Goal: Task Accomplishment & Management: Complete application form

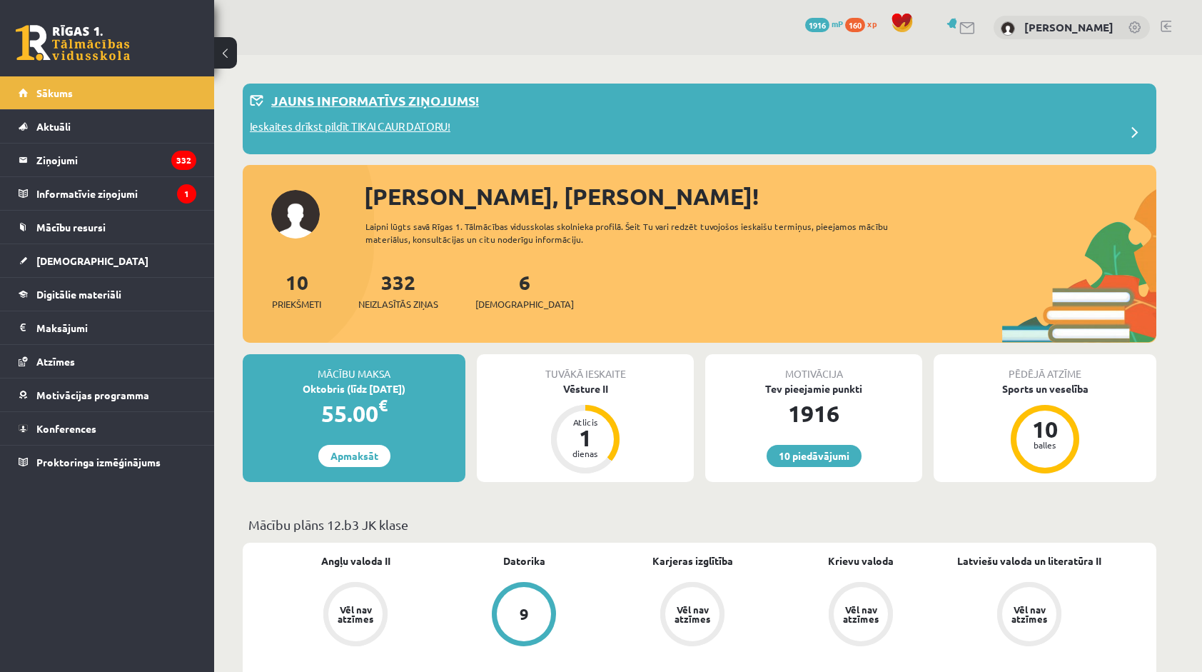
click at [356, 106] on p "Jauns informatīvs ziņojums!" at bounding box center [375, 100] width 208 height 19
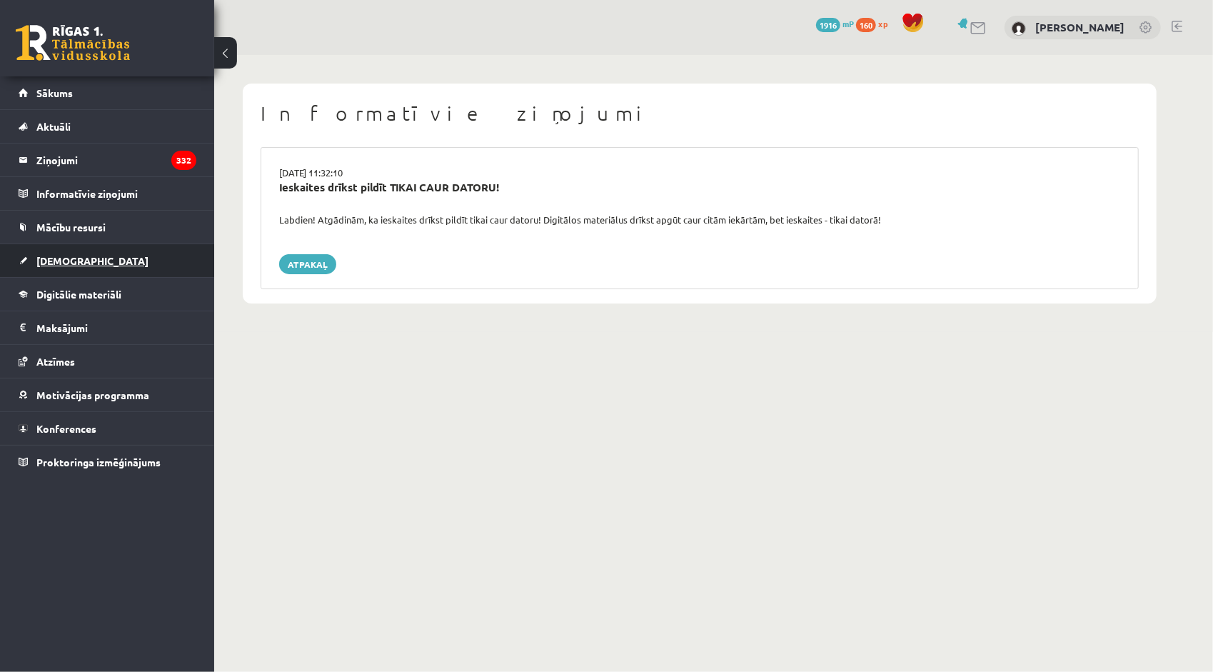
click at [64, 261] on span "[DEMOGRAPHIC_DATA]" at bounding box center [92, 260] width 112 height 13
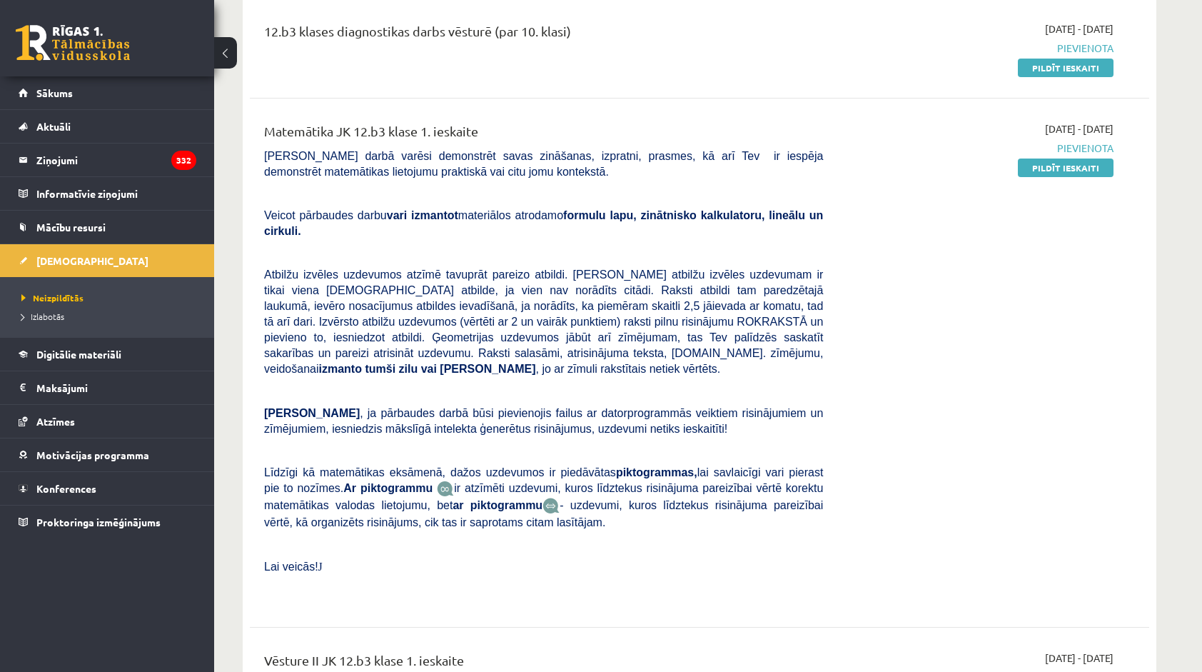
scroll to position [357, 0]
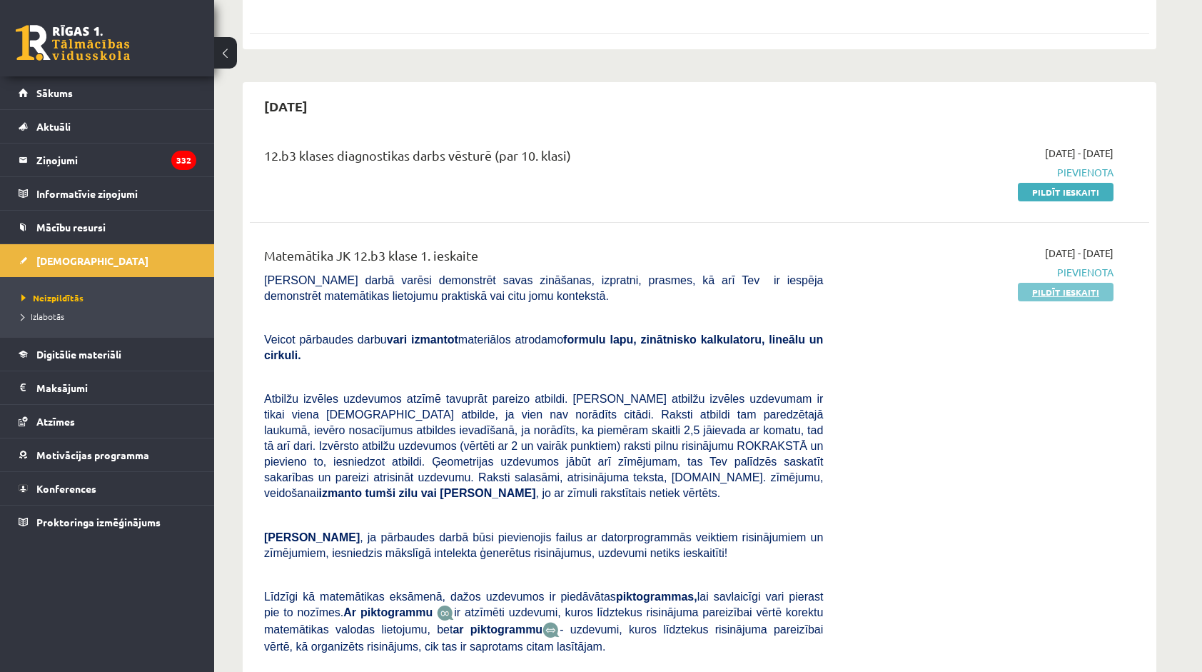
click at [1062, 283] on link "Pildīt ieskaiti" at bounding box center [1066, 292] width 96 height 19
drag, startPoint x: 914, startPoint y: 488, endPoint x: 800, endPoint y: 433, distance: 126.5
click at [800, 433] on p "Atbilžu izvēles uzdevumos atzīmē tavuprāt pareizo atbildi. Katram atbilžu izvēl…" at bounding box center [543, 446] width 559 height 110
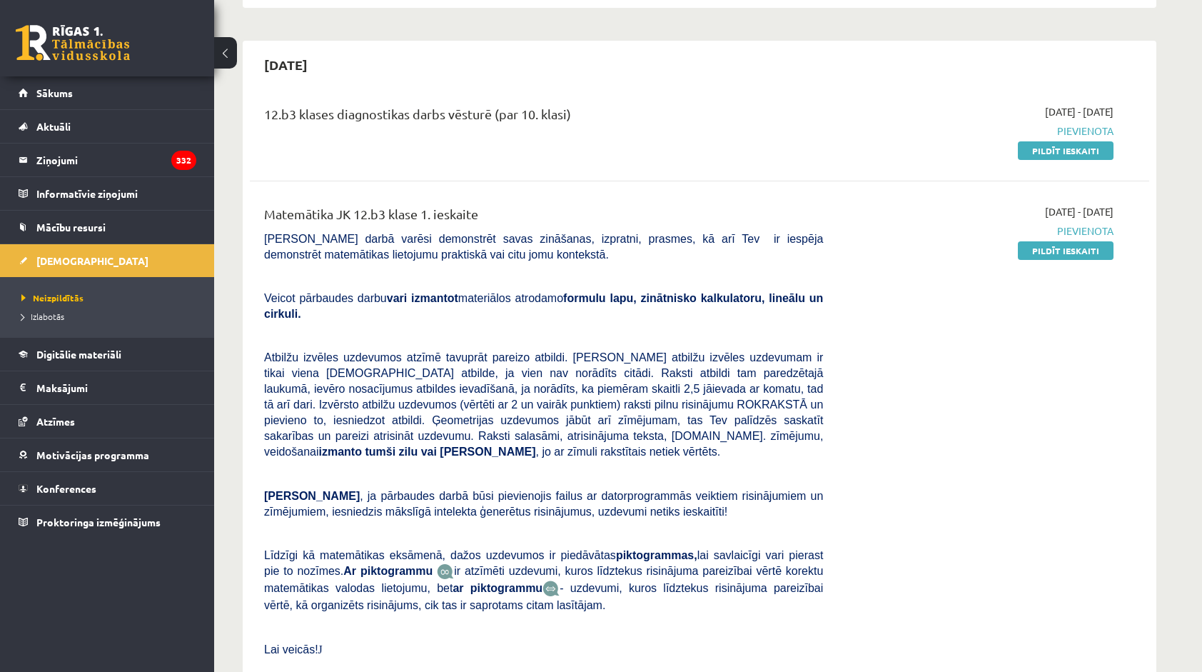
scroll to position [428, 0]
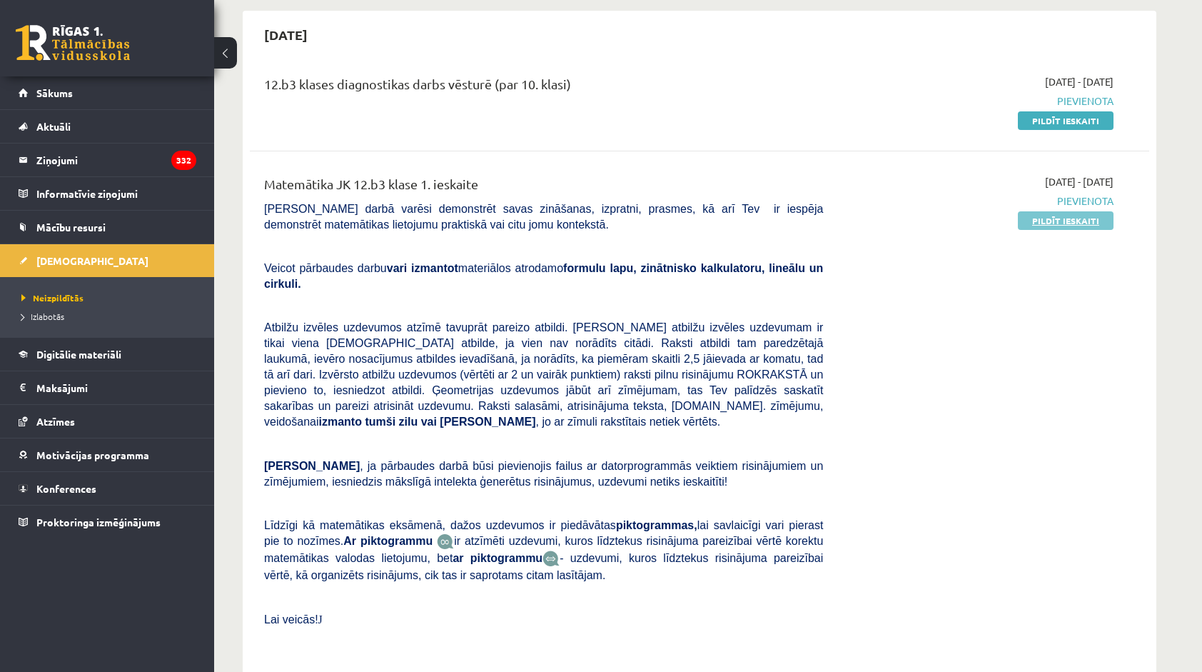
click at [1050, 213] on link "Pildīt ieskaiti" at bounding box center [1066, 220] width 96 height 19
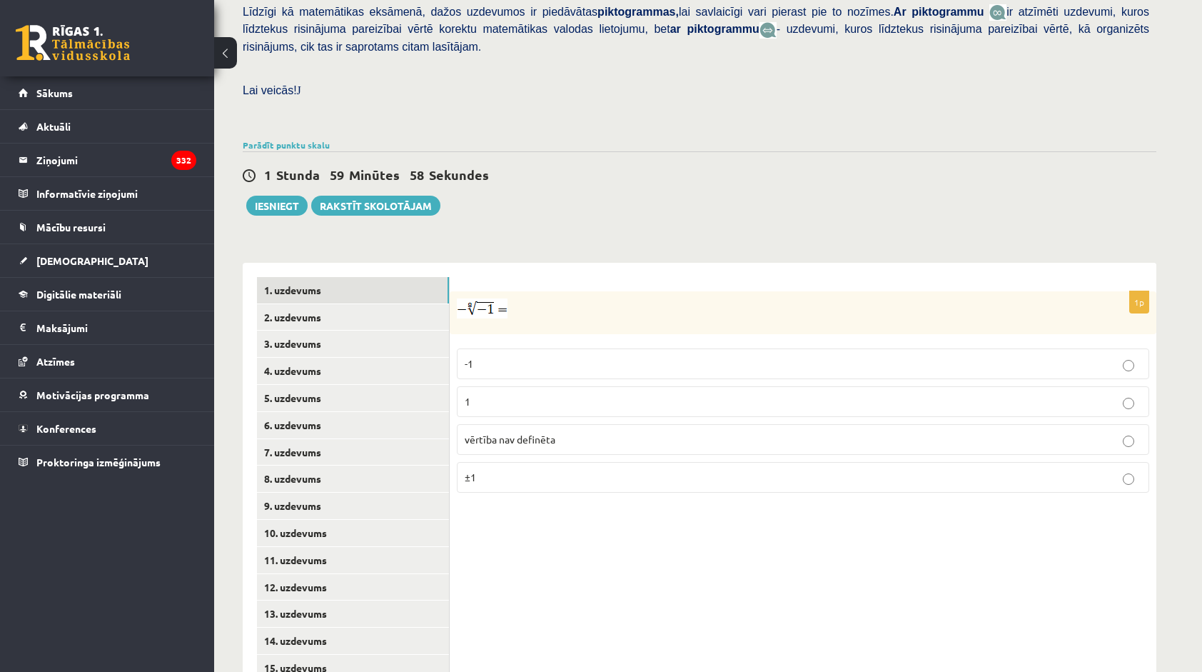
scroll to position [378, 0]
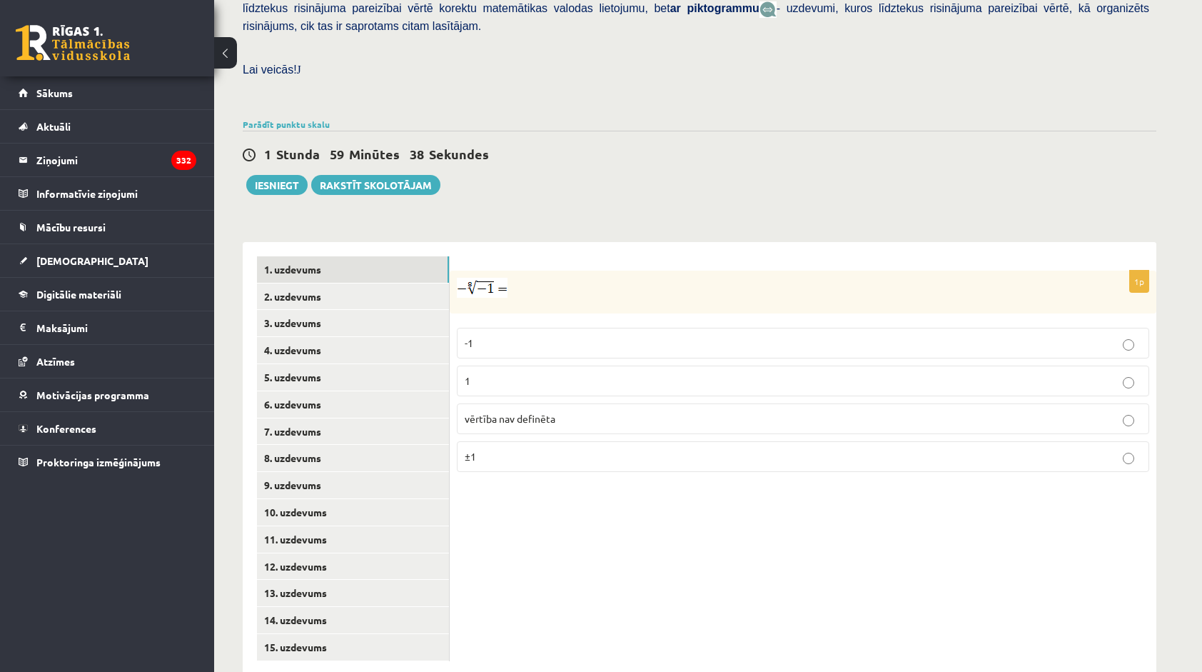
click at [490, 412] on span "vērtība nav definēta" at bounding box center [510, 418] width 91 height 13
click at [347, 283] on link "2. uzdevums" at bounding box center [353, 296] width 192 height 26
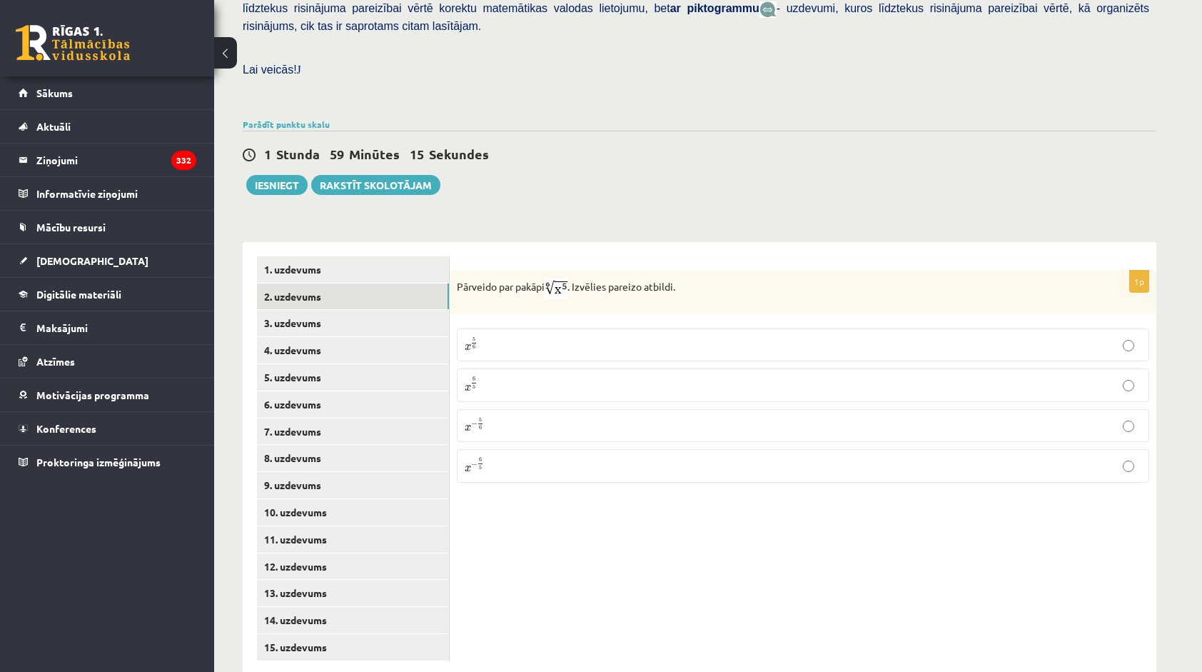
click at [512, 336] on p "x 5 6 x 5 6" at bounding box center [803, 344] width 677 height 17
click at [313, 310] on link "3. uzdevums" at bounding box center [353, 323] width 192 height 26
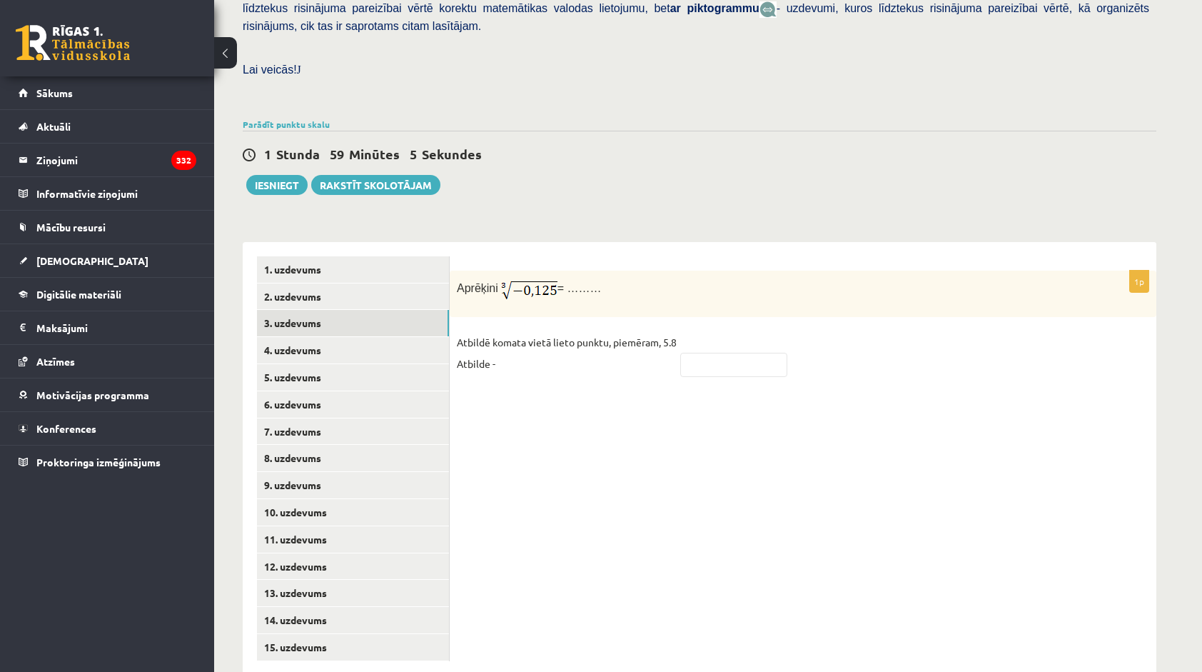
click at [520, 278] on img at bounding box center [528, 290] width 57 height 24
drag, startPoint x: 520, startPoint y: 261, endPoint x: 511, endPoint y: 266, distance: 9.9
click at [511, 278] on img at bounding box center [528, 290] width 57 height 24
click at [1045, 131] on div "1 Stunda 58 Minūtes 57 Sekundes Ieskaite saglabāta! Iesniegt Rakstīt skolotājam" at bounding box center [700, 163] width 914 height 64
drag, startPoint x: 1059, startPoint y: 198, endPoint x: 1044, endPoint y: 194, distance: 15.4
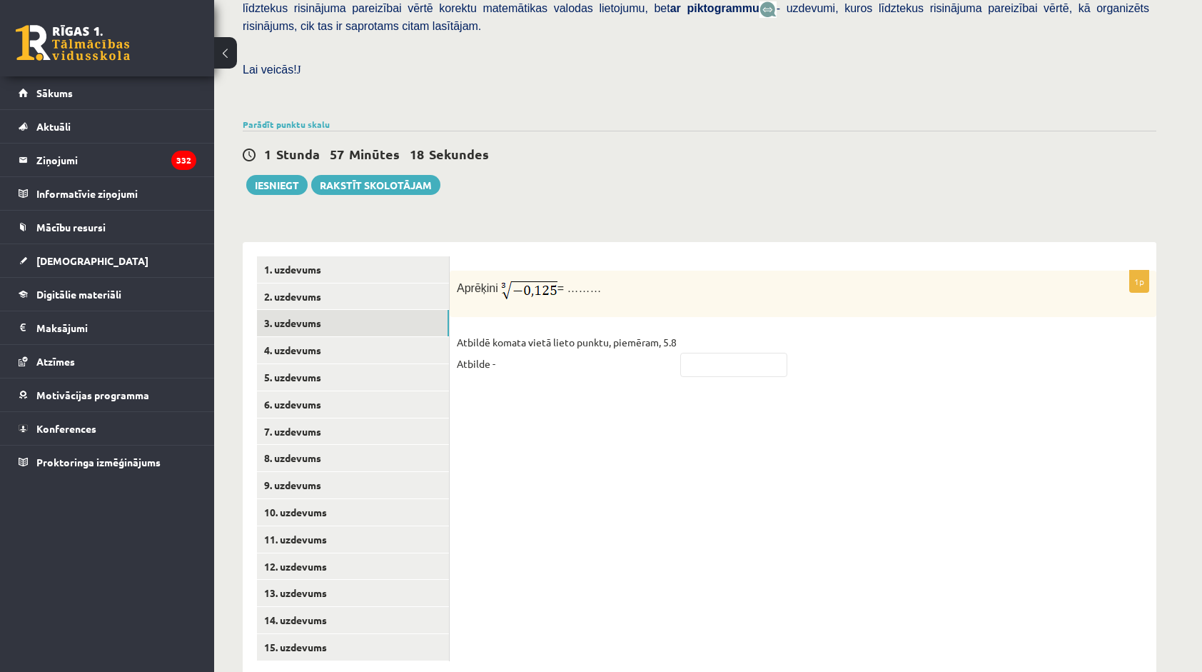
click at [1059, 228] on div "**********" at bounding box center [700, 452] width 914 height 448
click at [762, 353] on input "text" at bounding box center [733, 365] width 107 height 24
type input "****"
click at [374, 337] on link "4. uzdevums" at bounding box center [353, 350] width 192 height 26
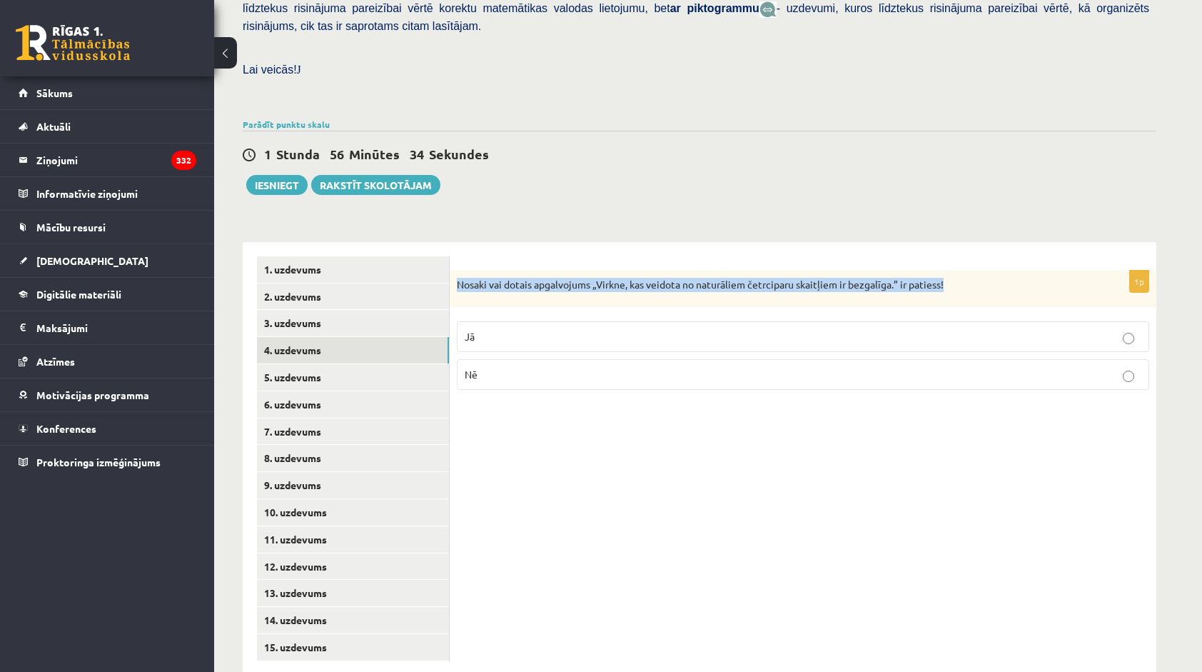
drag, startPoint x: 455, startPoint y: 254, endPoint x: 972, endPoint y: 260, distance: 516.9
click at [972, 271] on div "Nosaki vai dotais apgalvojums „Virkne, kas veidota no naturāliem četrciparu ska…" at bounding box center [803, 289] width 707 height 37
drag, startPoint x: 972, startPoint y: 260, endPoint x: 929, endPoint y: 253, distance: 43.4
copy p "Nosaki vai dotais apgalvojums „Virkne, kas veidota no naturāliem četrciparu ska…"
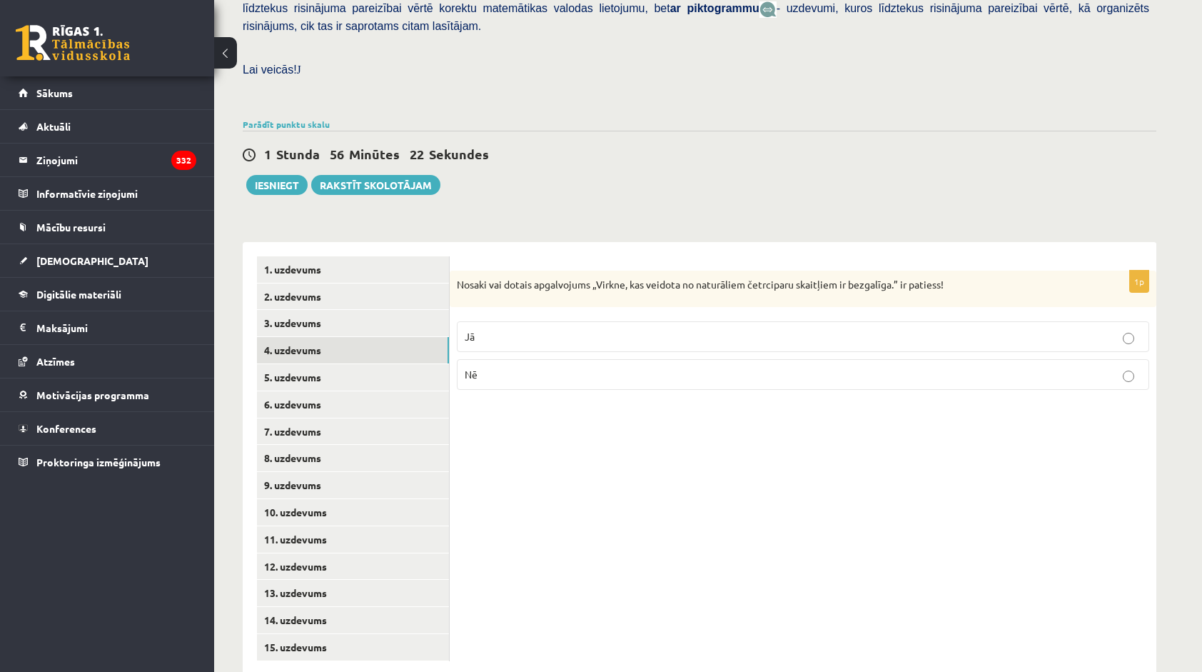
click at [502, 398] on div "1p Nosaki vai dotais apgalvojums „Virkne, kas veidota no naturāliem četrciparu …" at bounding box center [803, 458] width 707 height 433
click at [523, 367] on p "Nē" at bounding box center [803, 374] width 677 height 15
click at [323, 364] on link "5. uzdevums" at bounding box center [353, 377] width 192 height 26
click at [329, 337] on link "4. uzdevums" at bounding box center [353, 350] width 192 height 26
click at [330, 364] on link "5. uzdevums" at bounding box center [353, 377] width 192 height 26
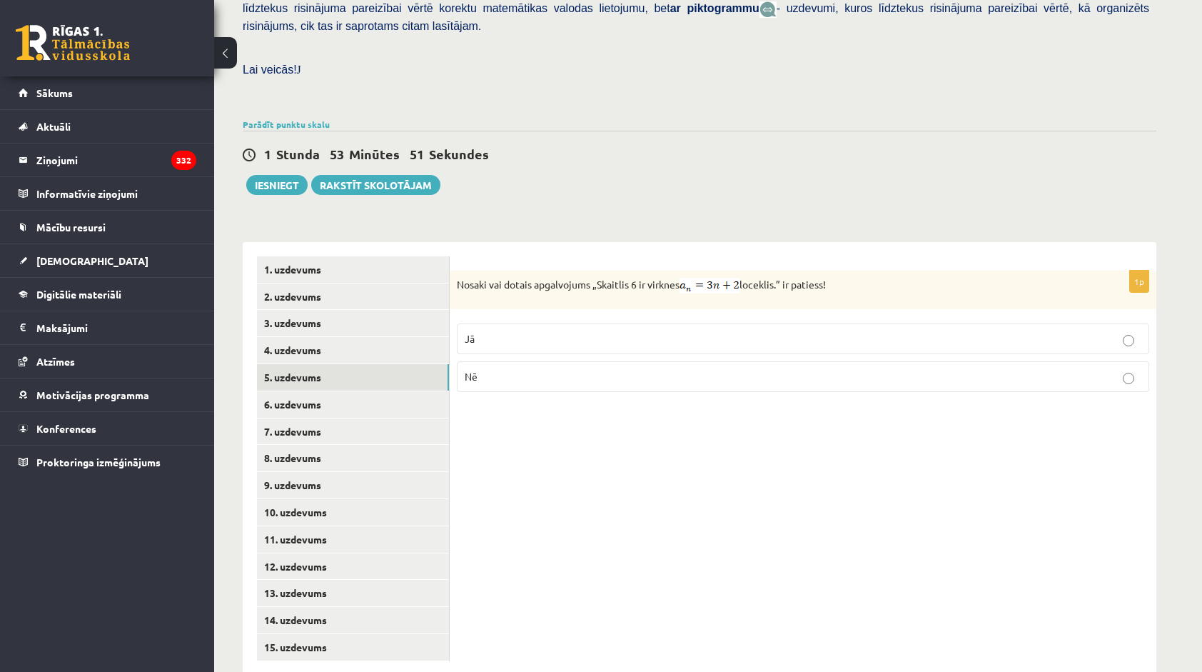
click at [586, 361] on label "Nē" at bounding box center [803, 376] width 692 height 31
click at [363, 391] on link "6. uzdevums" at bounding box center [353, 404] width 192 height 26
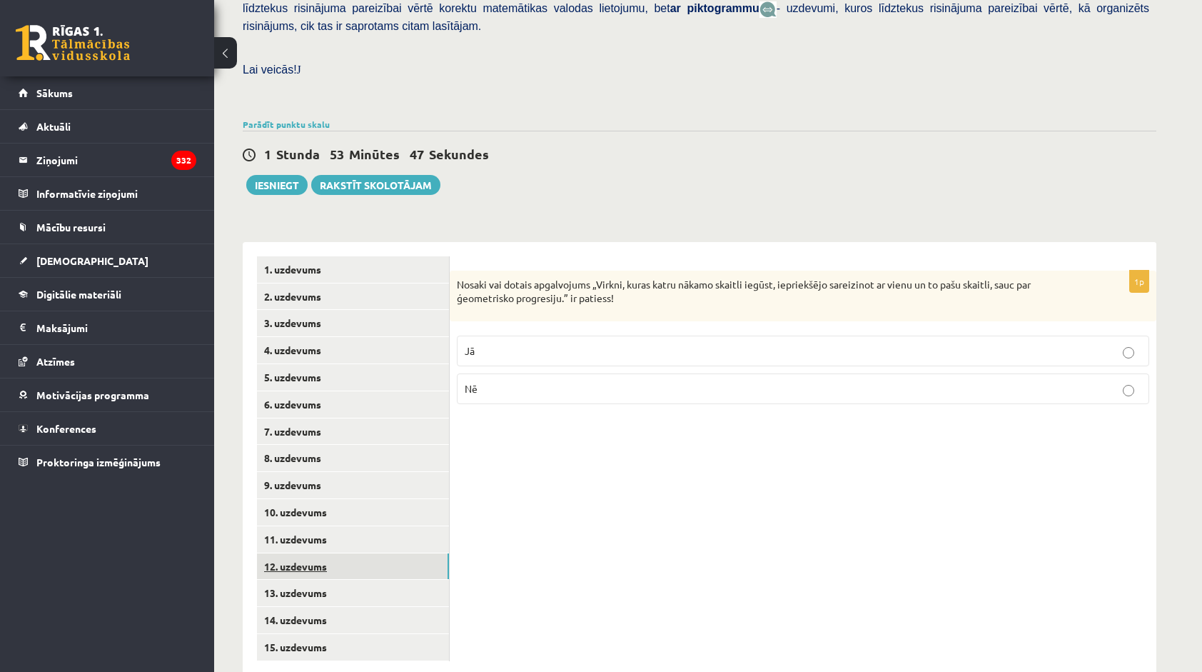
click at [341, 553] on link "12. uzdevums" at bounding box center [353, 566] width 192 height 26
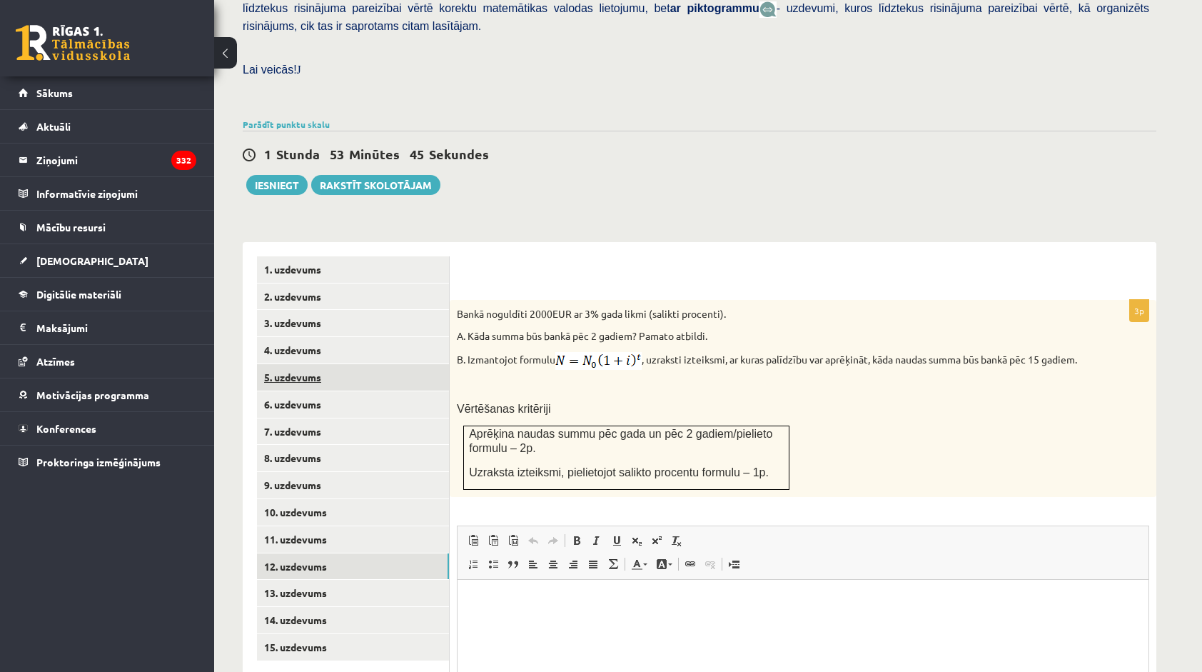
scroll to position [0, 0]
click at [351, 364] on link "5. uzdevums" at bounding box center [353, 377] width 192 height 26
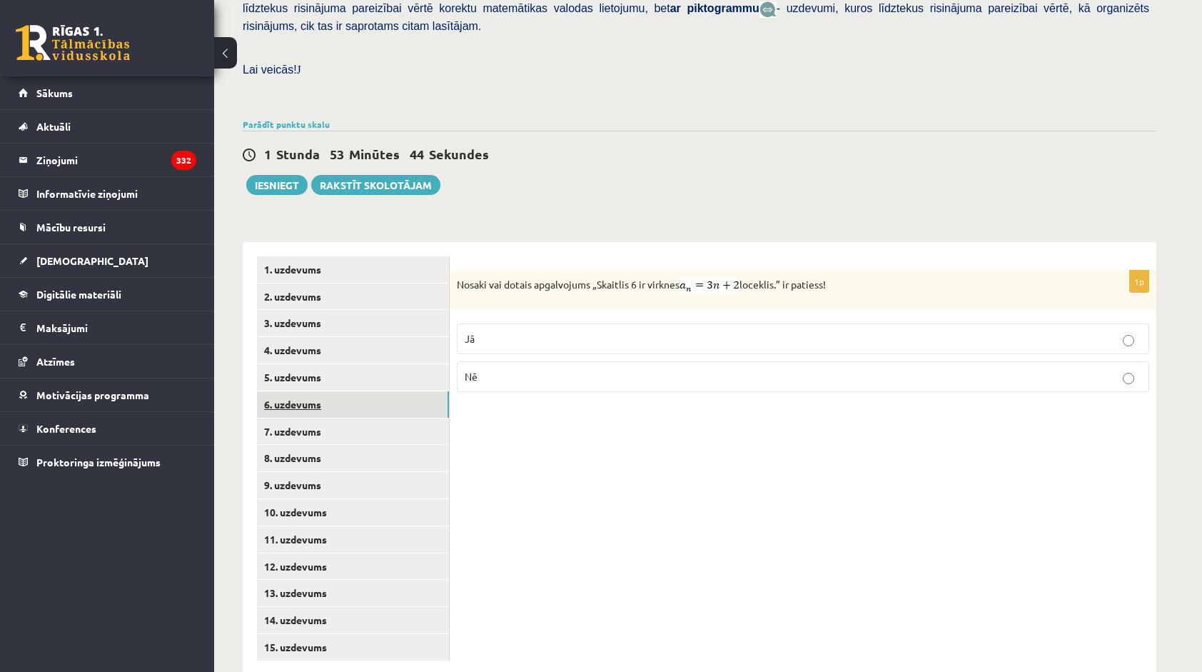
click at [337, 391] on link "6. uzdevums" at bounding box center [353, 404] width 192 height 26
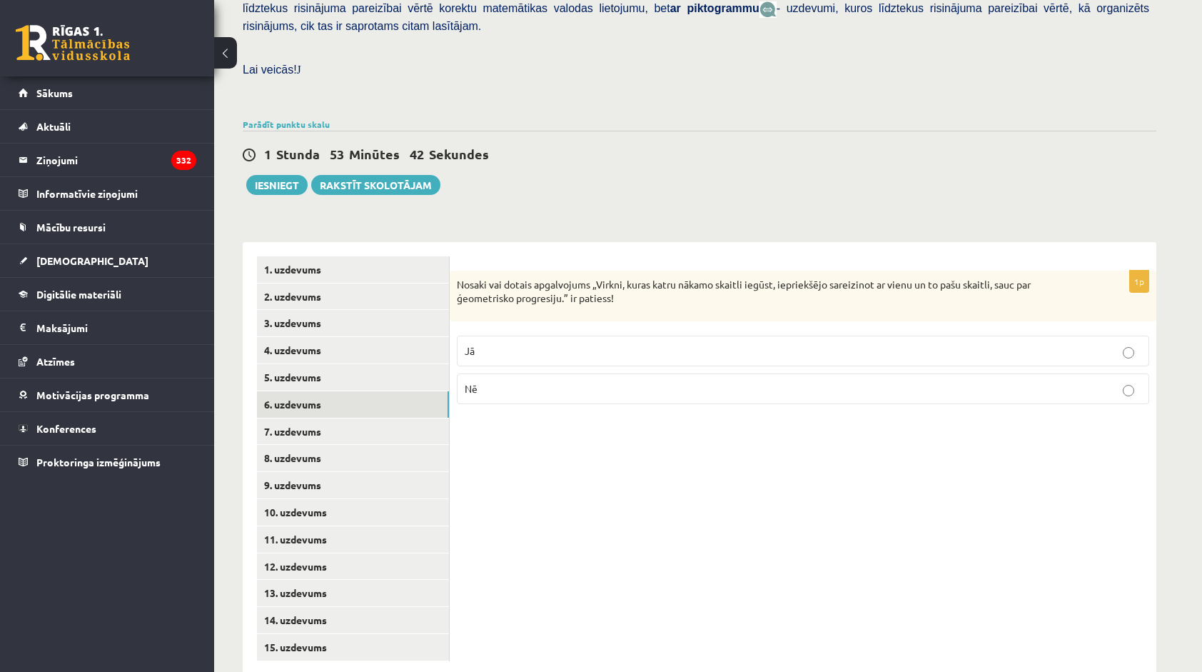
click at [566, 278] on p "Nosaki vai dotais apgalvojums „Virkni, kuras katru nākamo skaitli iegūst, iepri…" at bounding box center [767, 292] width 621 height 28
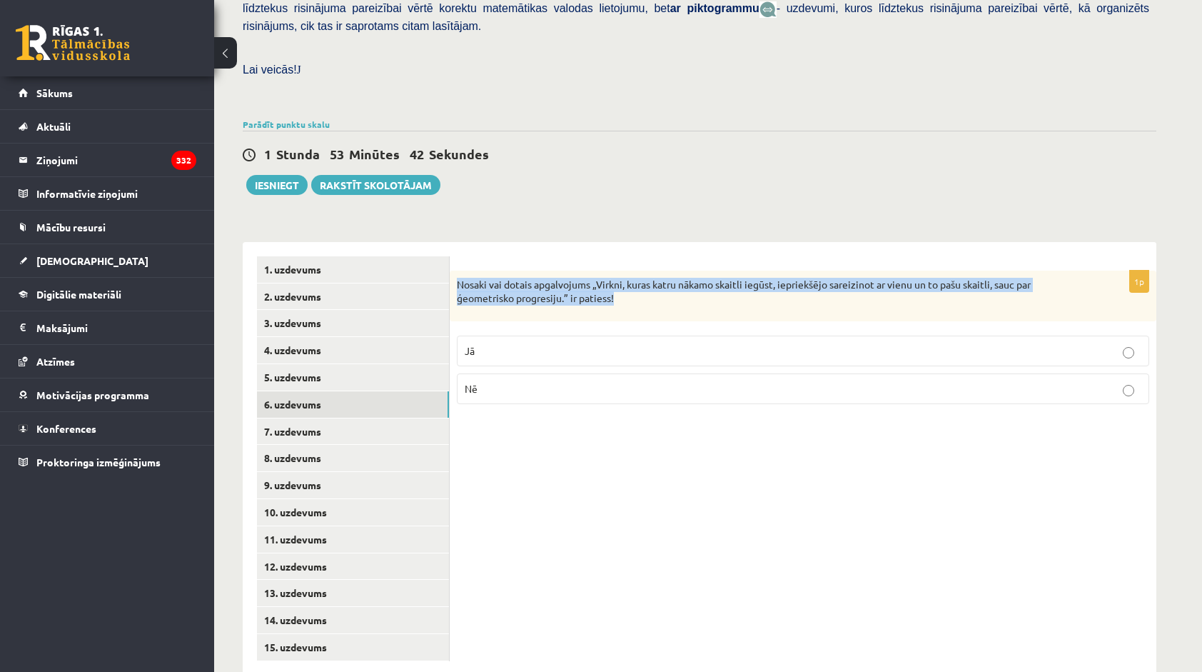
click at [566, 278] on p "Nosaki vai dotais apgalvojums „Virkni, kuras katru nākamo skaitli iegūst, iepri…" at bounding box center [767, 292] width 621 height 28
copy div "Nosaki vai dotais apgalvojums „Virkni, kuras katru nākamo skaitli iegūst, iepri…"
click at [603, 275] on div "Nosaki vai dotais apgalvojums „Virkni, kuras katru nākamo skaitli iegūst, iepri…" at bounding box center [803, 296] width 707 height 51
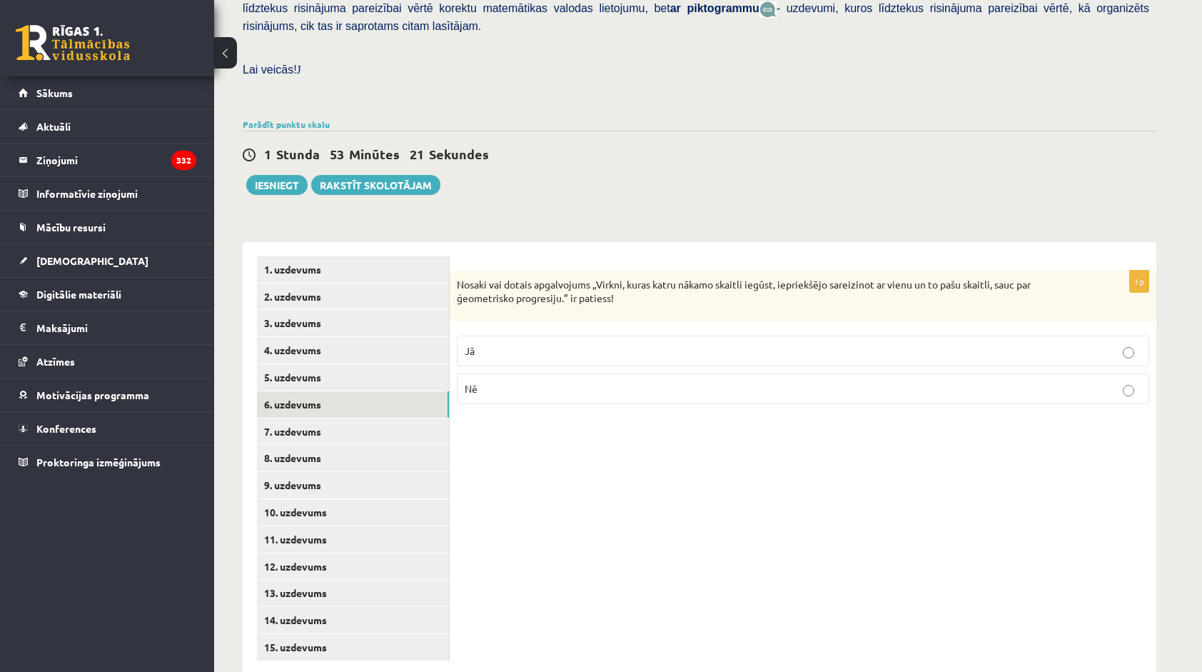
click at [512, 343] on p "Jā" at bounding box center [803, 350] width 677 height 15
click at [338, 418] on link "7. uzdevums" at bounding box center [353, 431] width 192 height 26
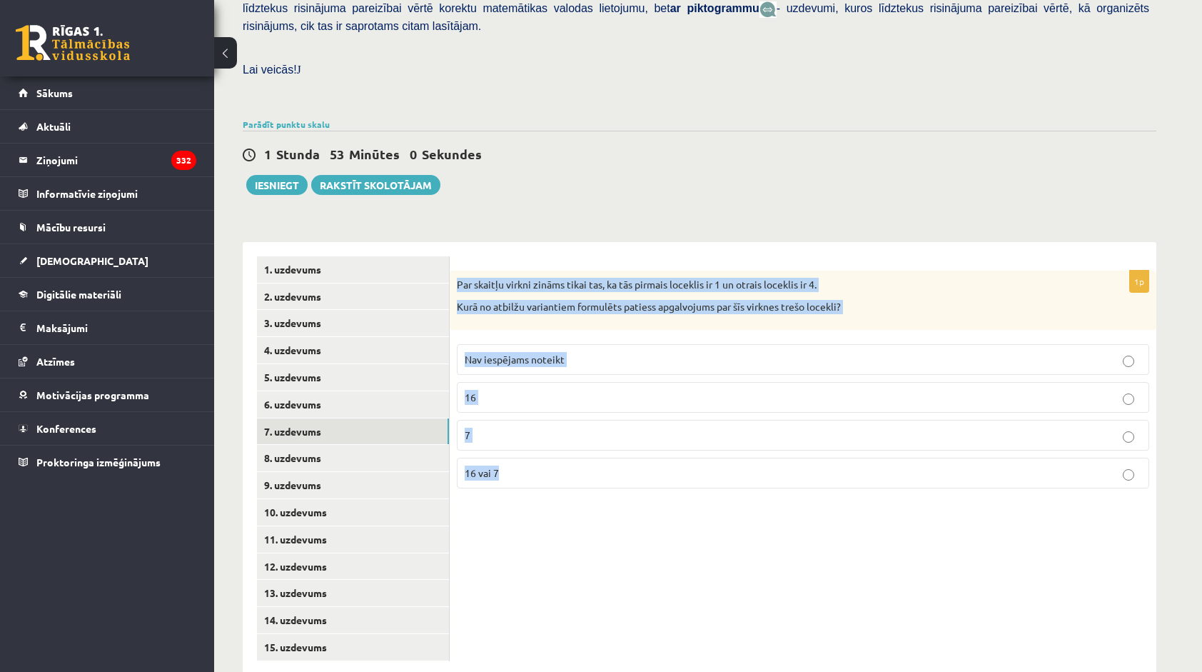
drag, startPoint x: 472, startPoint y: 258, endPoint x: 633, endPoint y: 440, distance: 242.2
click at [633, 440] on div "1p Par skaitļu virkni zināms tikai tas, ka tās pirmais loceklis ir 1 un otrais …" at bounding box center [803, 385] width 707 height 229
drag, startPoint x: 633, startPoint y: 440, endPoint x: 543, endPoint y: 248, distance: 212.1
copy div "Par skaitļu virkni zināms tikai tas, ka tās pirmais loceklis ir 1 un otrais loc…"
click at [560, 271] on div "Par skaitļu virkni zināms tikai tas, ka tās pirmais loceklis ir 1 un otrais loc…" at bounding box center [803, 300] width 707 height 59
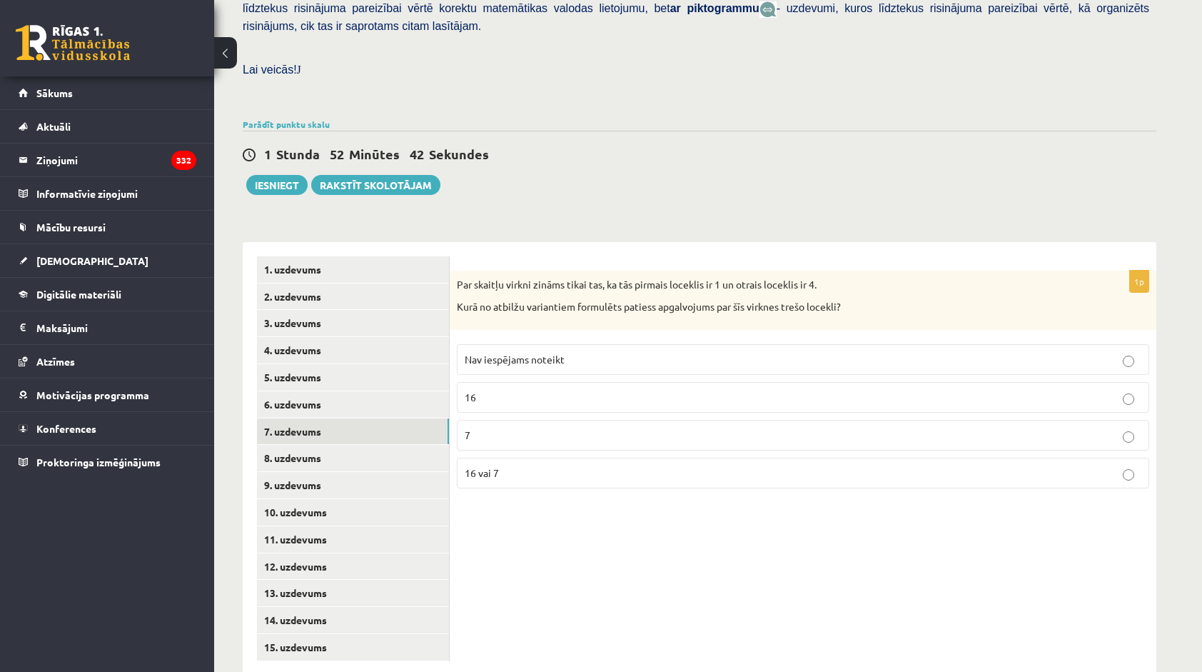
click at [545, 353] on span "Nav iespējams noteikt" at bounding box center [515, 359] width 100 height 13
click at [347, 445] on link "8. uzdevums" at bounding box center [353, 458] width 192 height 26
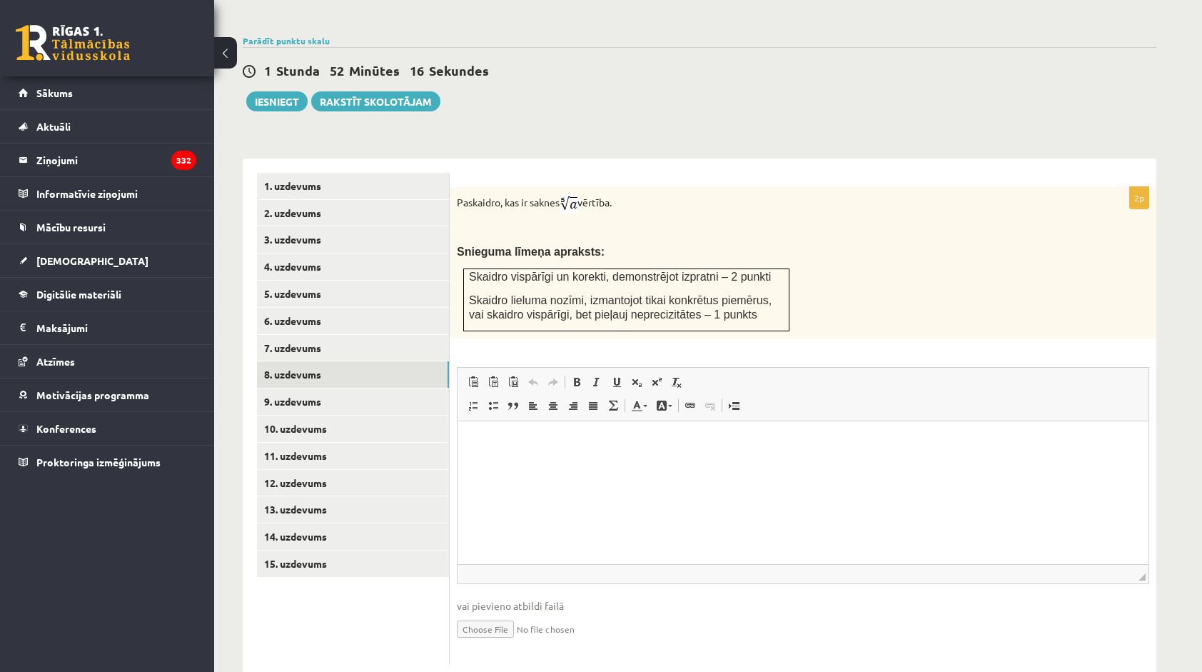
scroll to position [464, 0]
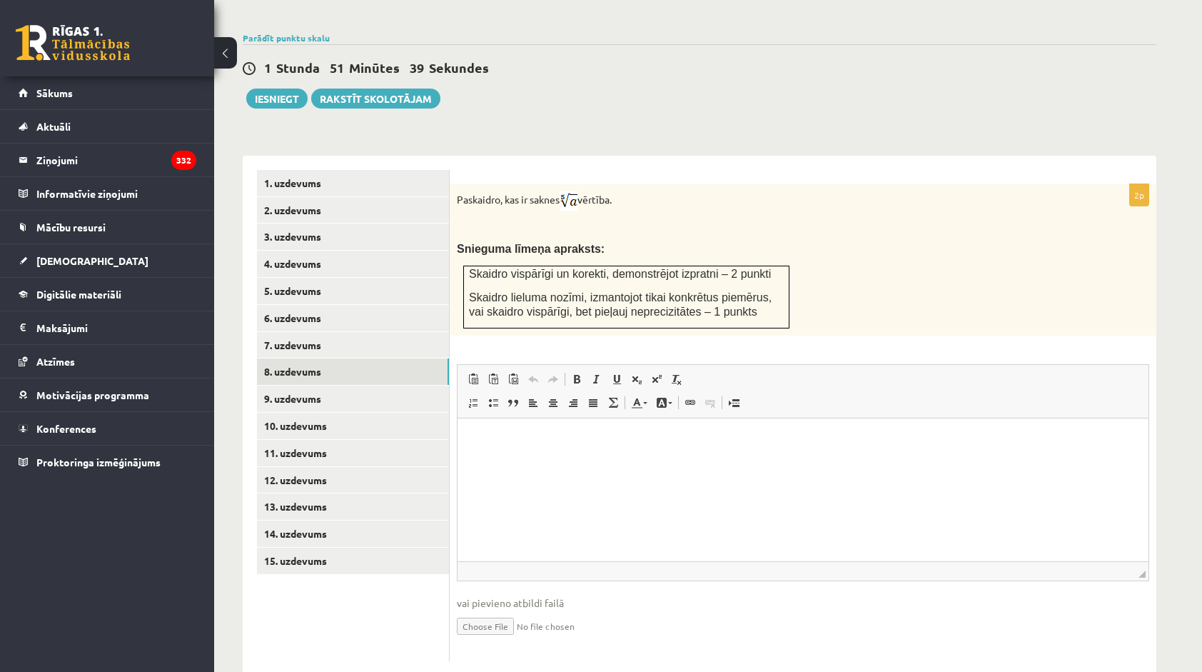
drag, startPoint x: 460, startPoint y: 166, endPoint x: 675, endPoint y: 167, distance: 215.6
click at [675, 191] on p "Paskaidro, kas ir saknes vērtība." at bounding box center [767, 200] width 621 height 19
click at [662, 191] on p "Paskaidro, kas ir saknes vērtība." at bounding box center [767, 200] width 621 height 19
click at [633, 449] on html at bounding box center [803, 440] width 691 height 44
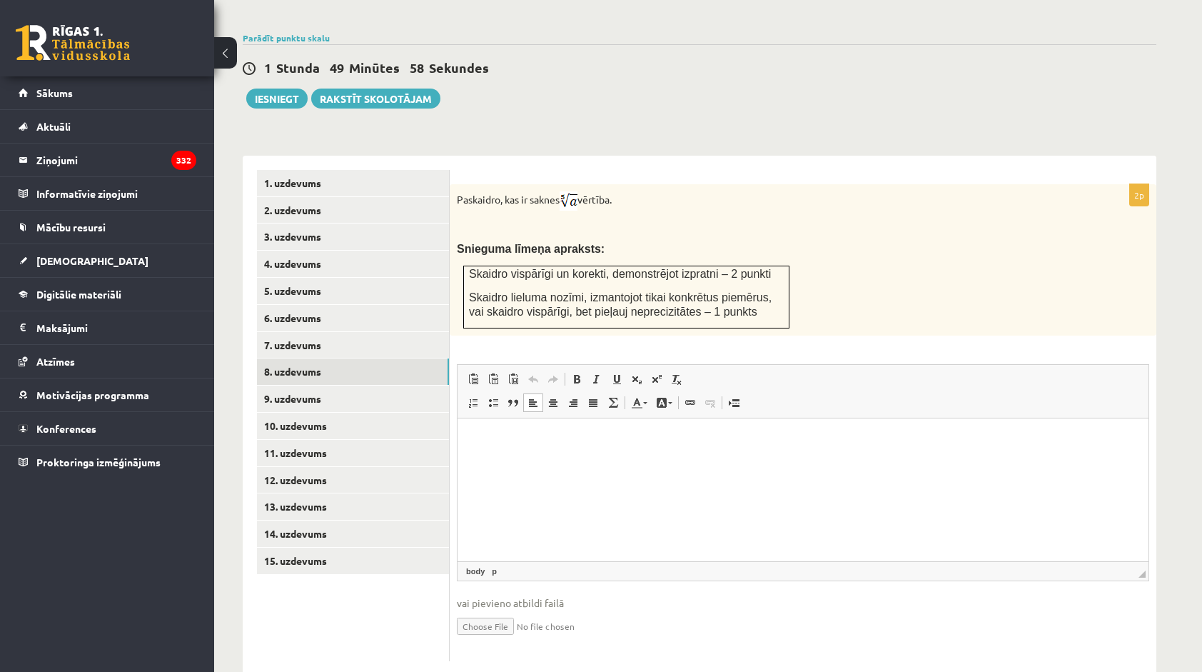
click at [678, 561] on span "◢ Elements path body p" at bounding box center [803, 570] width 691 height 19
click at [720, 461] on html at bounding box center [803, 440] width 691 height 44
click at [600, 453] on html at bounding box center [803, 440] width 691 height 44
click at [520, 465] on p "**********" at bounding box center [803, 463] width 663 height 15
click at [654, 373] on span at bounding box center [656, 378] width 11 height 11
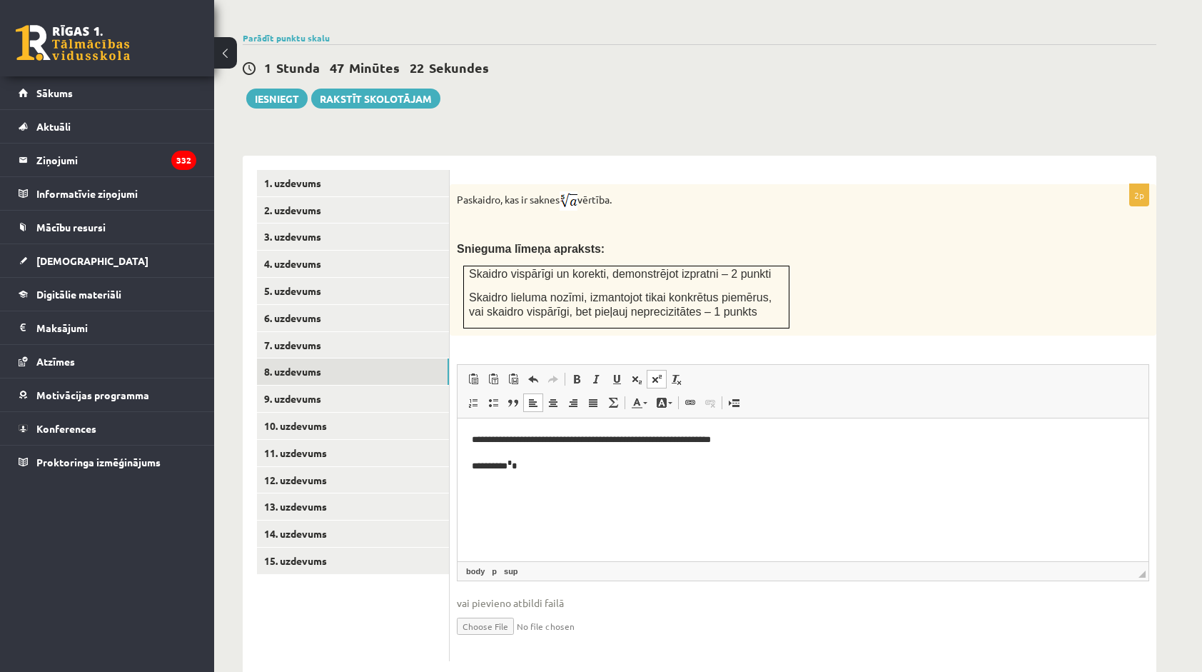
click at [641, 479] on html "**********" at bounding box center [803, 452] width 691 height 69
click at [565, 487] on p "**********" at bounding box center [803, 489] width 663 height 15
click at [571, 488] on p "**********" at bounding box center [803, 489] width 663 height 15
click at [569, 492] on p "**********" at bounding box center [803, 489] width 663 height 15
click at [661, 373] on span at bounding box center [656, 378] width 11 height 11
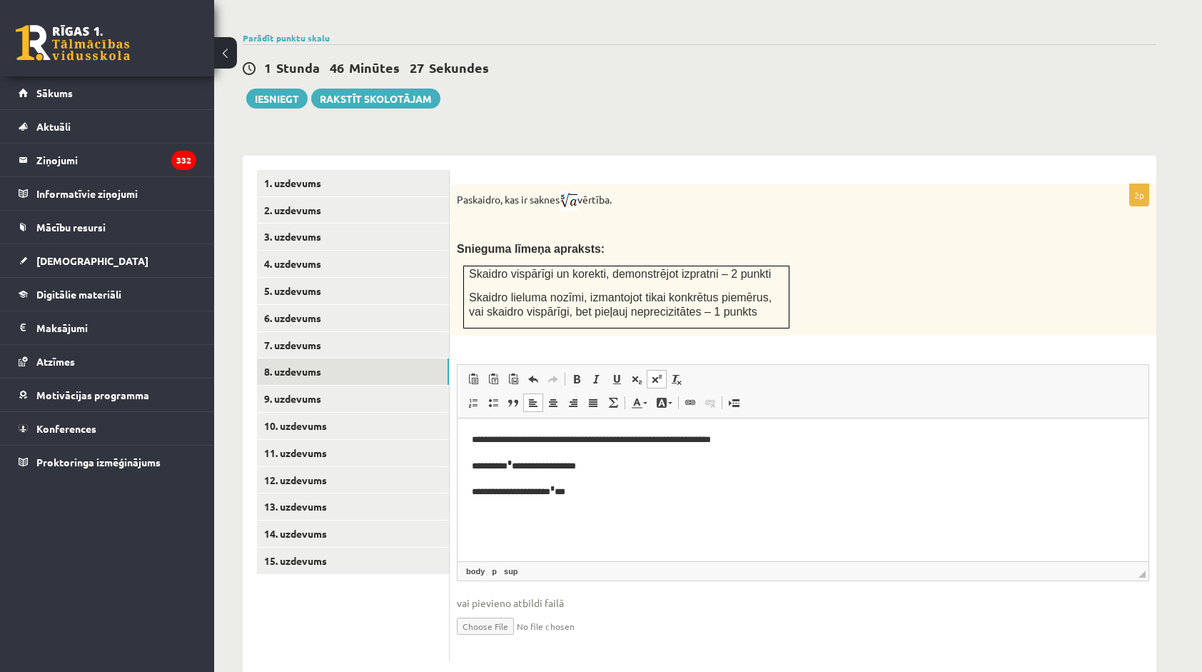
click at [642, 491] on p "**********" at bounding box center [803, 490] width 663 height 17
click at [623, 469] on p "**********" at bounding box center [803, 464] width 663 height 17
click at [615, 492] on p "**********" at bounding box center [803, 490] width 663 height 17
click at [356, 386] on link "9. uzdevums" at bounding box center [353, 399] width 192 height 26
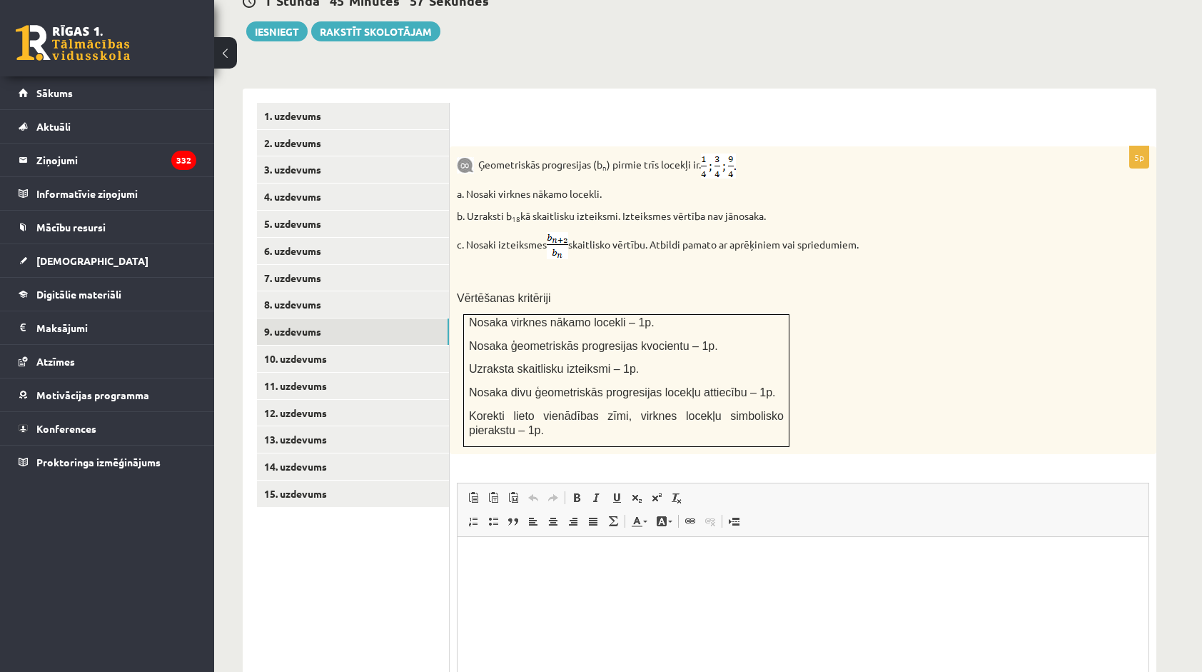
scroll to position [535, 0]
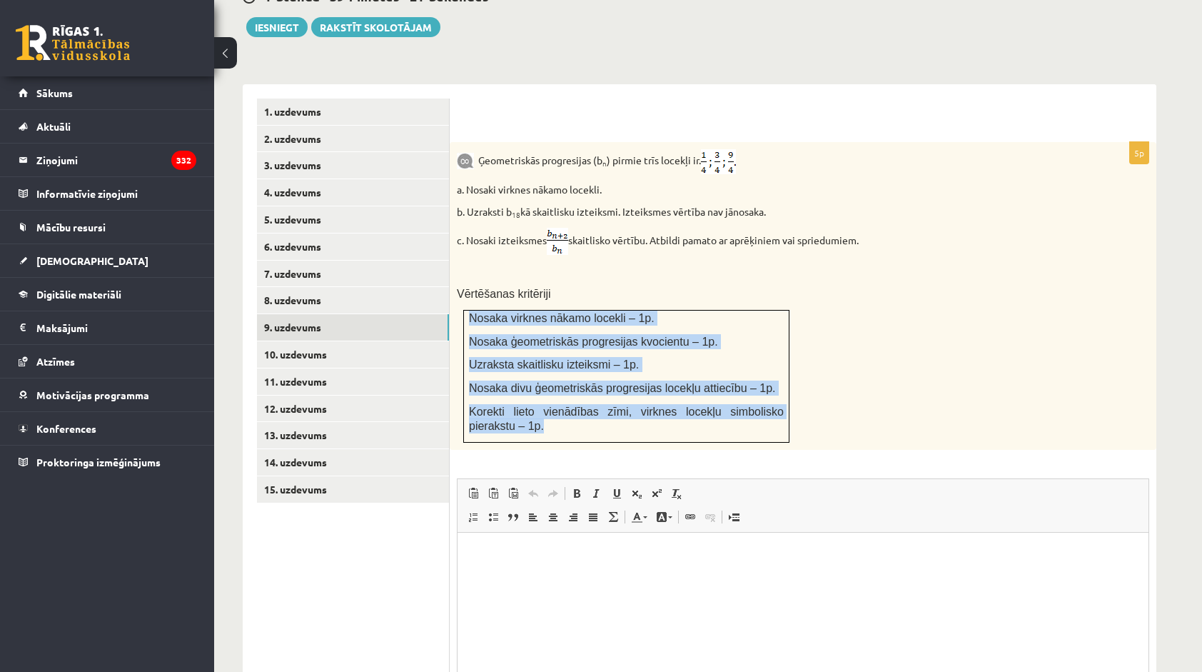
drag, startPoint x: 464, startPoint y: 286, endPoint x: 780, endPoint y: 391, distance: 332.5
click at [780, 391] on td "Nosaka virknes nākamo locekli – 1p. Nosaka ģeometriskās progresijas kvocientu –…" at bounding box center [627, 377] width 326 height 132
drag, startPoint x: 780, startPoint y: 391, endPoint x: 756, endPoint y: 368, distance: 32.3
drag, startPoint x: 756, startPoint y: 368, endPoint x: 743, endPoint y: 376, distance: 14.7
copy td "Nosaka virknes nākamo locekli – 1p. Nosaka ģeometriskās progresijas kvocientu –…"
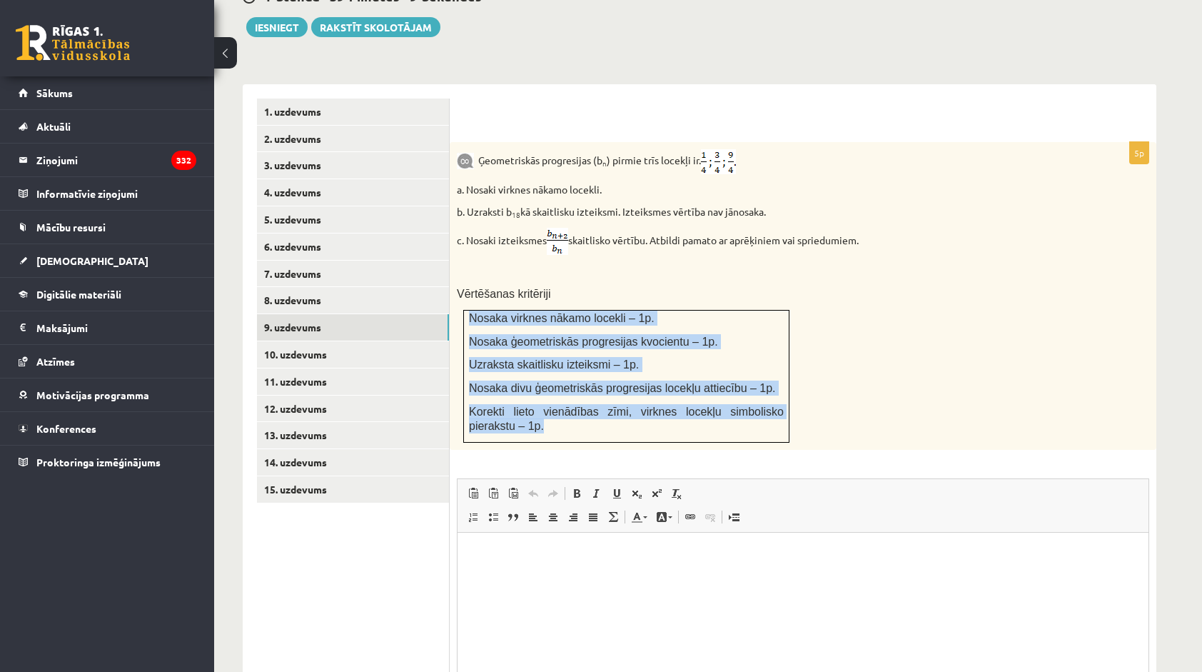
click at [560, 366] on td "Nosaka virknes nākamo locekli – 1p. Nosaka ģeometriskās progresijas kvocientu –…" at bounding box center [627, 377] width 326 height 132
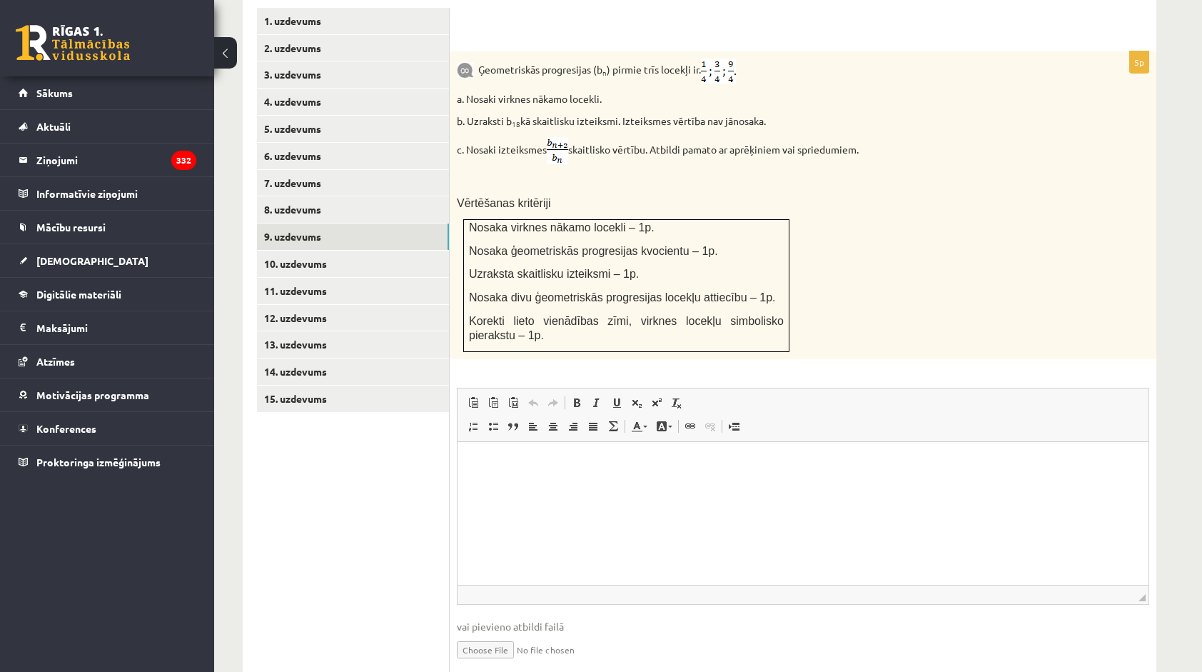
scroll to position [650, 0]
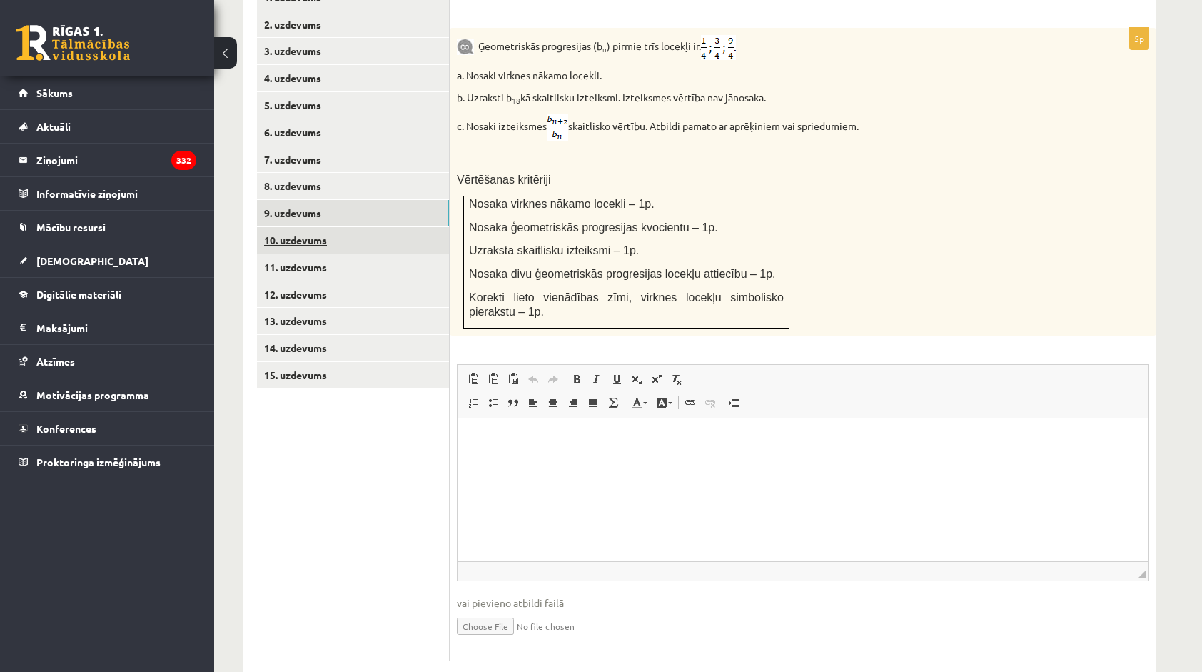
click at [316, 227] on link "10. uzdevums" at bounding box center [353, 240] width 192 height 26
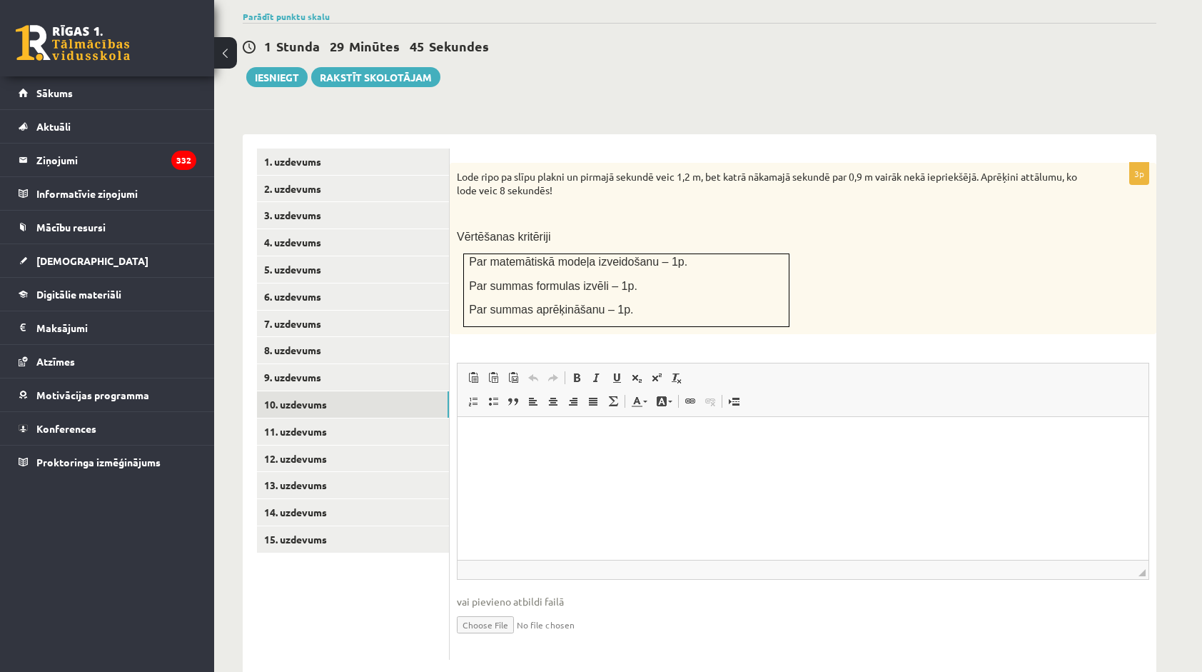
scroll to position [0, 0]
drag, startPoint x: 695, startPoint y: 165, endPoint x: 660, endPoint y: 168, distance: 35.9
click at [660, 168] on div "Lode ripo pa slīpu plakni un pirmajā sekundē veic 1,2 m, bet katrā nākamajā sek…" at bounding box center [803, 248] width 707 height 171
click at [301, 176] on link "2. uzdevums" at bounding box center [353, 189] width 192 height 26
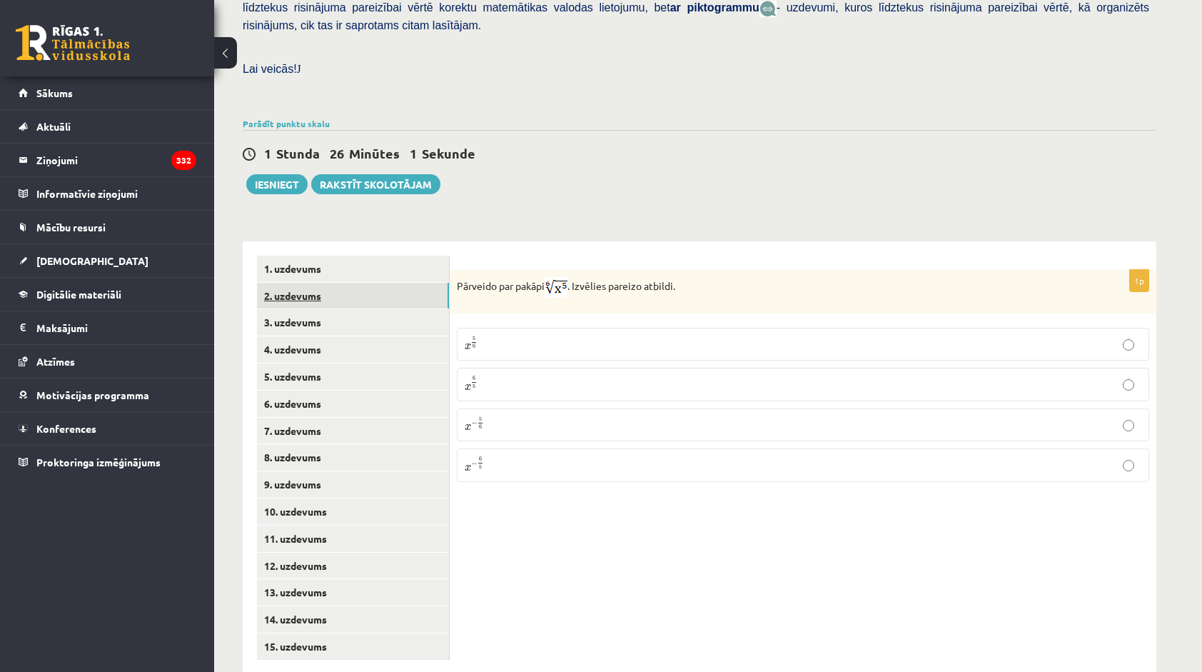
click at [306, 283] on link "2. uzdevums" at bounding box center [353, 296] width 192 height 26
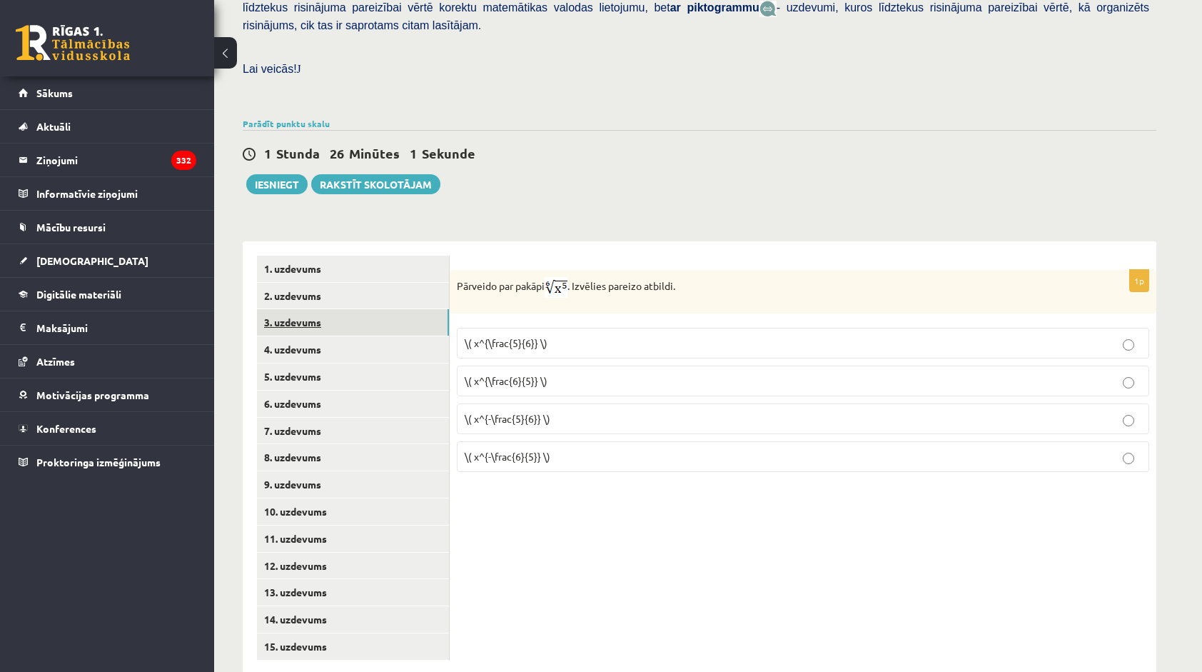
click at [305, 309] on link "3. uzdevums" at bounding box center [353, 322] width 192 height 26
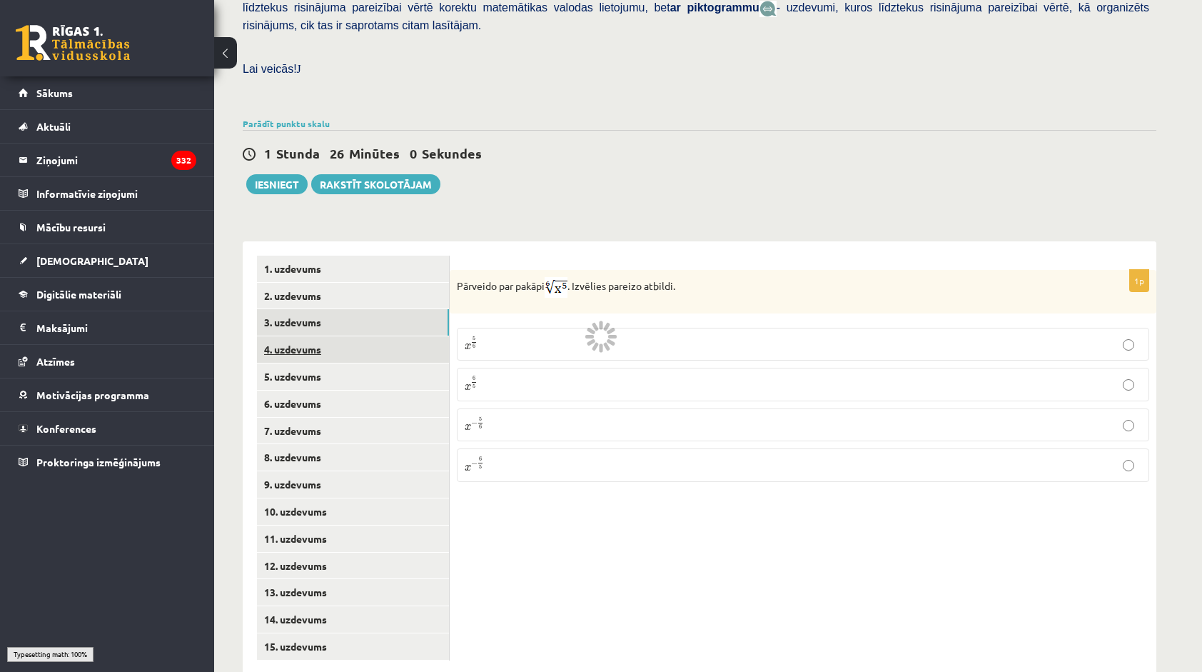
click at [316, 336] on link "4. uzdevums" at bounding box center [353, 349] width 192 height 26
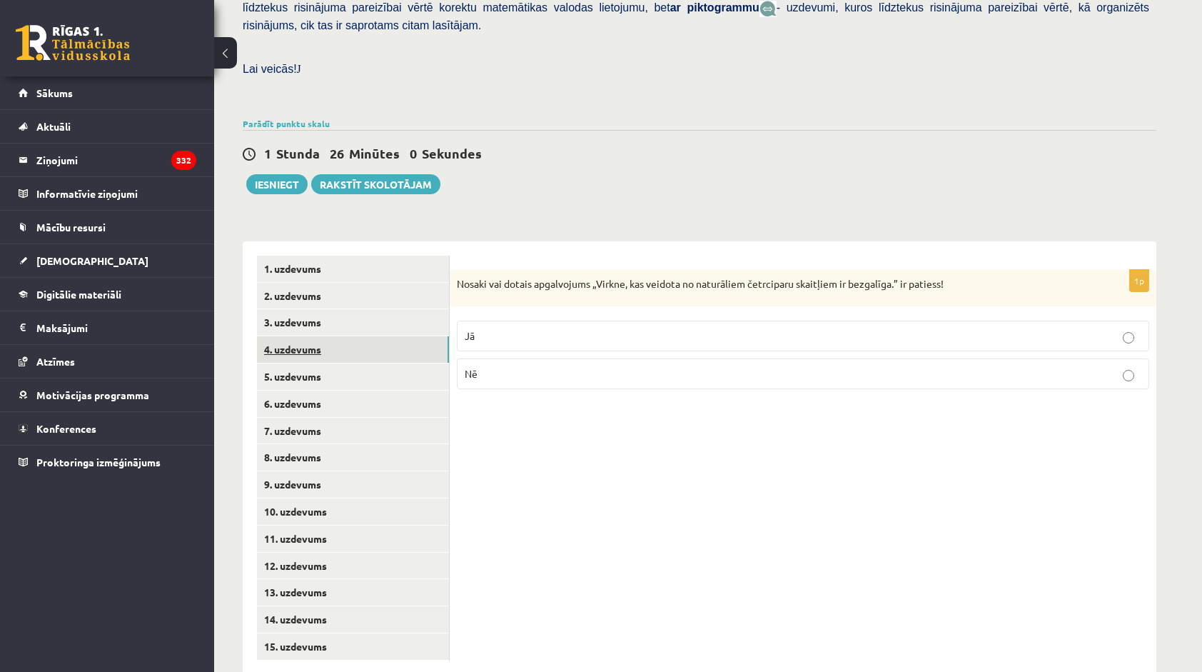
click at [324, 336] on link "4. uzdevums" at bounding box center [353, 349] width 192 height 26
click at [330, 363] on link "5. uzdevums" at bounding box center [353, 376] width 192 height 26
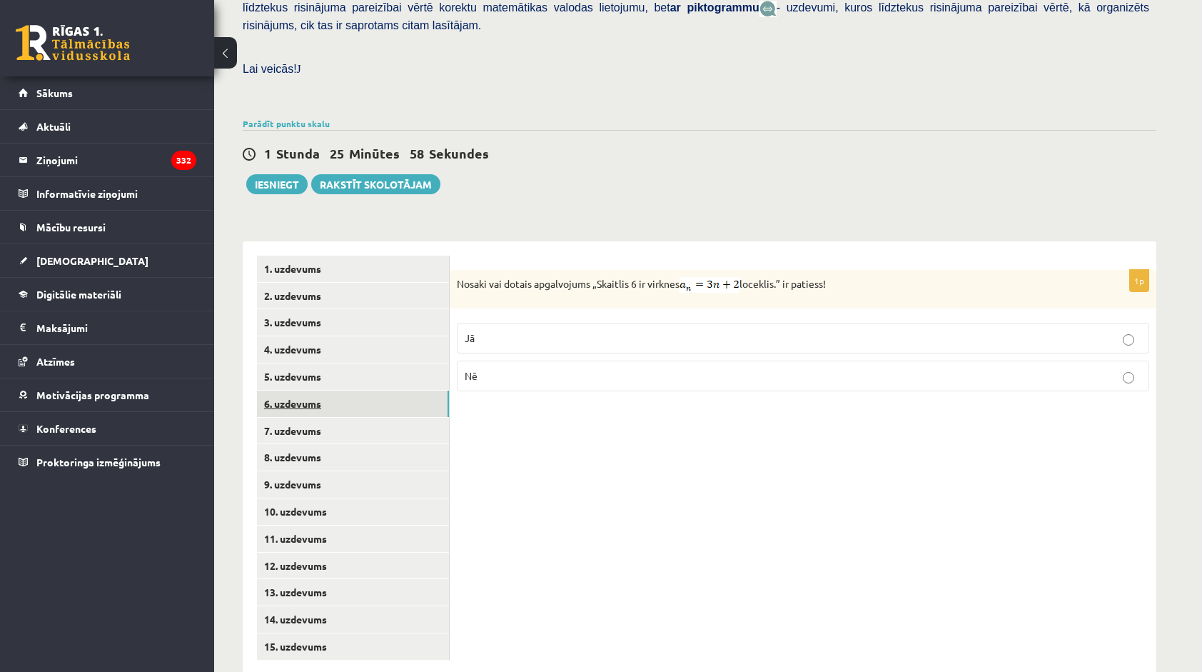
click at [321, 391] on link "6. uzdevums" at bounding box center [353, 404] width 192 height 26
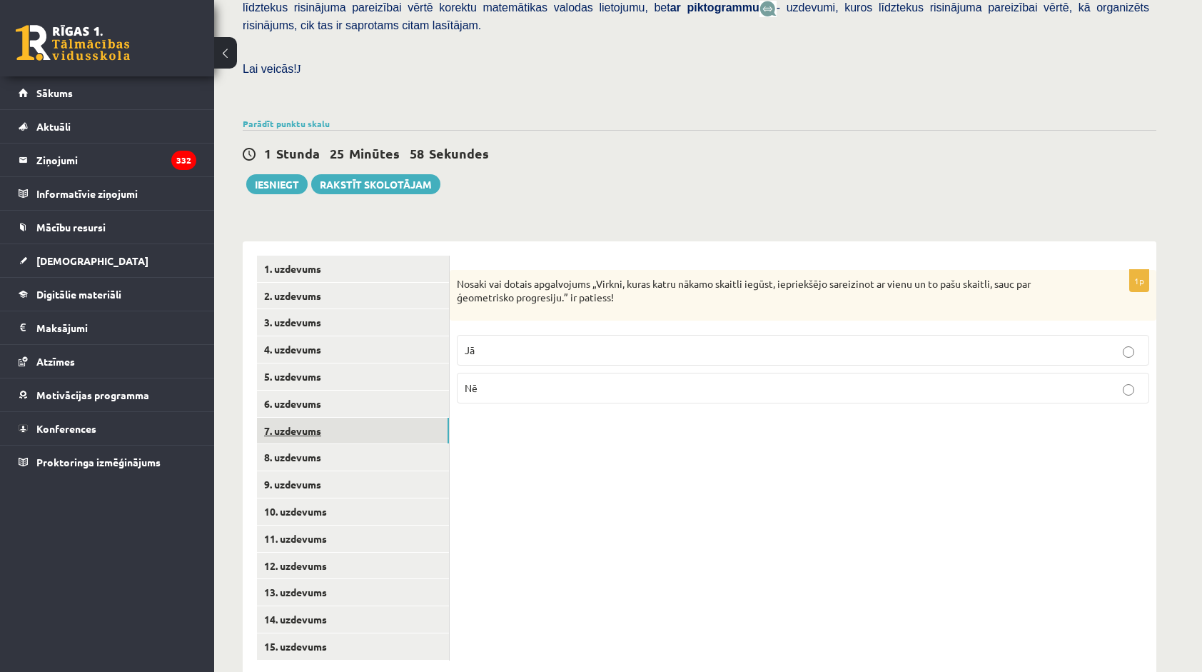
click at [323, 418] on link "7. uzdevums" at bounding box center [353, 431] width 192 height 26
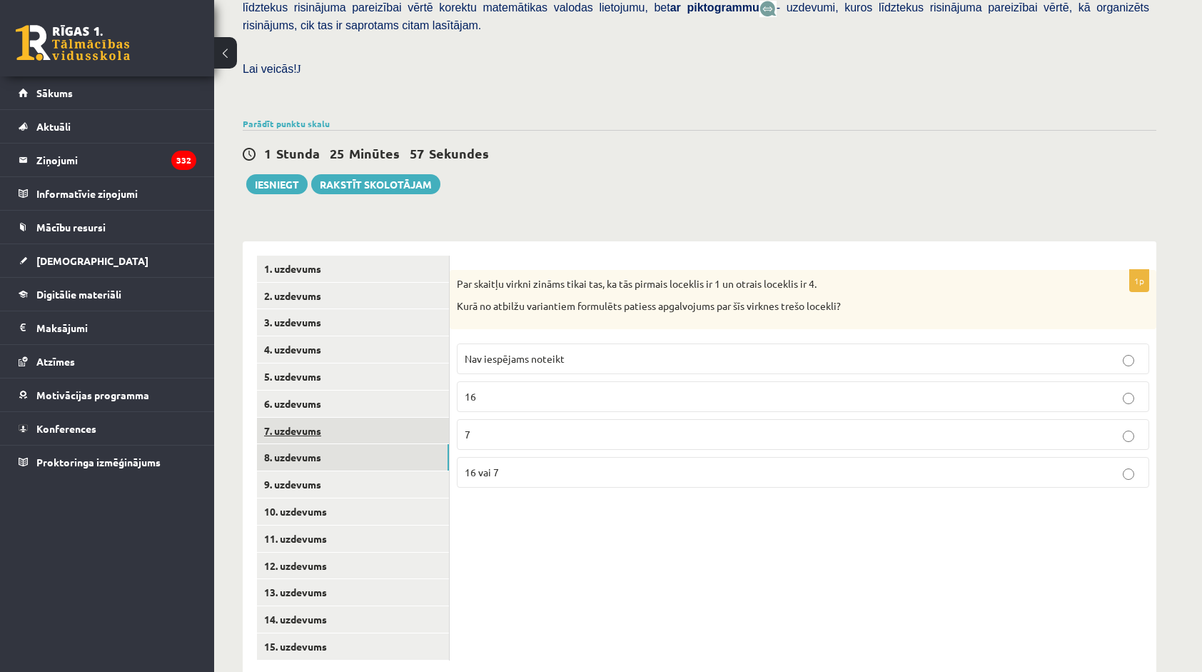
click at [328, 418] on link "7. uzdevums" at bounding box center [353, 431] width 192 height 26
click at [321, 444] on link "8. uzdevums" at bounding box center [353, 457] width 192 height 26
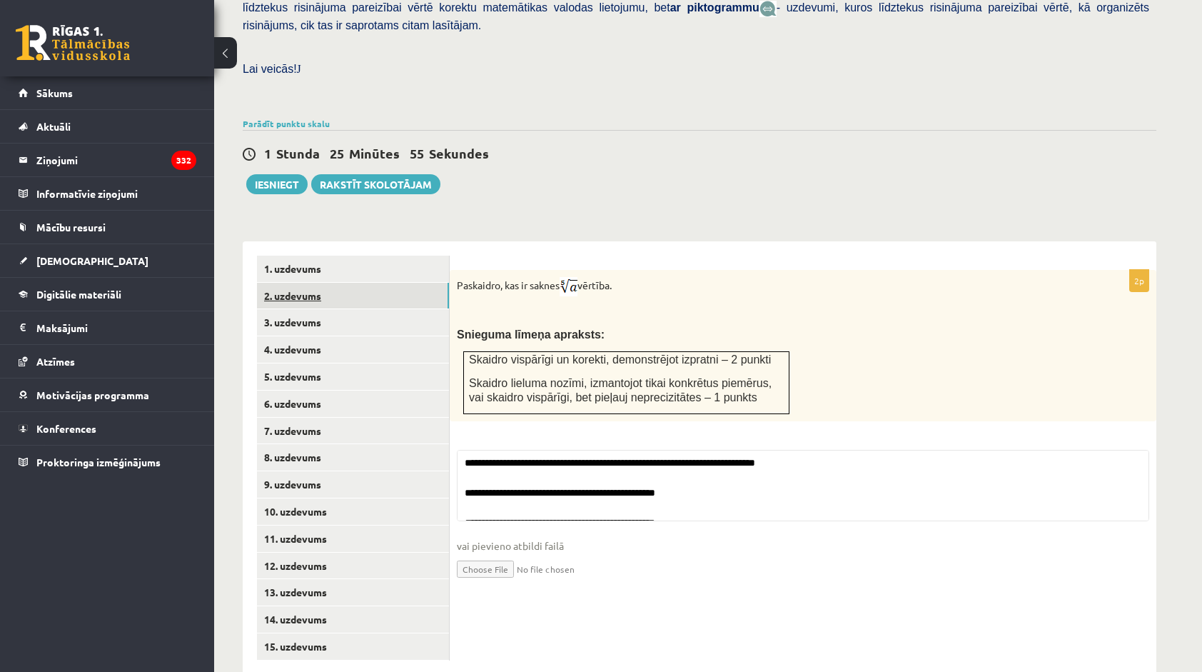
click at [336, 283] on link "2. uzdevums" at bounding box center [353, 296] width 192 height 26
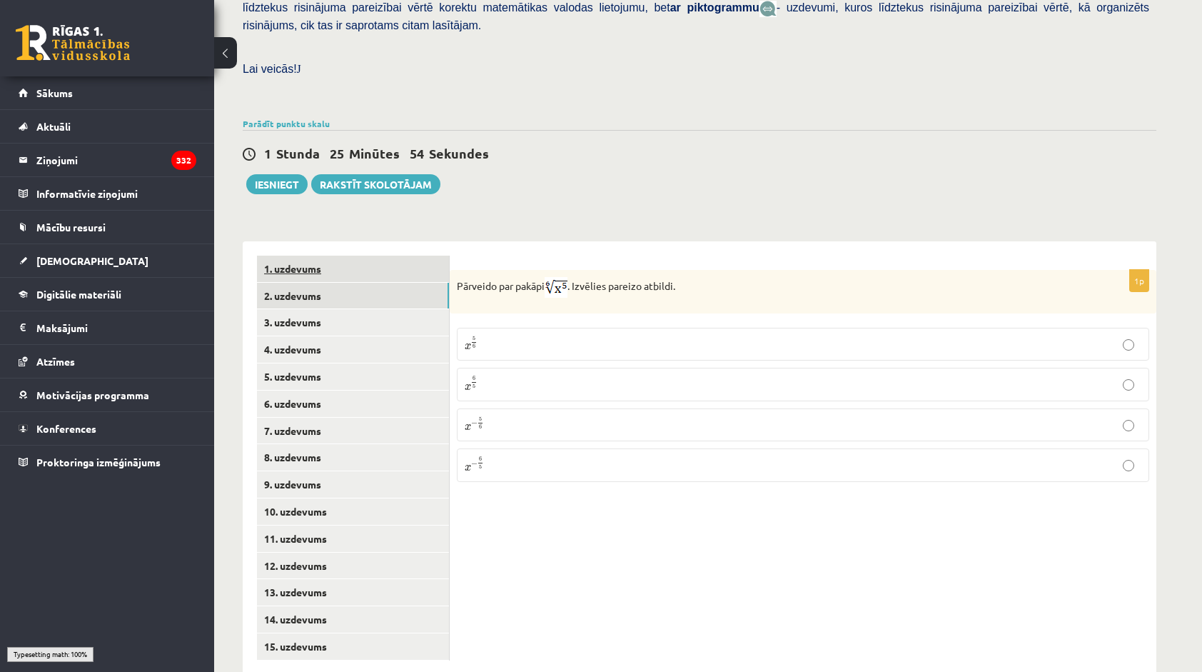
click at [338, 256] on link "1. uzdevums" at bounding box center [353, 269] width 192 height 26
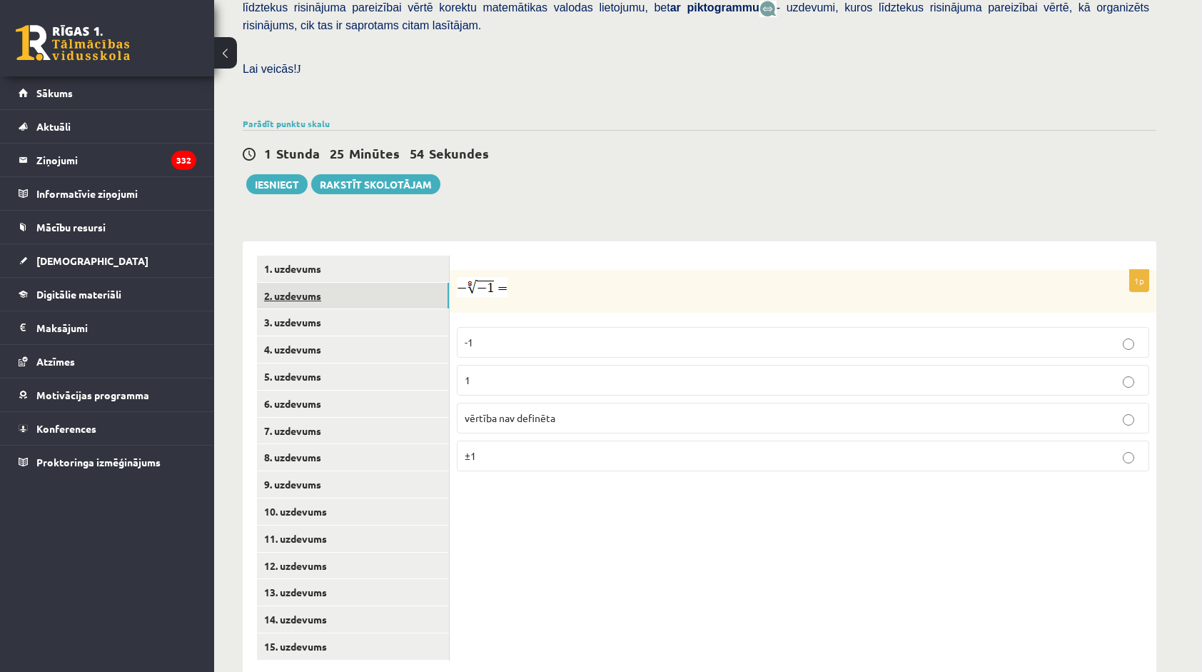
click at [330, 283] on link "2. uzdevums" at bounding box center [353, 296] width 192 height 26
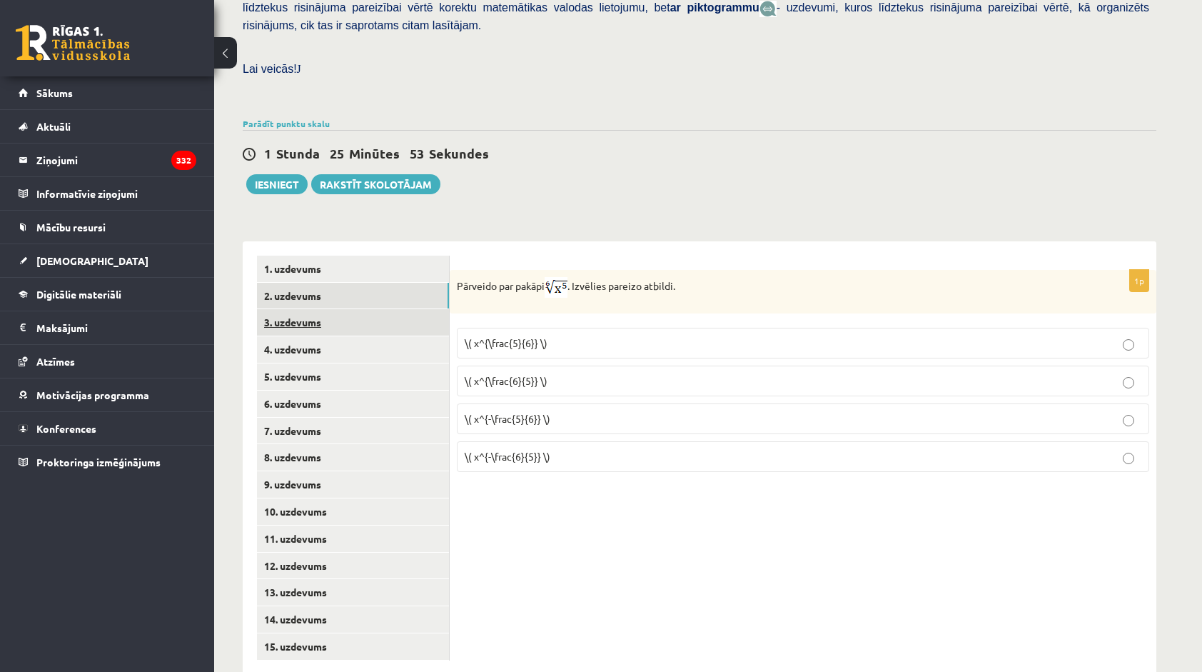
click at [322, 309] on link "3. uzdevums" at bounding box center [353, 322] width 192 height 26
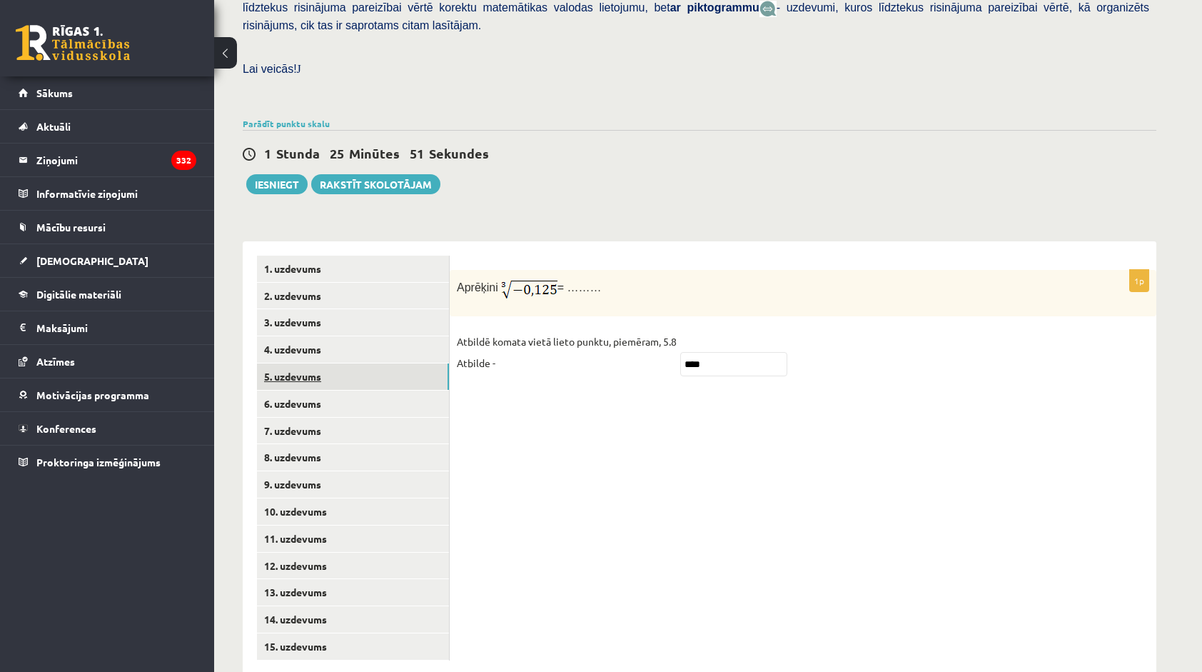
click at [318, 363] on link "5. uzdevums" at bounding box center [353, 376] width 192 height 26
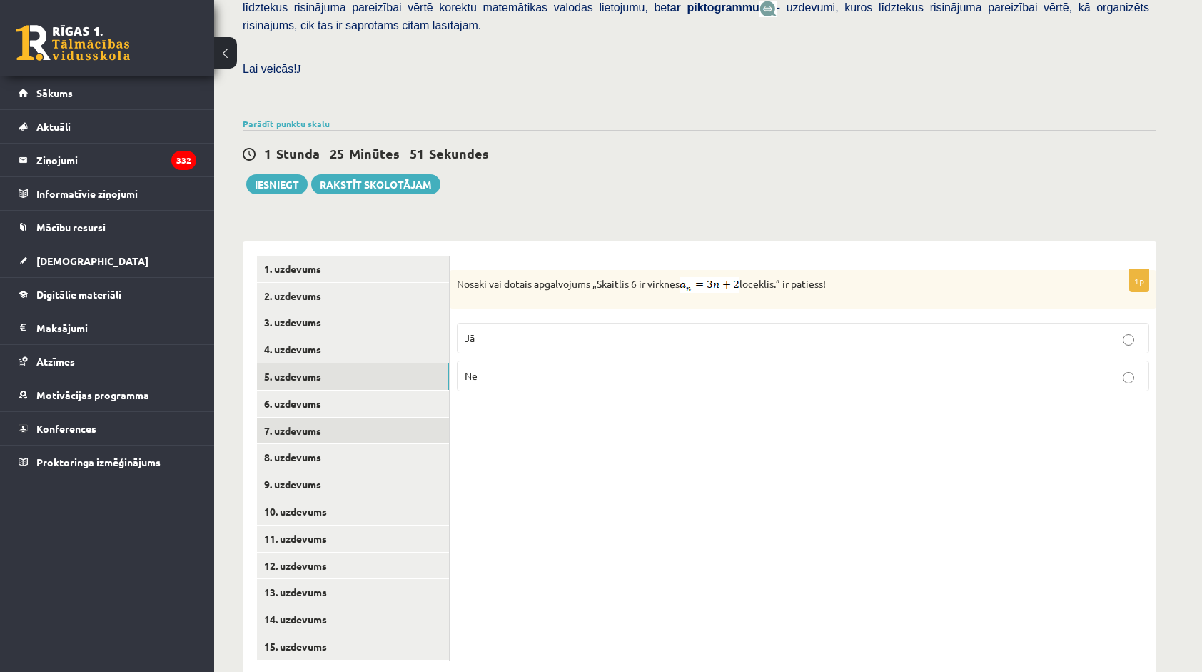
click at [306, 418] on link "7. uzdevums" at bounding box center [353, 431] width 192 height 26
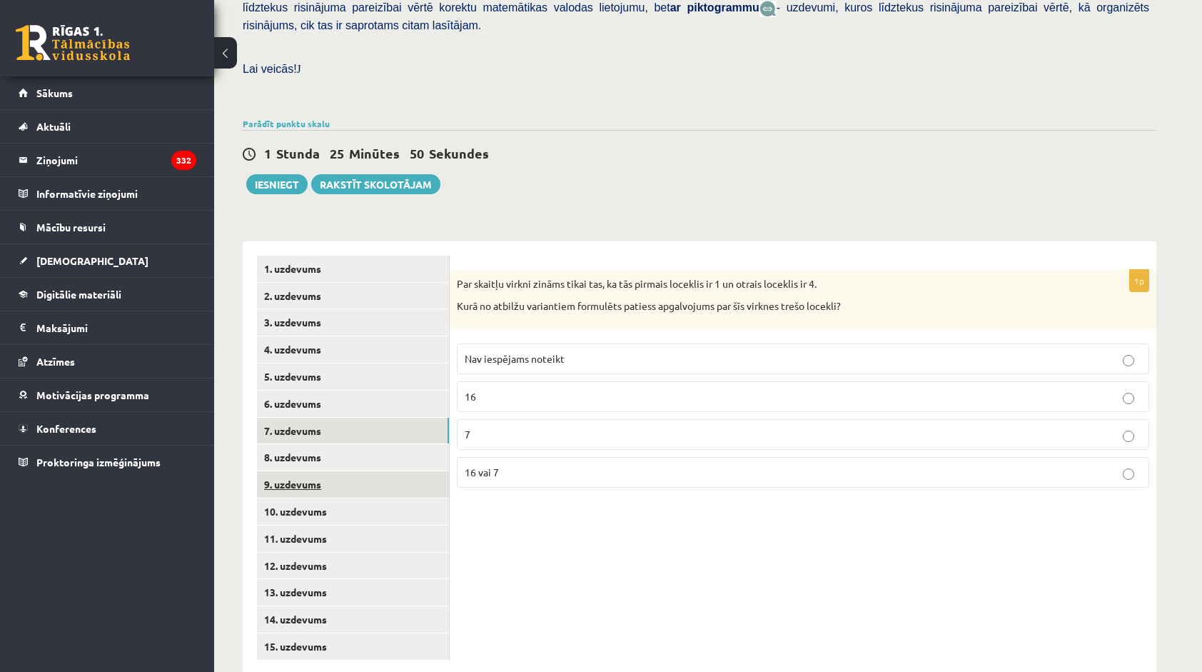
click at [321, 471] on link "9. uzdevums" at bounding box center [353, 484] width 192 height 26
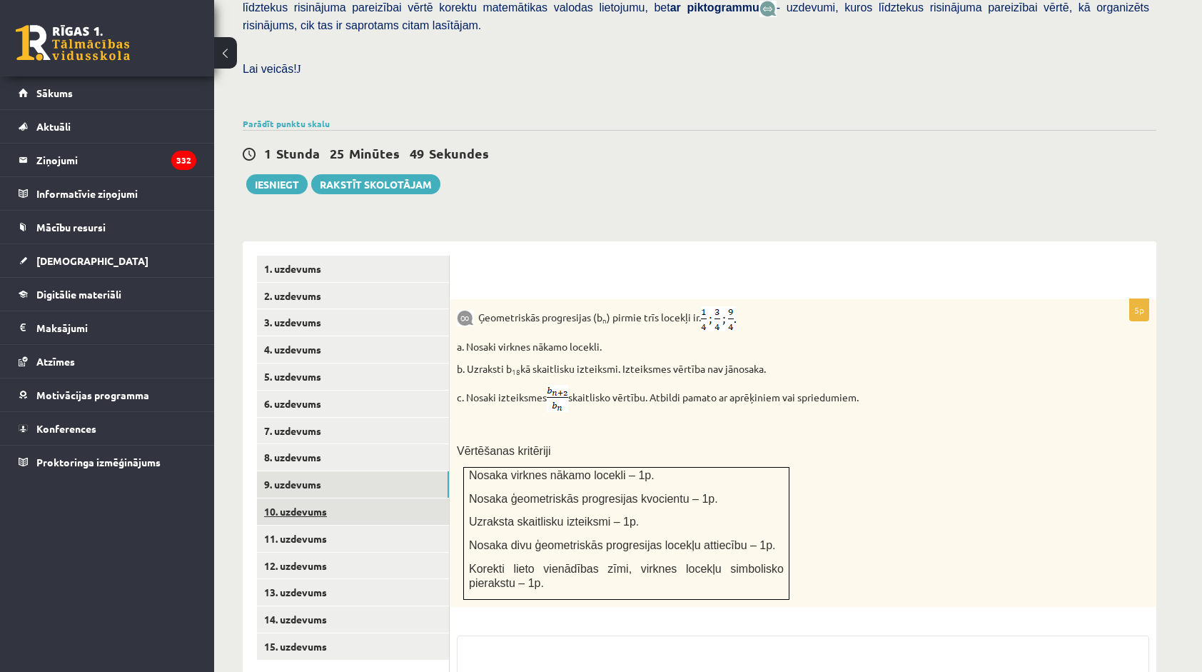
click at [317, 498] on link "10. uzdevums" at bounding box center [353, 511] width 192 height 26
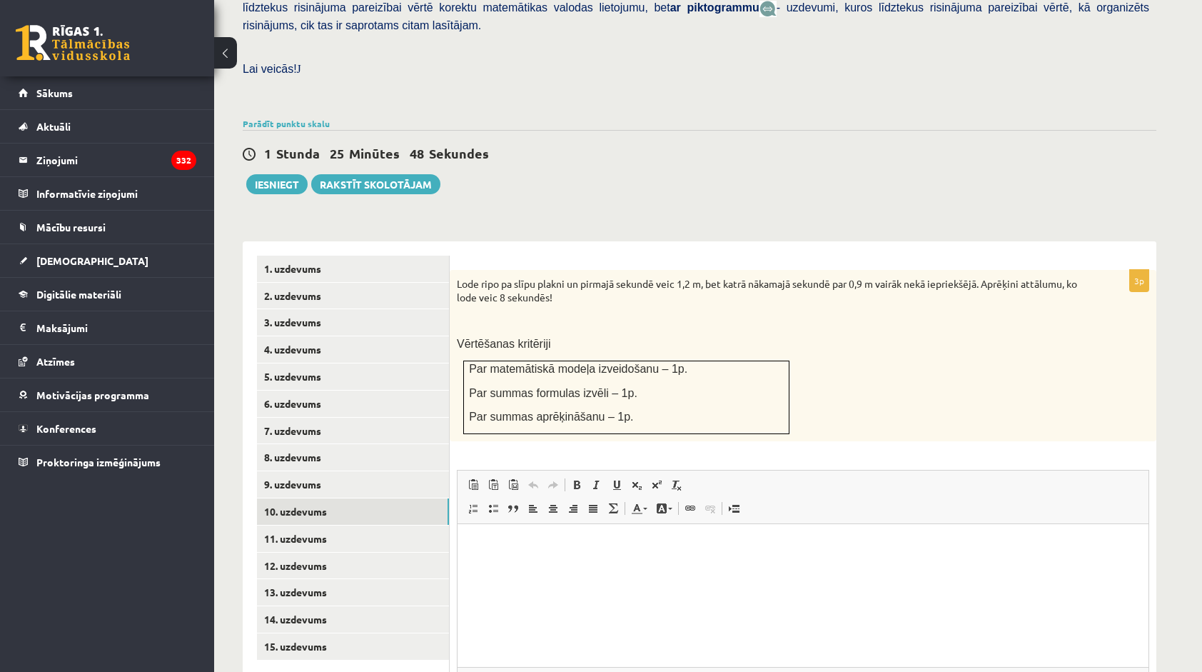
scroll to position [0, 0]
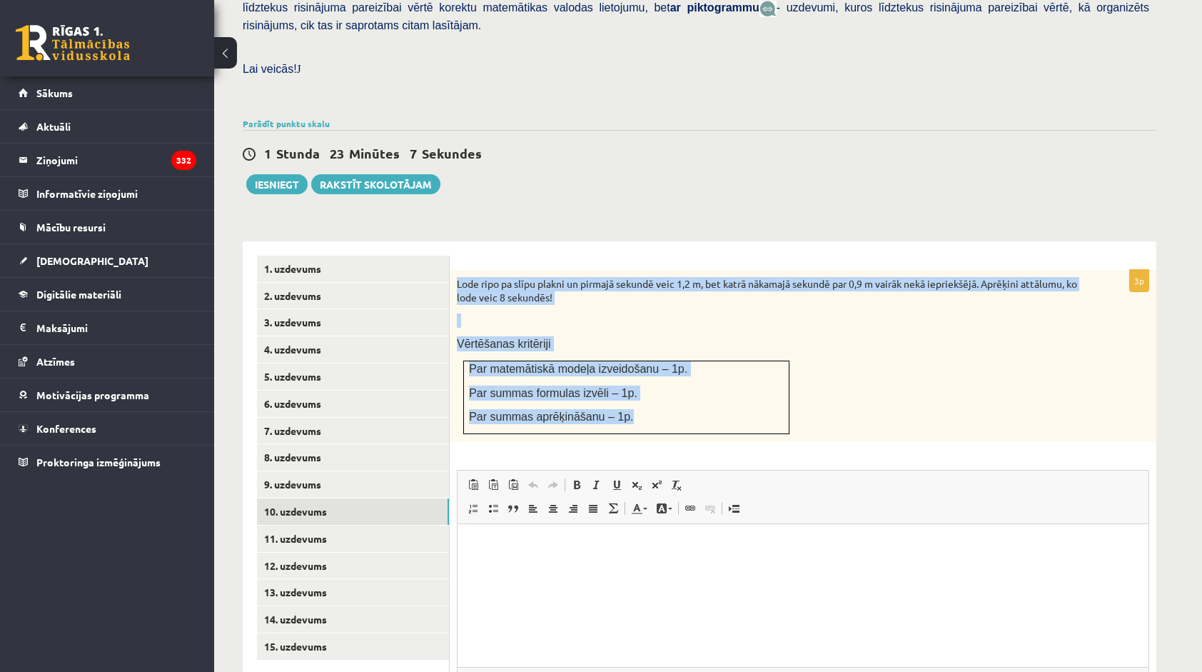
drag, startPoint x: 455, startPoint y: 243, endPoint x: 756, endPoint y: 382, distance: 330.9
click at [756, 382] on div "Lode ripo pa slīpu plakni un pirmajā sekundē veic 1,2 m, bet katrā nākamajā sek…" at bounding box center [803, 355] width 707 height 171
copy div "Lode ripo pa slīpu plakni un pirmajā sekundē veic 1,2 m, bet katrā nākamajā sek…"
click at [535, 277] on p "Lode ripo pa slīpu plakni un pirmajā sekundē veic 1,2 m, bet katrā nākamajā sek…" at bounding box center [767, 291] width 621 height 28
click at [577, 296] on div "Lode ripo pa slīpu plakni un pirmajā sekundē veic 1,2 m, bet katrā nākamajā sek…" at bounding box center [803, 355] width 707 height 171
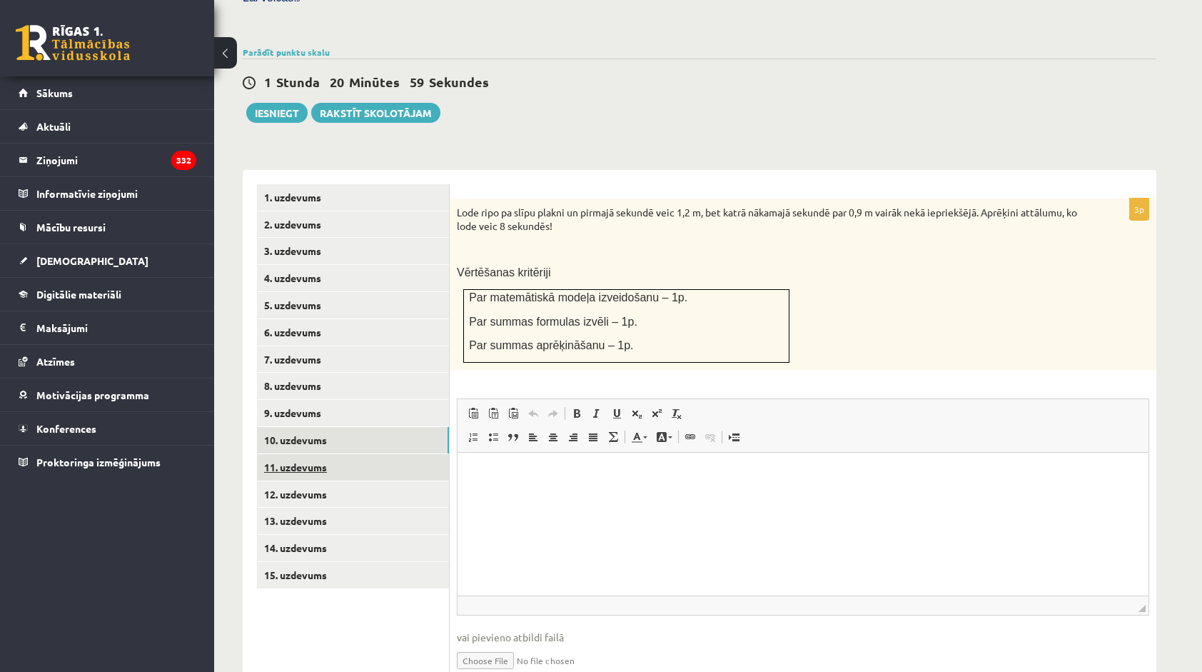
click at [331, 454] on link "11. uzdevums" at bounding box center [353, 467] width 192 height 26
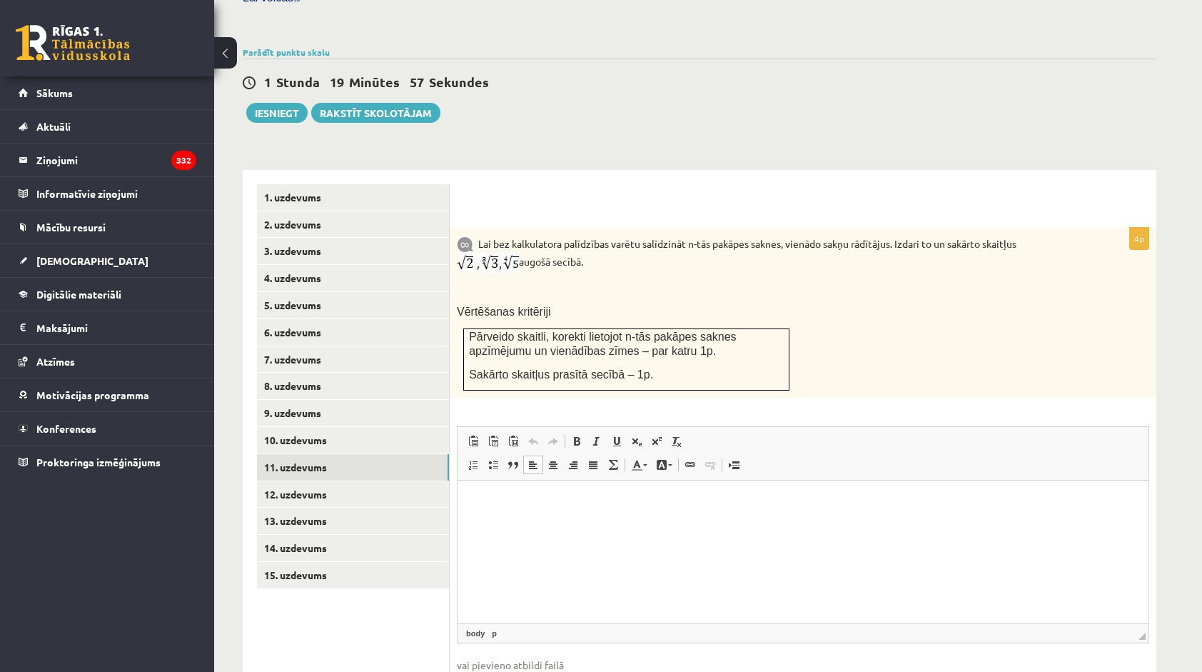
click at [720, 524] on html at bounding box center [803, 502] width 691 height 44
click at [291, 481] on link "12. uzdevums" at bounding box center [353, 494] width 192 height 26
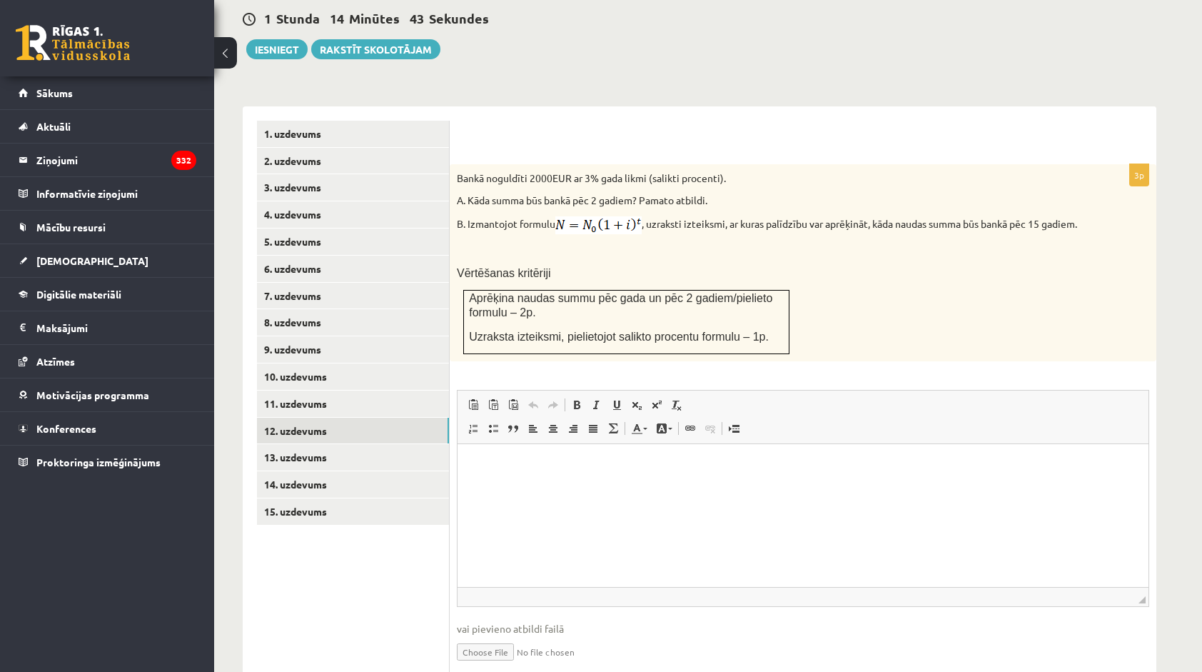
scroll to position [521, 0]
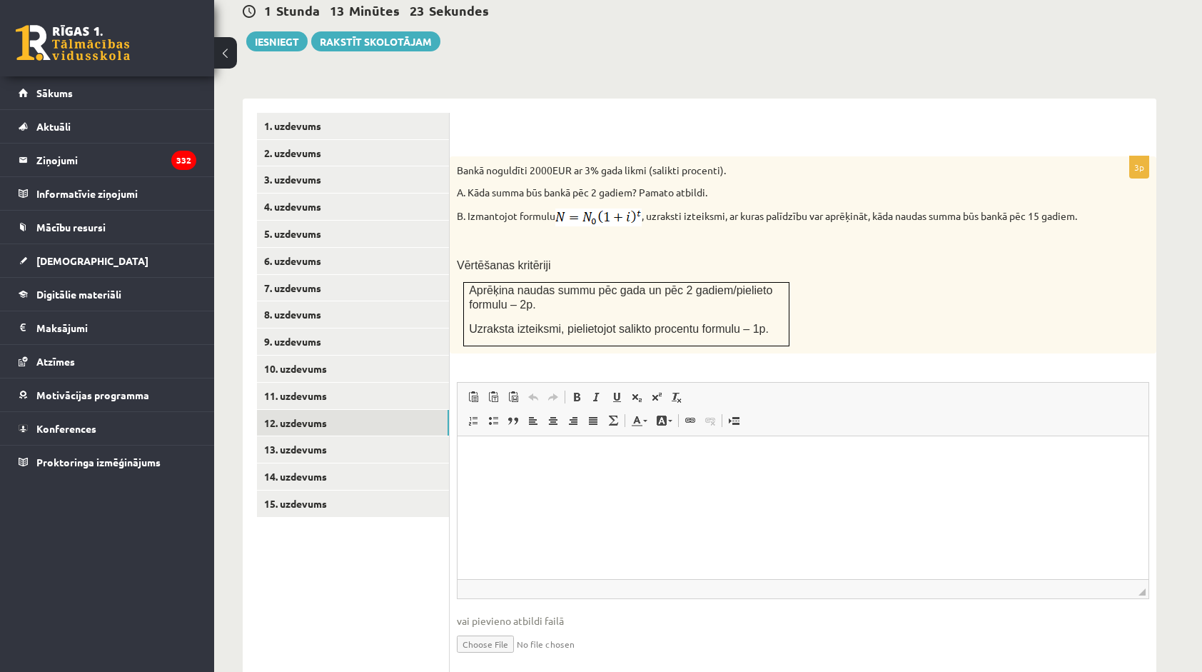
click at [600, 208] on img at bounding box center [598, 217] width 86 height 18
drag, startPoint x: 602, startPoint y: 186, endPoint x: 625, endPoint y: 198, distance: 25.9
click at [625, 208] on p "B. Izmantojot formulu , uzraksti izteiksmi, ar kuras palīdzību var aprēķināt, k…" at bounding box center [767, 217] width 621 height 18
click at [900, 480] on html at bounding box center [803, 458] width 691 height 44
click at [311, 436] on link "13. uzdevums" at bounding box center [353, 449] width 192 height 26
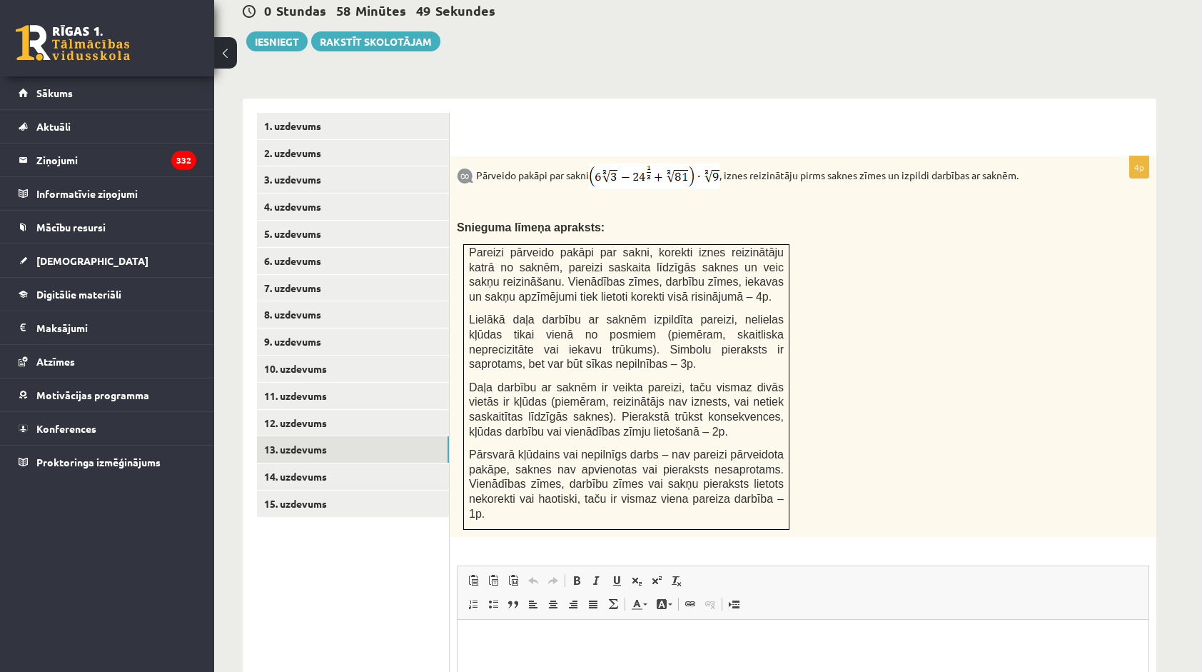
drag, startPoint x: 483, startPoint y: 228, endPoint x: 470, endPoint y: 231, distance: 13.9
click at [470, 246] on span "Pareizi pārveido pakāpi par sakni, korekti iznes reizinātāju katrā no saknēm, p…" at bounding box center [626, 274] width 315 height 56
click at [336, 463] on link "14. uzdevums" at bounding box center [353, 476] width 192 height 26
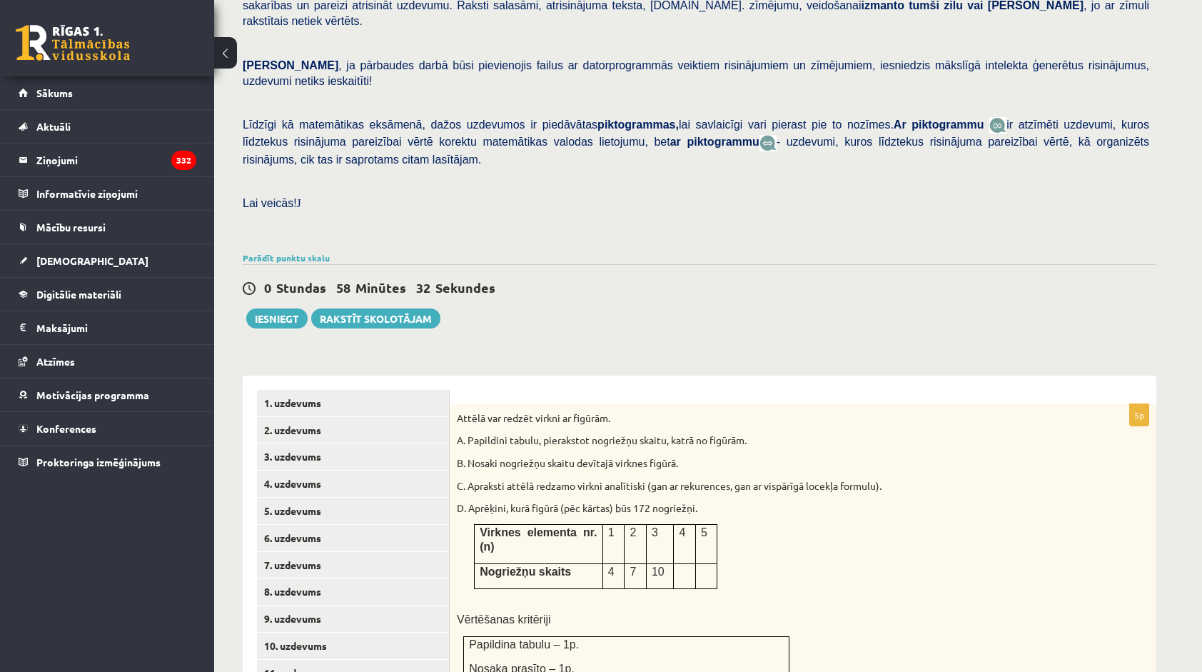
scroll to position [236, 0]
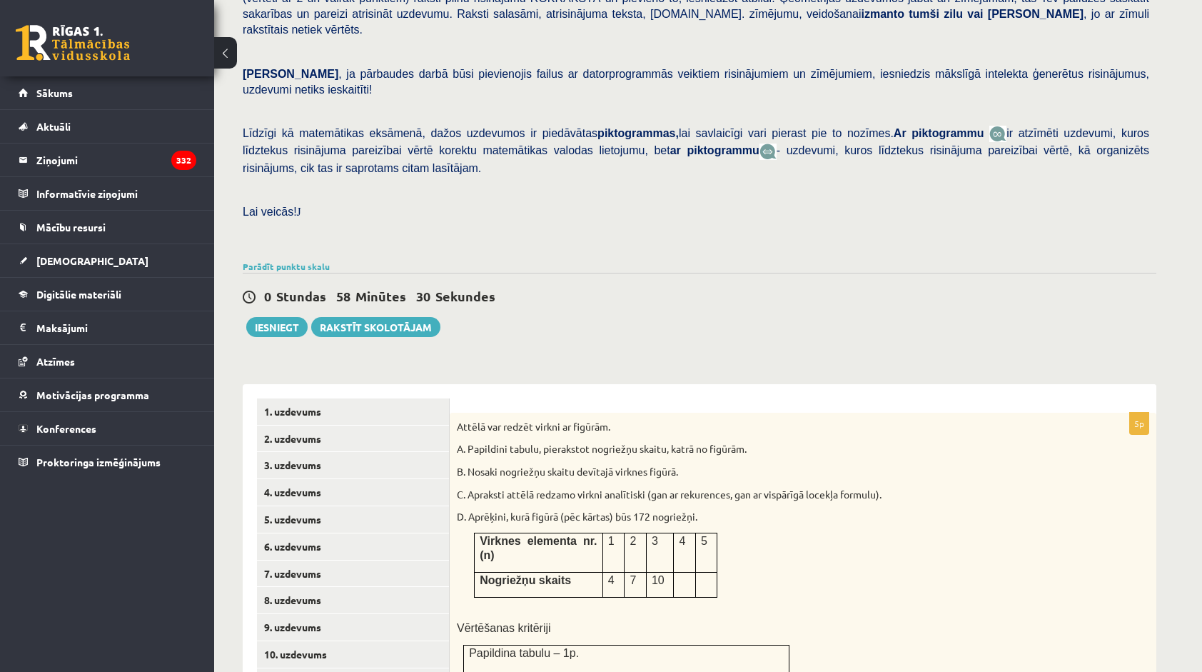
click at [307, 260] on div "Parādīt punktu skalu Atzīme No Līdz 1 0 7 2 8 10 3 11 14 4 15 18 5 19 22 6 23 2…" at bounding box center [700, 266] width 914 height 13
click at [303, 261] on link "Parādīt punktu skalu" at bounding box center [286, 266] width 87 height 11
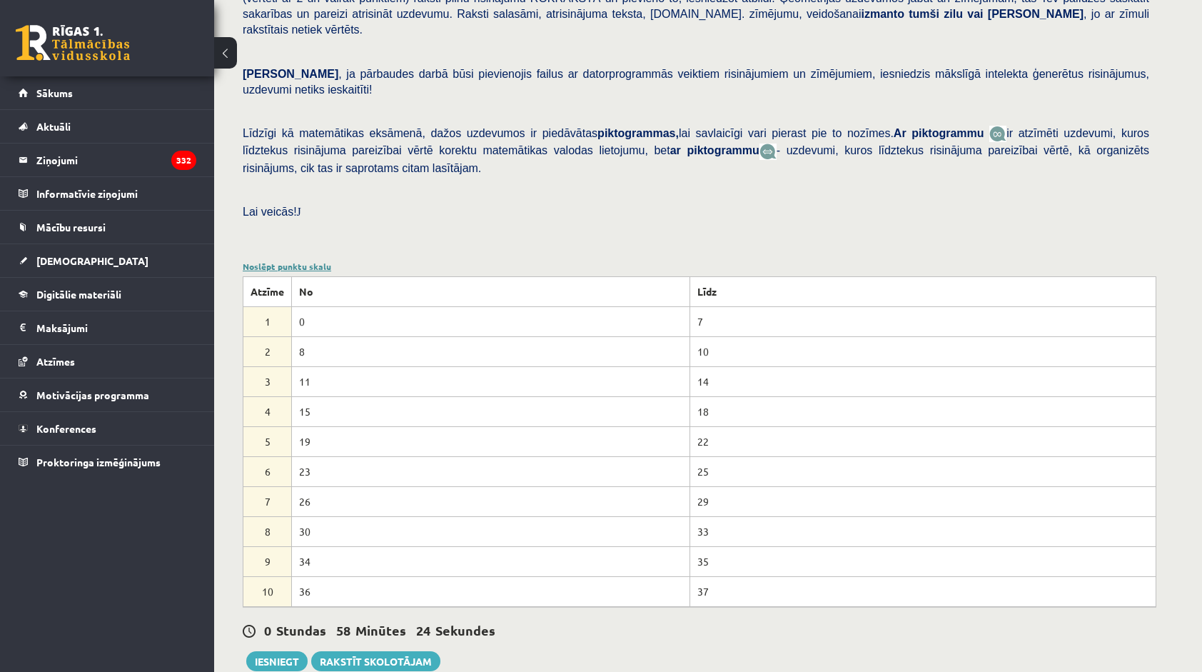
click at [307, 261] on link "Noslēpt punktu skalu" at bounding box center [287, 266] width 89 height 11
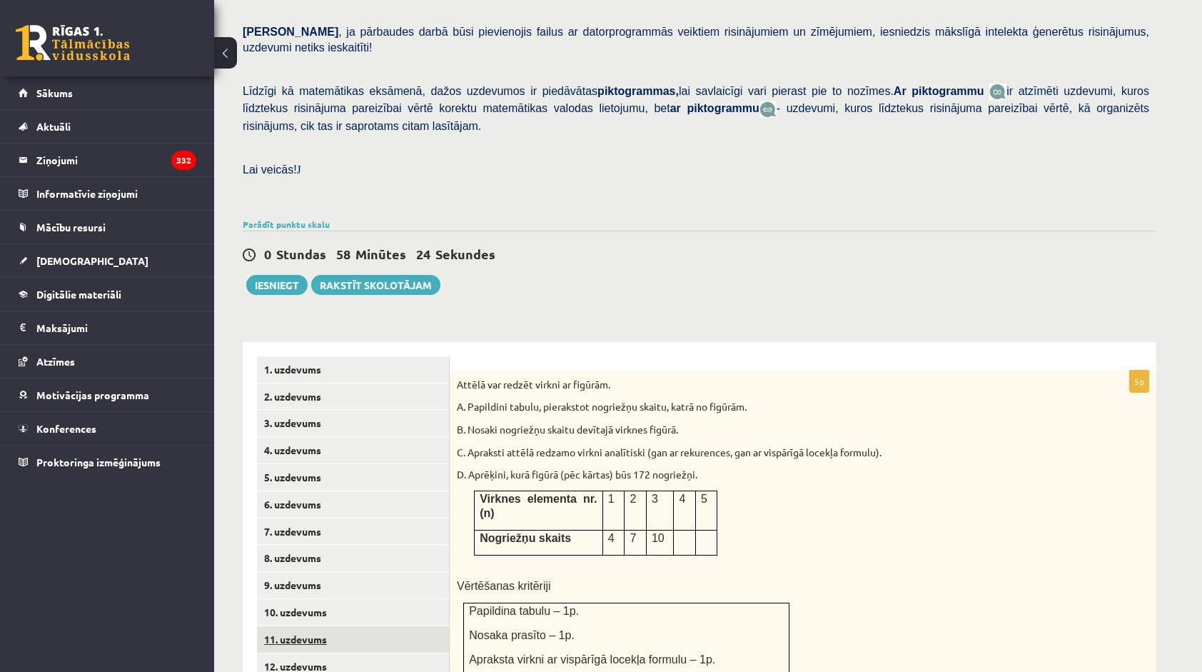
scroll to position [521, 0]
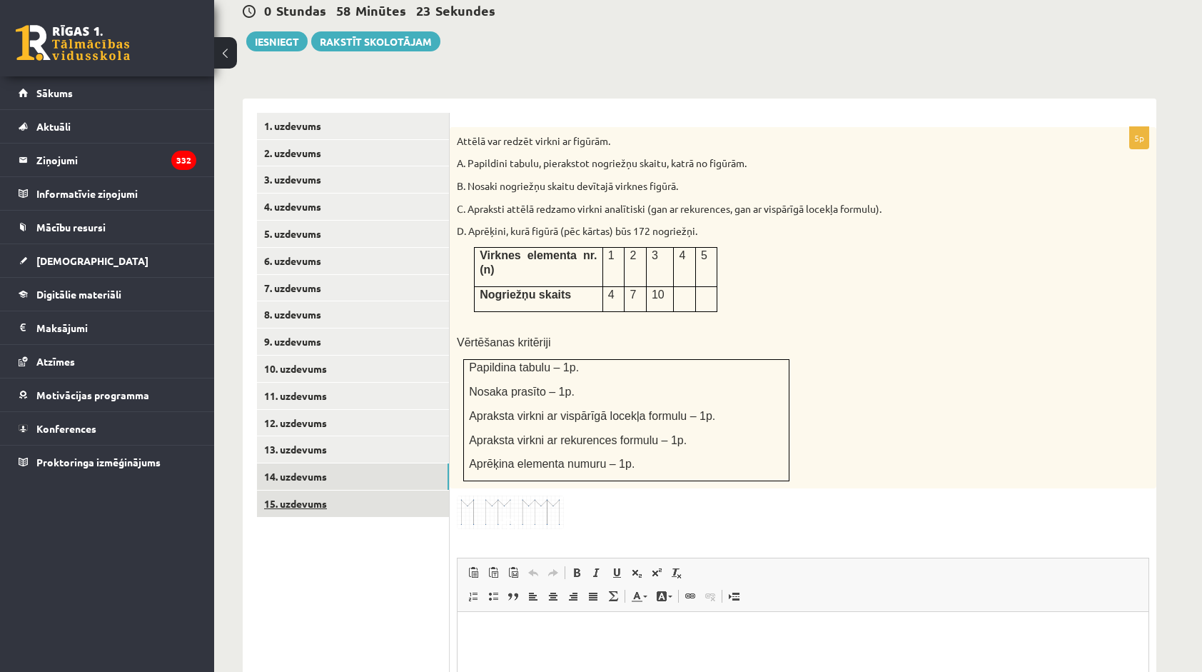
click at [284, 490] on link "15. uzdevums" at bounding box center [353, 503] width 192 height 26
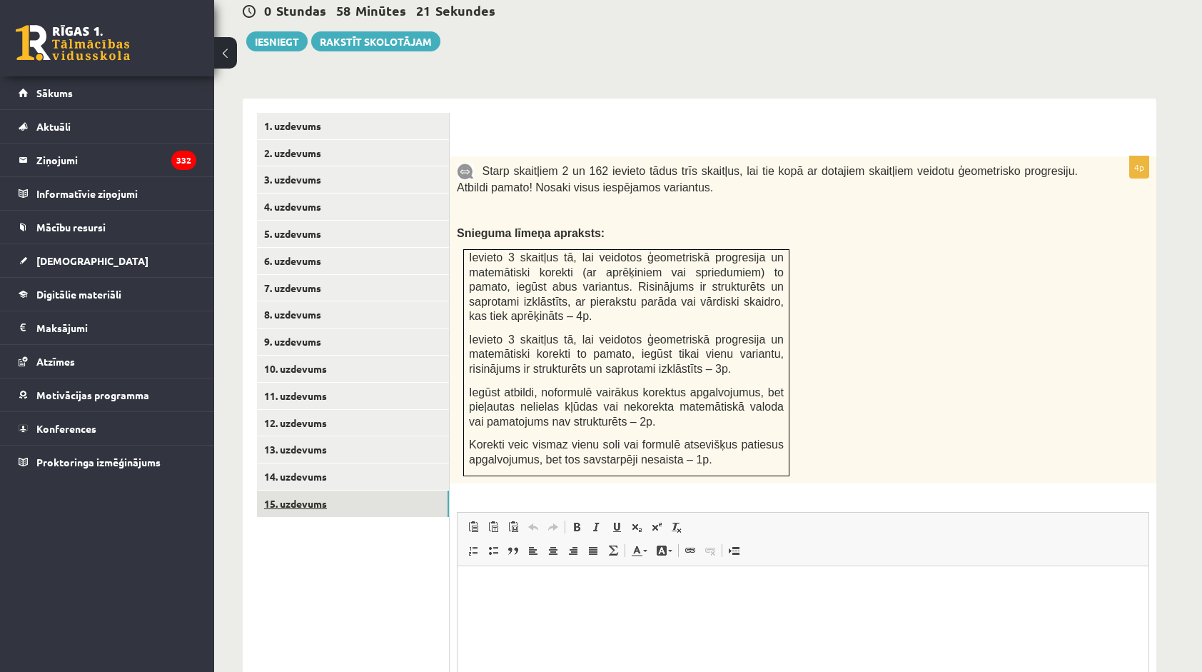
scroll to position [0, 0]
click at [370, 463] on link "14. uzdevums" at bounding box center [353, 476] width 192 height 26
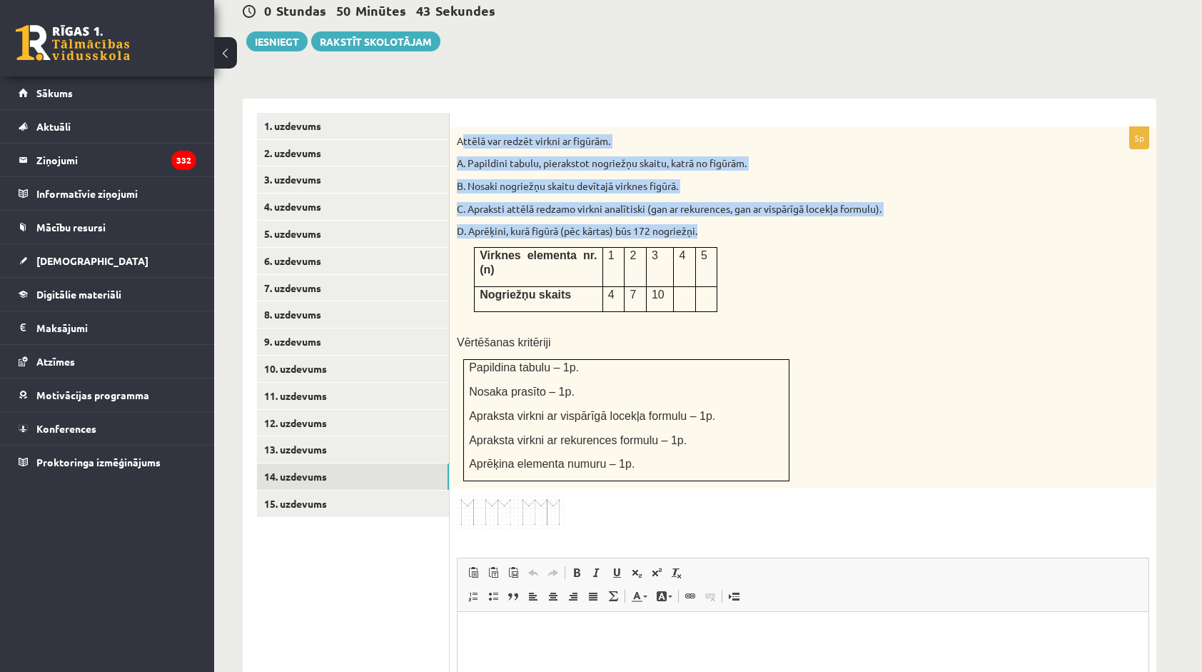
drag, startPoint x: 468, startPoint y: 111, endPoint x: 902, endPoint y: 192, distance: 441.5
click at [902, 192] on div "Attēlā var redzēt virkni ar figūrām. A. Papildini tabulu, pierakstot nogriežņu …" at bounding box center [803, 308] width 707 height 362
click at [510, 156] on p "A. Papildini tabulu, pierakstot nogriežņu skaitu, katrā no figūrām." at bounding box center [767, 163] width 621 height 14
drag, startPoint x: 453, startPoint y: 106, endPoint x: 710, endPoint y: 201, distance: 273.6
click at [712, 201] on div "Attēlā var redzēt virkni ar figūrām. A. Papildini tabulu, pierakstot nogriežņu …" at bounding box center [803, 308] width 707 height 362
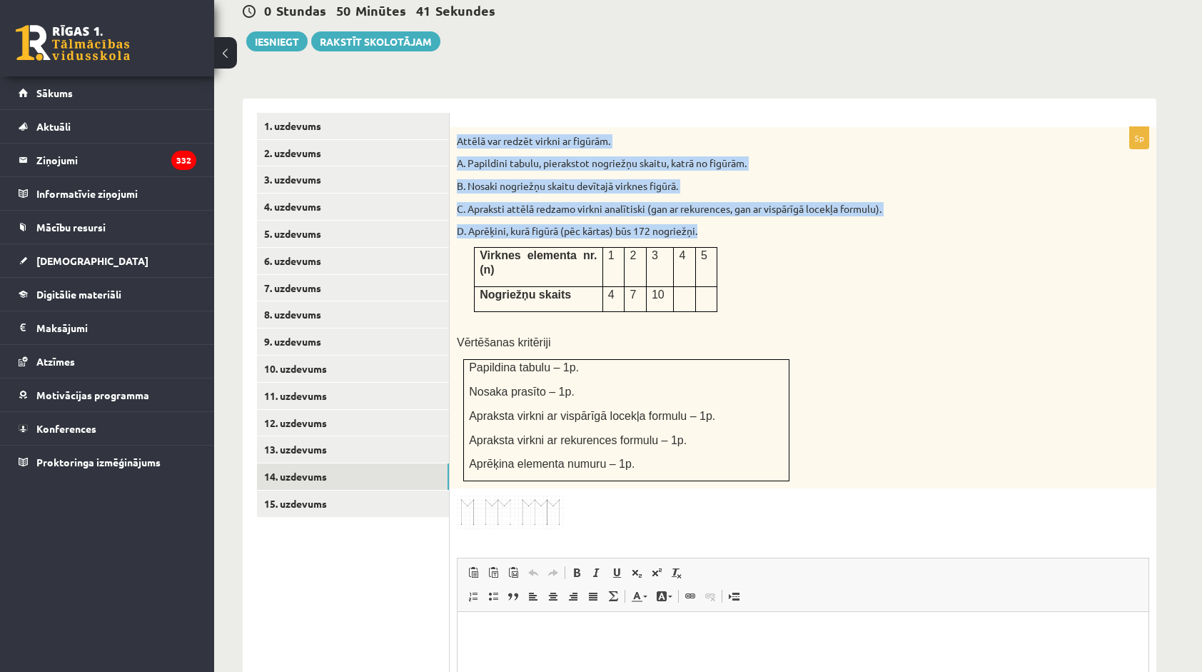
drag, startPoint x: 710, startPoint y: 201, endPoint x: 688, endPoint y: 200, distance: 21.5
copy div "Attēlā var redzēt virkni ar figūrām. A. Papildini tabulu, pierakstot nogriežņu …"
click at [724, 224] on p "D. Aprēķini, kurā figūrā (pēc kārtas) būs 172 nogriežņi." at bounding box center [767, 231] width 621 height 14
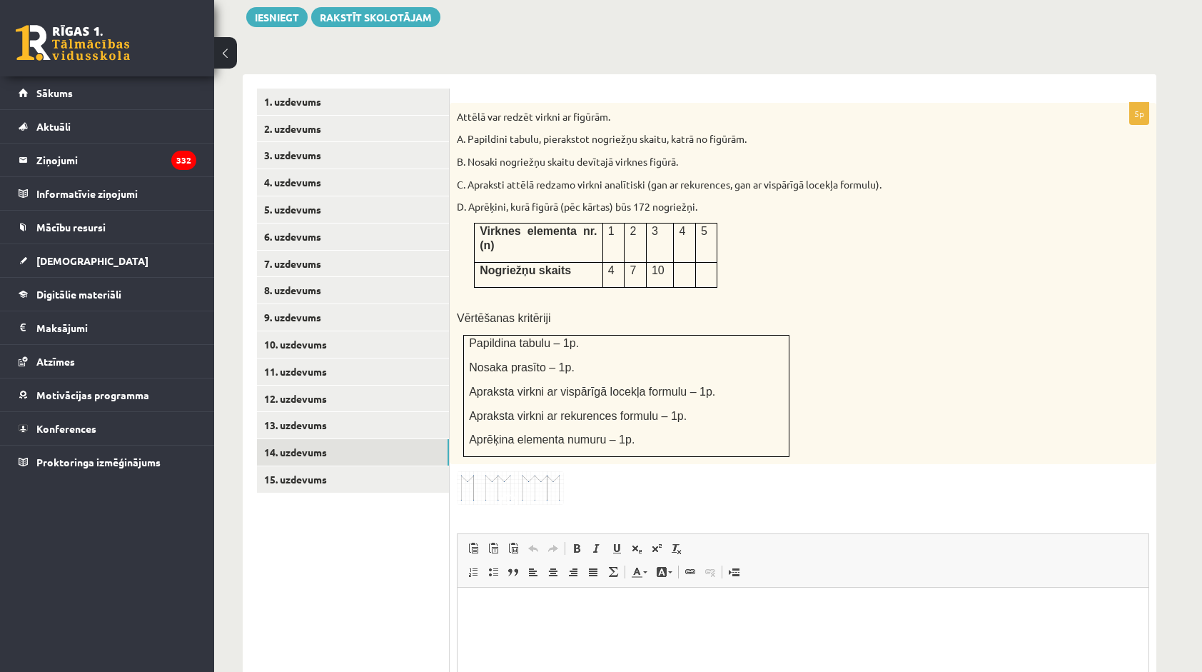
scroll to position [664, 0]
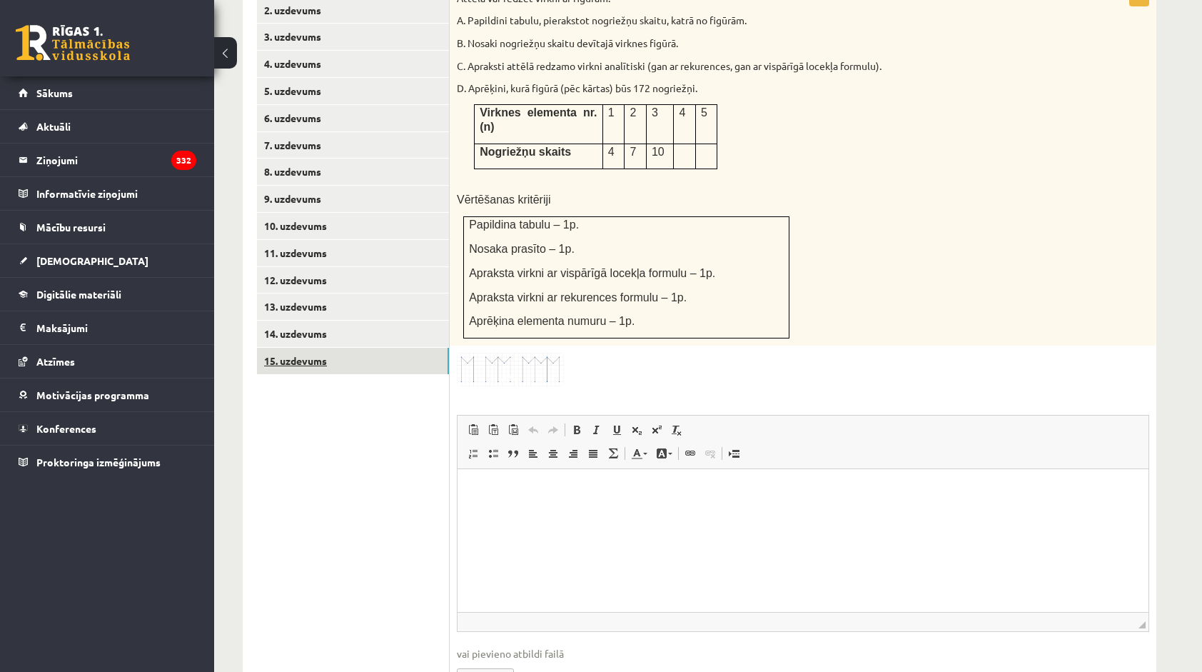
click at [417, 348] on link "15. uzdevums" at bounding box center [353, 361] width 192 height 26
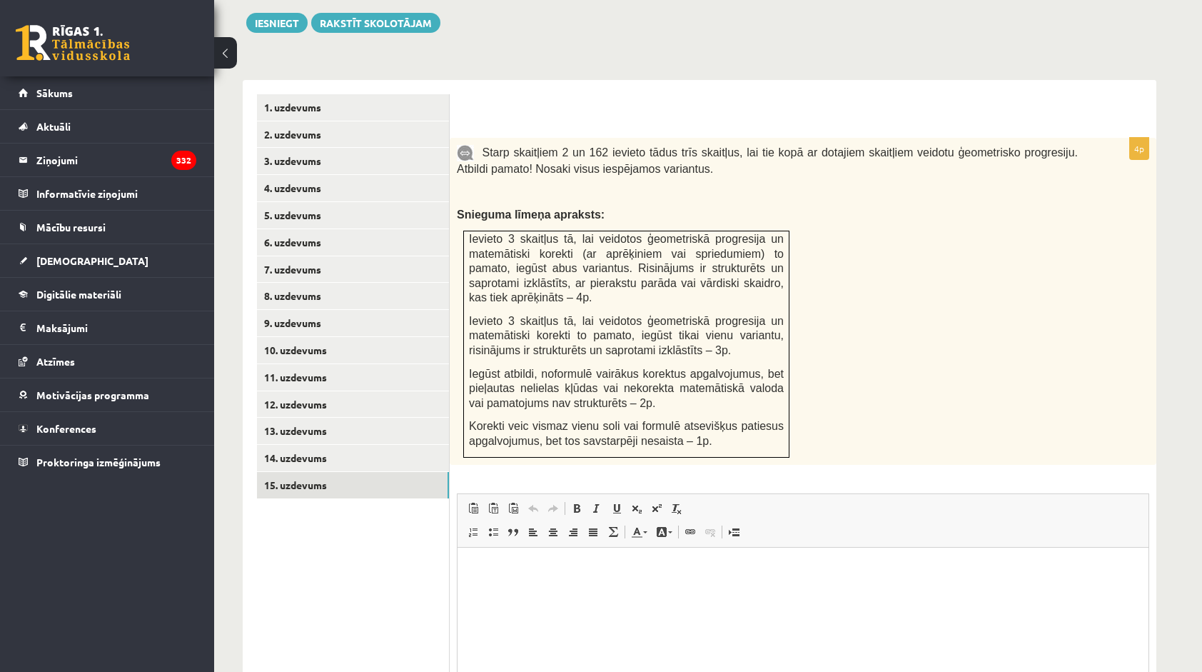
scroll to position [521, 0]
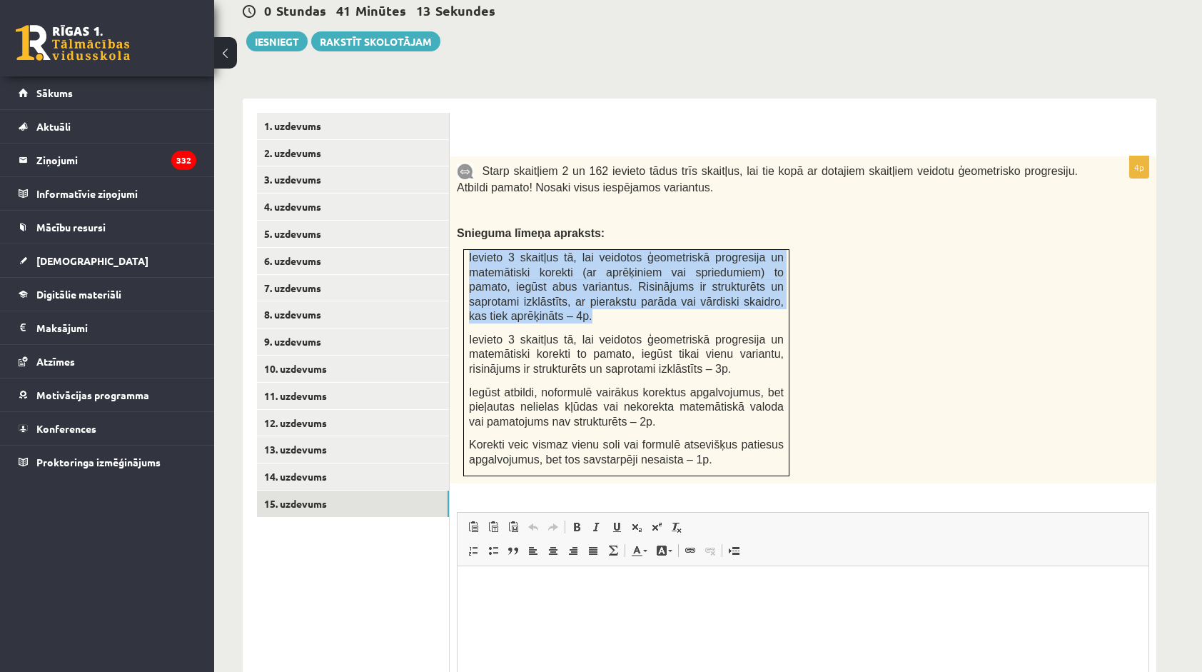
drag, startPoint x: 467, startPoint y: 226, endPoint x: 504, endPoint y: 287, distance: 71.7
click at [504, 287] on td "Ievieto 3 skaitļus tā, lai veidotos ģeometriskā progresija un matemātiski korek…" at bounding box center [627, 362] width 326 height 226
click at [499, 287] on p "Ievieto 3 skaitļus tā, lai veidotos ģeometriskā progresija un matemātiski korek…" at bounding box center [626, 287] width 315 height 74
click at [491, 288] on span "Ievieto 3 skaitļus tā, lai veidotos ģeometriskā progresija un matemātiski korek…" at bounding box center [626, 286] width 315 height 71
drag, startPoint x: 463, startPoint y: 301, endPoint x: 478, endPoint y: 312, distance: 18.4
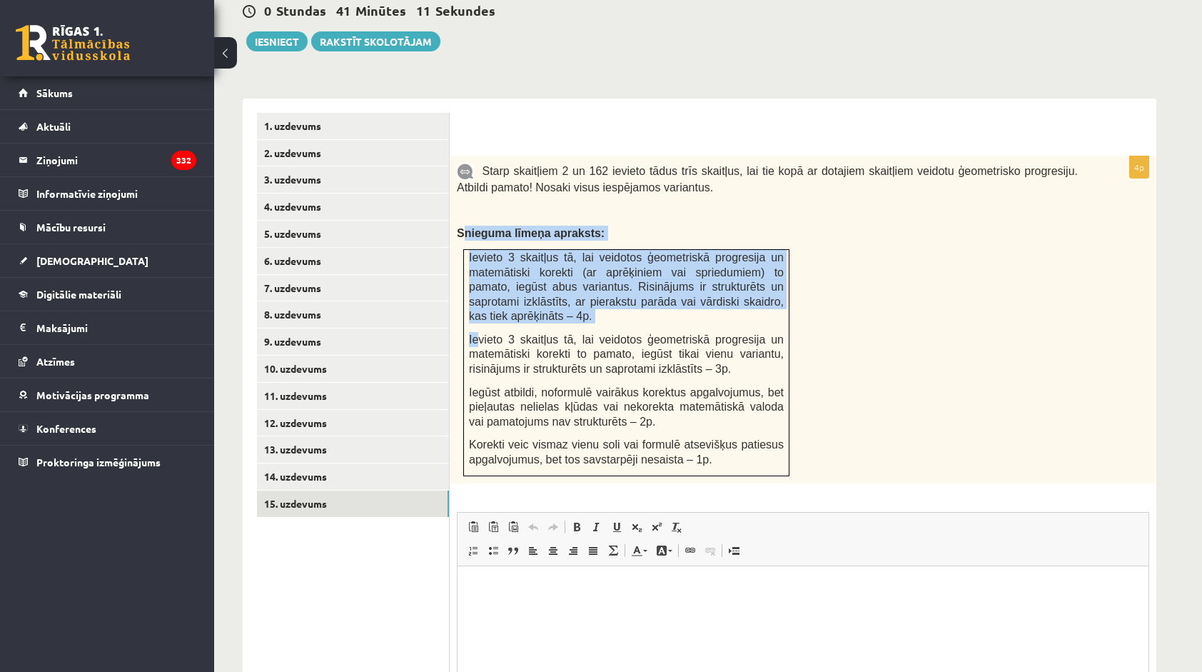
click at [478, 312] on div "Starp skaitļiem 2 un 162 ievieto tādus trīs skaitļus, lai tie kopā ar dotajiem …" at bounding box center [803, 319] width 707 height 327
click at [478, 333] on span "Ievieto 3 skaitļus tā, lai veidotos ģeometriskā progresija un matemātiski korek…" at bounding box center [626, 353] width 315 height 41
click at [471, 333] on span "Ievieto 3 skaitļus tā, lai veidotos ģeometriskā progresija un matemātiski korek…" at bounding box center [626, 353] width 315 height 41
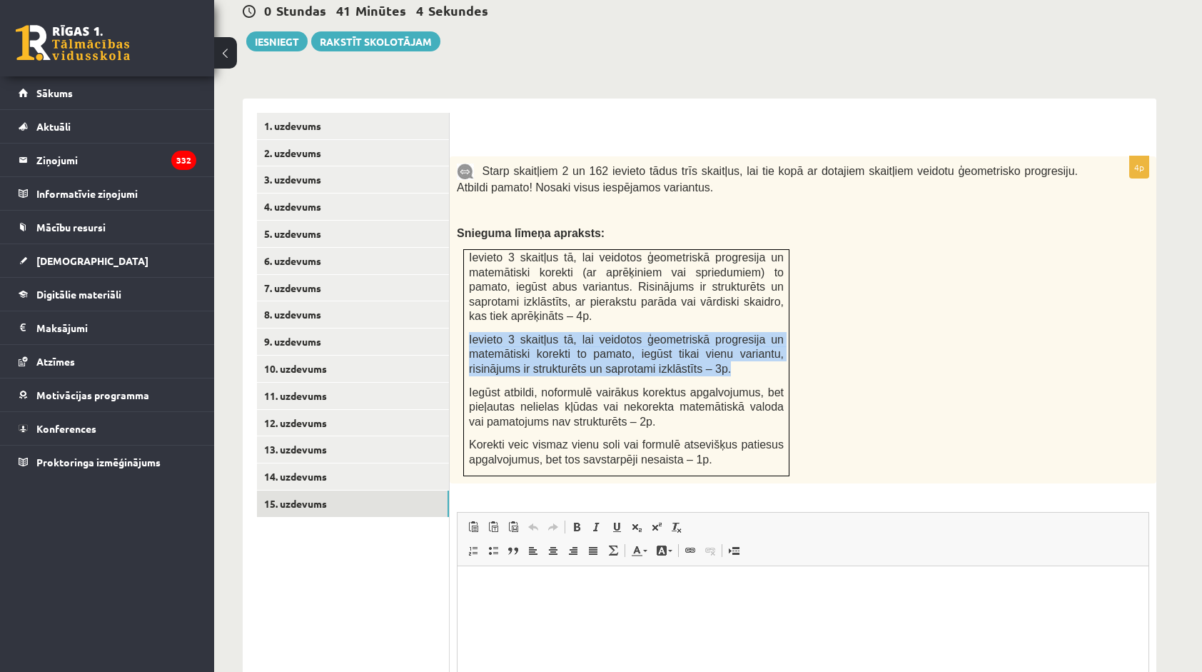
drag, startPoint x: 468, startPoint y: 312, endPoint x: 728, endPoint y: 329, distance: 260.4
click at [728, 332] on p "Ievieto 3 skaitļus tā, lai veidotos ģeometriskā progresija un matemātiski korek…" at bounding box center [626, 354] width 315 height 44
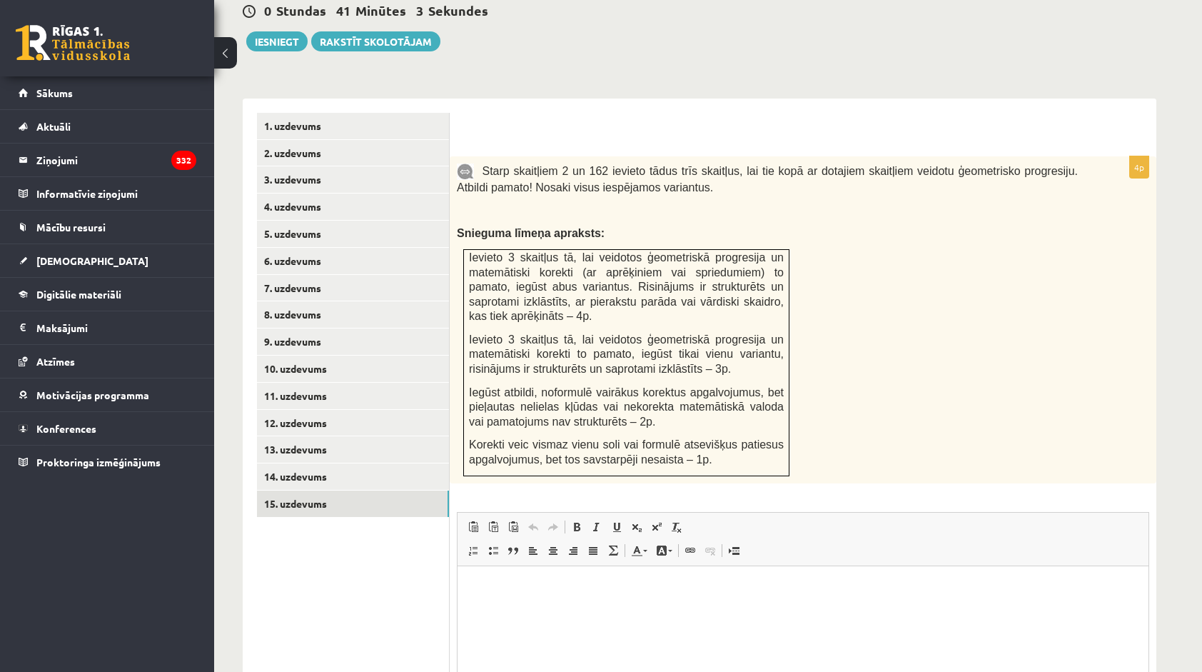
click at [648, 348] on td "Ievieto 3 skaitļus tā, lai veidotos ģeometriskā progresija un matemātiski korek…" at bounding box center [627, 362] width 326 height 226
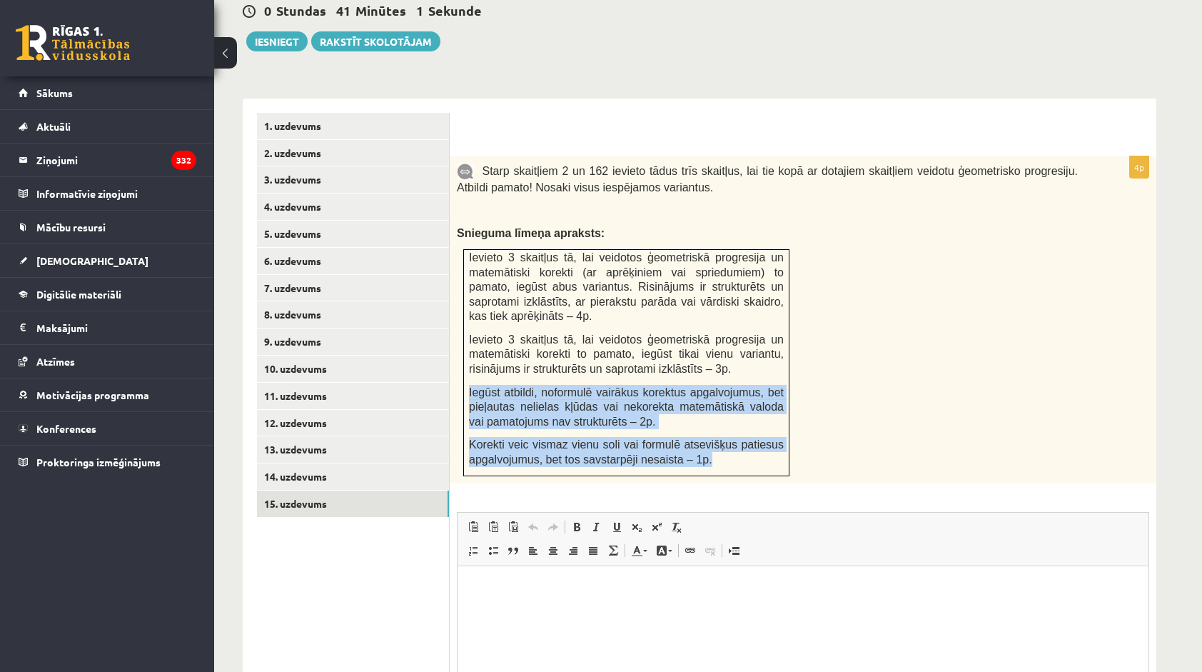
drag, startPoint x: 475, startPoint y: 361, endPoint x: 745, endPoint y: 432, distance: 279.1
click at [745, 432] on td "Ievieto 3 skaitļus tā, lai veidotos ģeometriskā progresija un matemātiski korek…" at bounding box center [627, 362] width 326 height 226
click at [745, 437] on p "Korekti veic vismaz vienu soli vai formulē atsevišķus patiesus apgalvojumus, be…" at bounding box center [626, 451] width 315 height 29
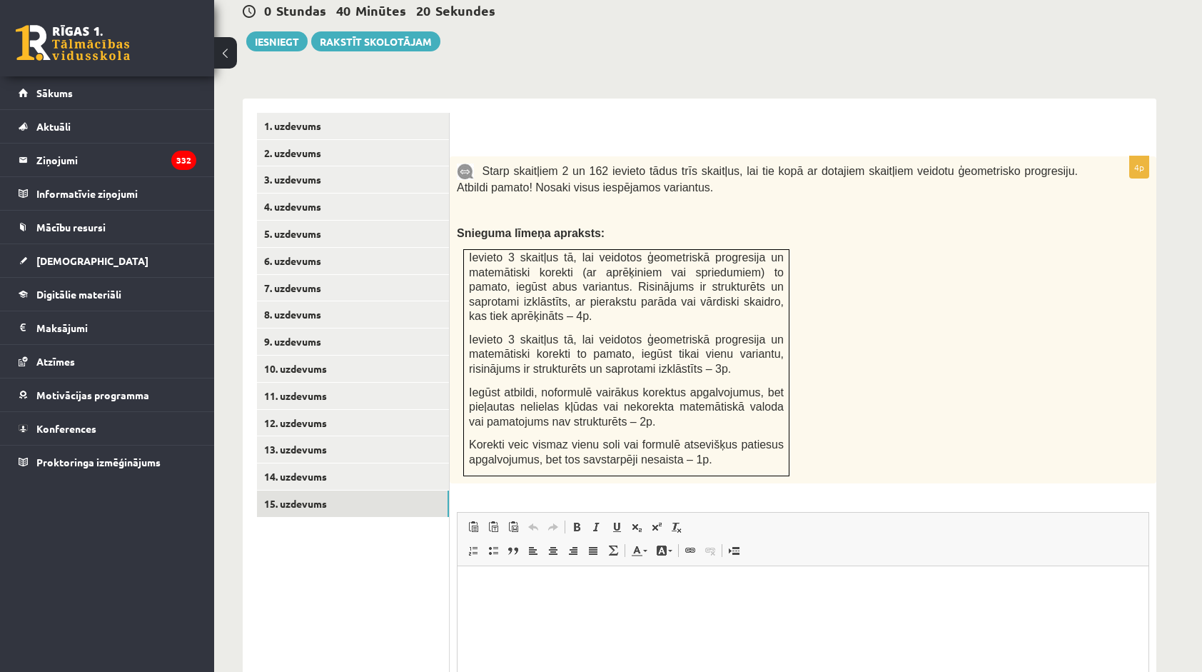
click at [964, 165] on span "Starp skaitļiem 2 un 162 ievieto tādus trīs skaitļus, lai tie kopā ar dotajiem …" at bounding box center [767, 179] width 621 height 29
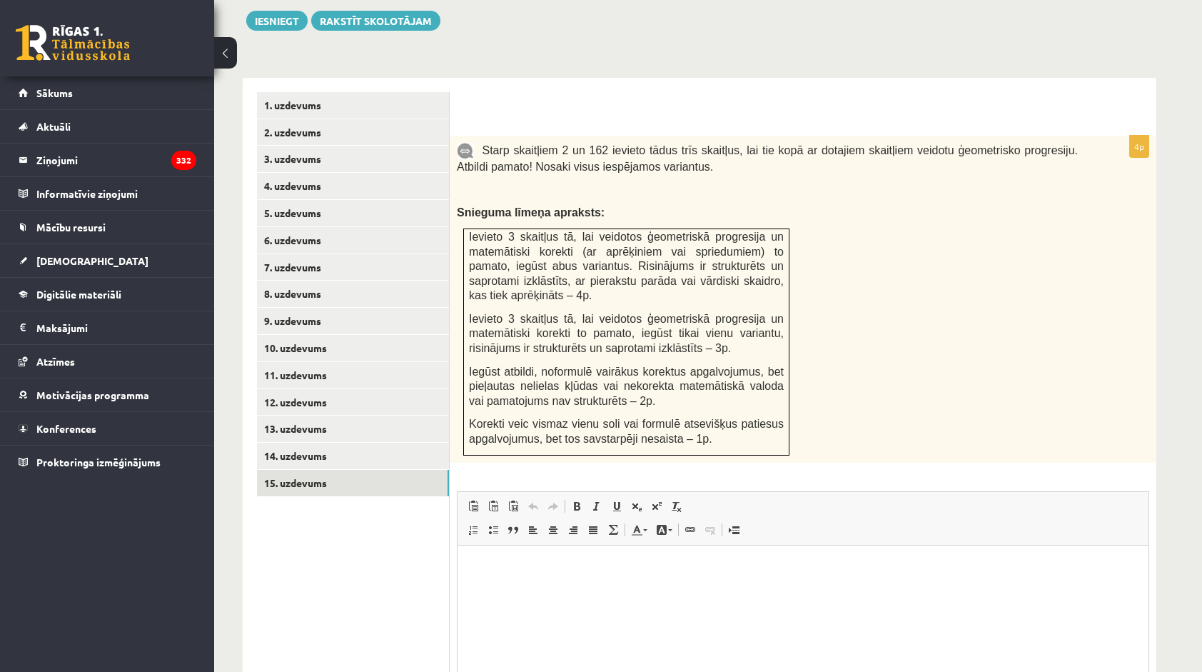
scroll to position [593, 0]
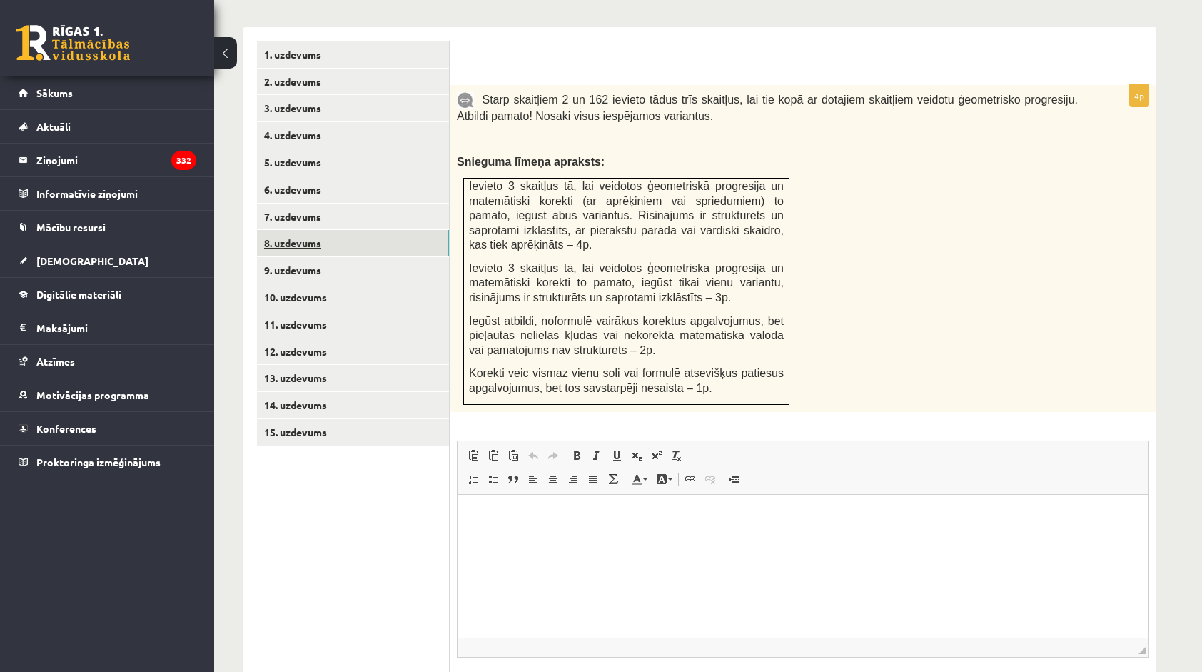
click at [353, 230] on link "8. uzdevums" at bounding box center [353, 243] width 192 height 26
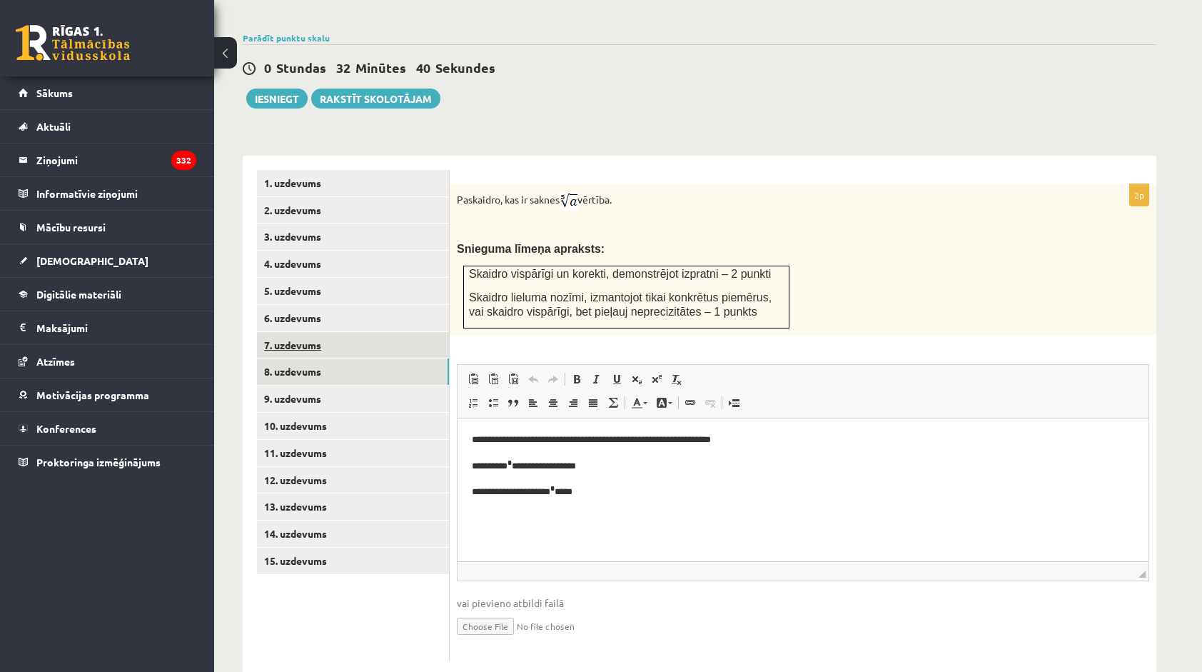
scroll to position [0, 0]
click at [380, 386] on link "9. uzdevums" at bounding box center [353, 399] width 192 height 26
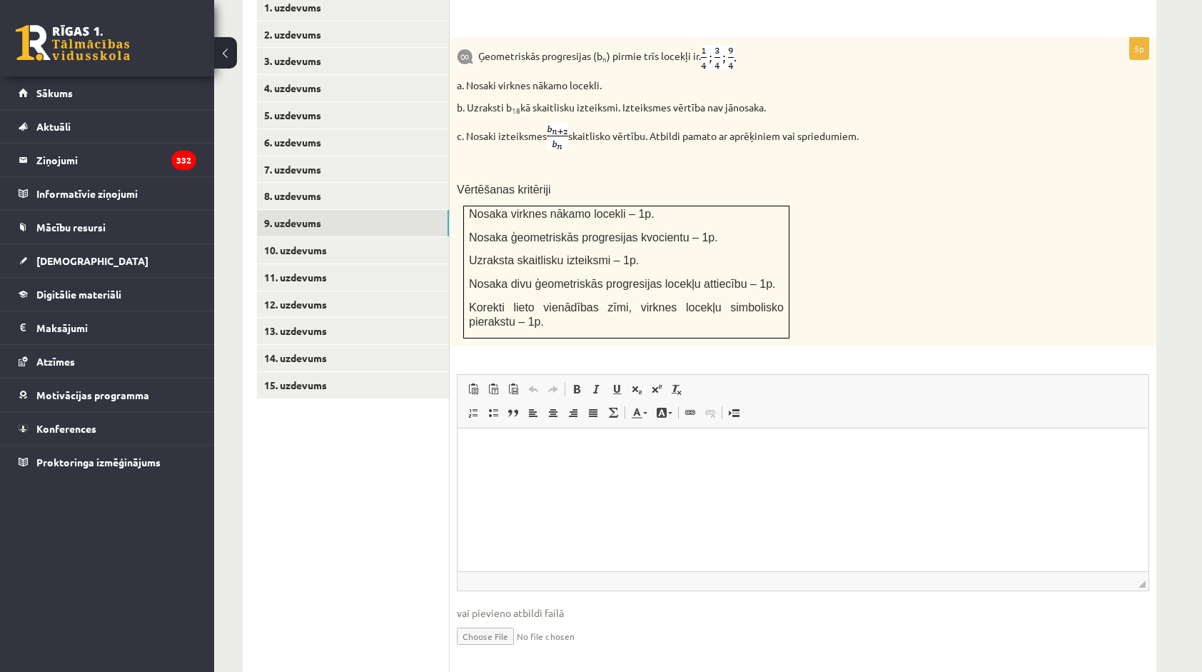
scroll to position [650, 0]
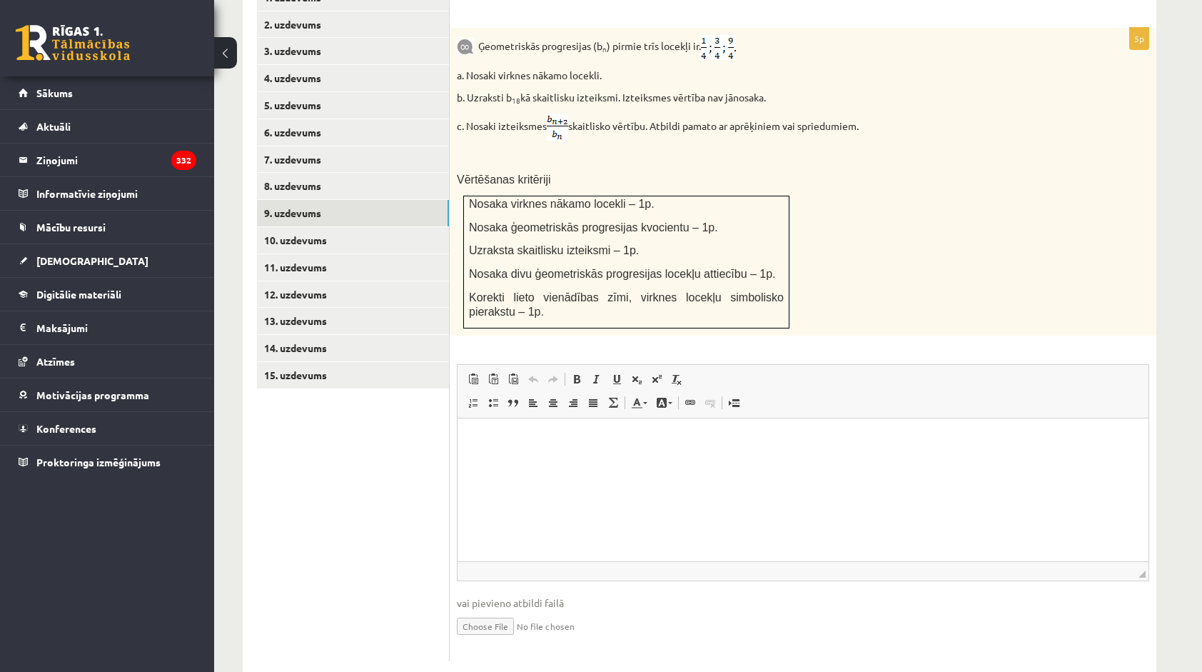
click at [480, 610] on input "file" at bounding box center [803, 624] width 692 height 29
type input "**********"
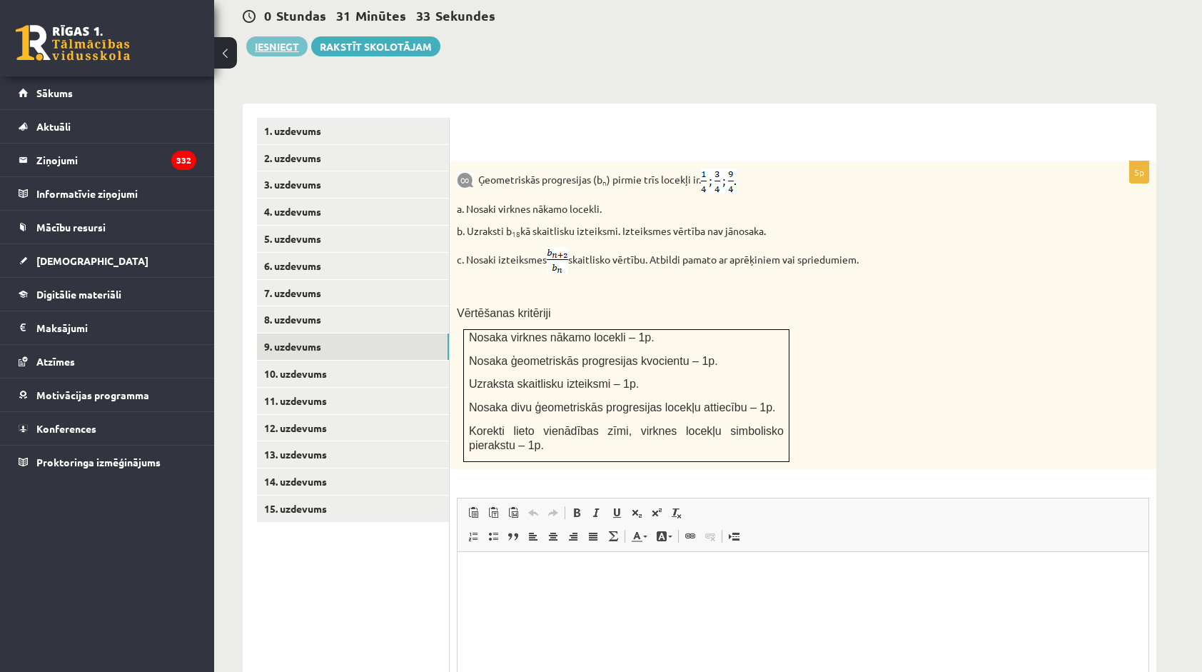
scroll to position [507, 0]
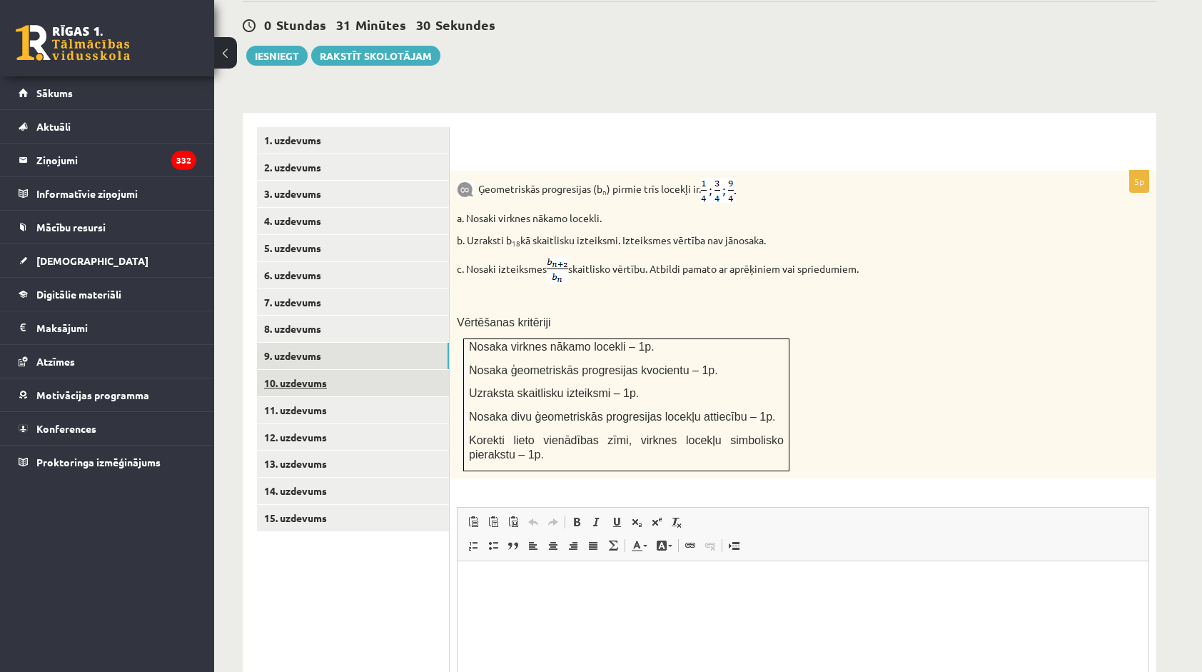
click at [320, 370] on link "10. uzdevums" at bounding box center [353, 383] width 192 height 26
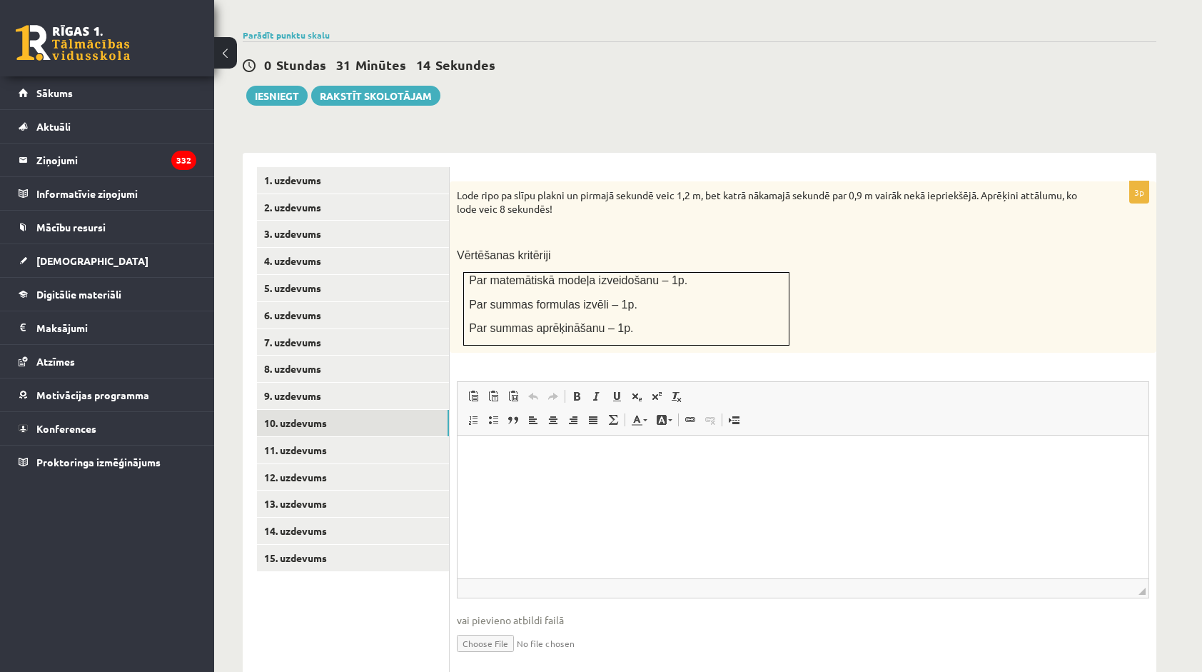
scroll to position [485, 0]
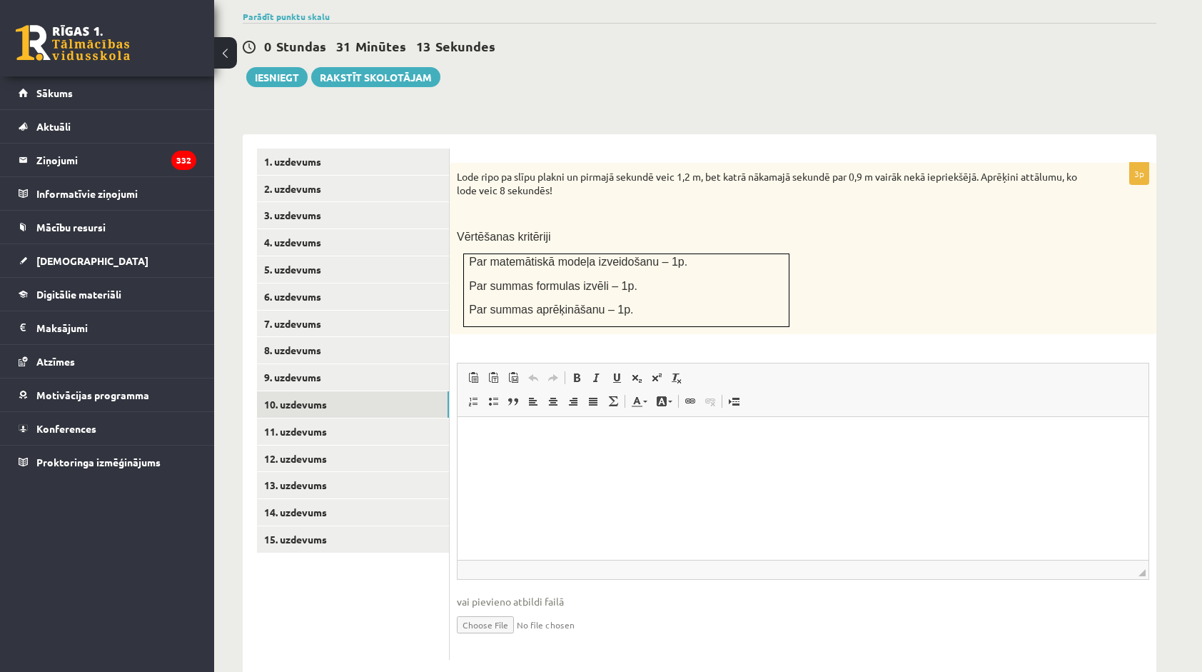
click at [488, 609] on input "file" at bounding box center [803, 623] width 692 height 29
type input "**********"
click at [296, 418] on link "11. uzdevums" at bounding box center [353, 431] width 192 height 26
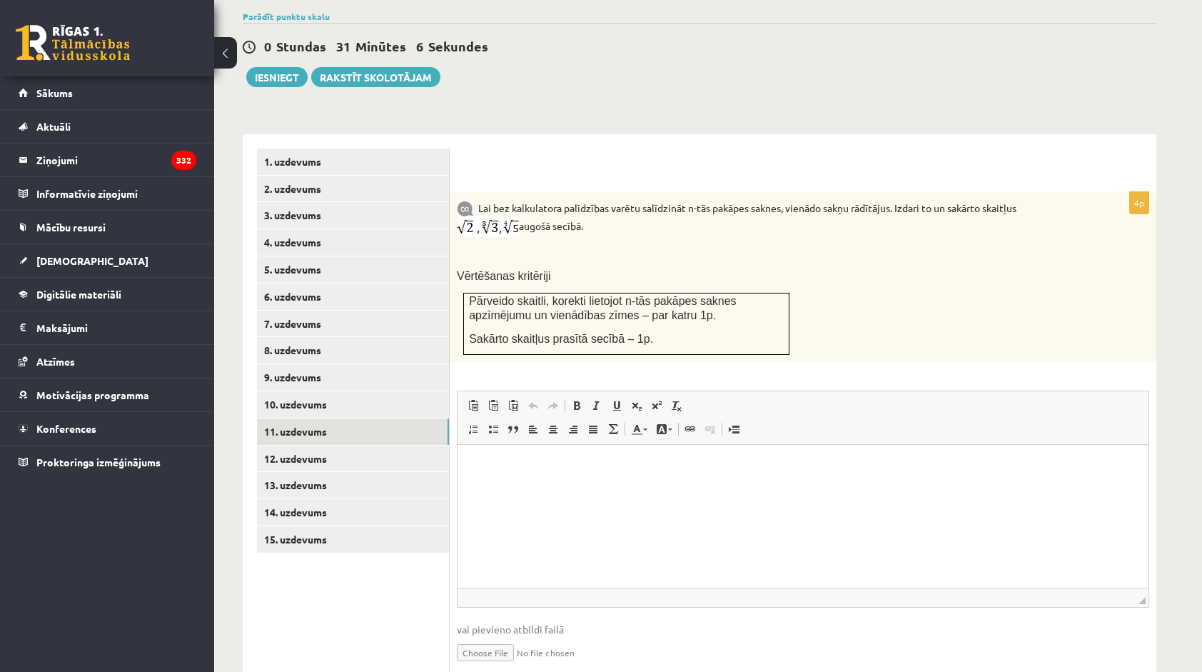
scroll to position [0, 0]
click at [478, 637] on input "file" at bounding box center [803, 651] width 692 height 29
type input "**********"
click at [306, 445] on link "12. uzdevums" at bounding box center [353, 458] width 192 height 26
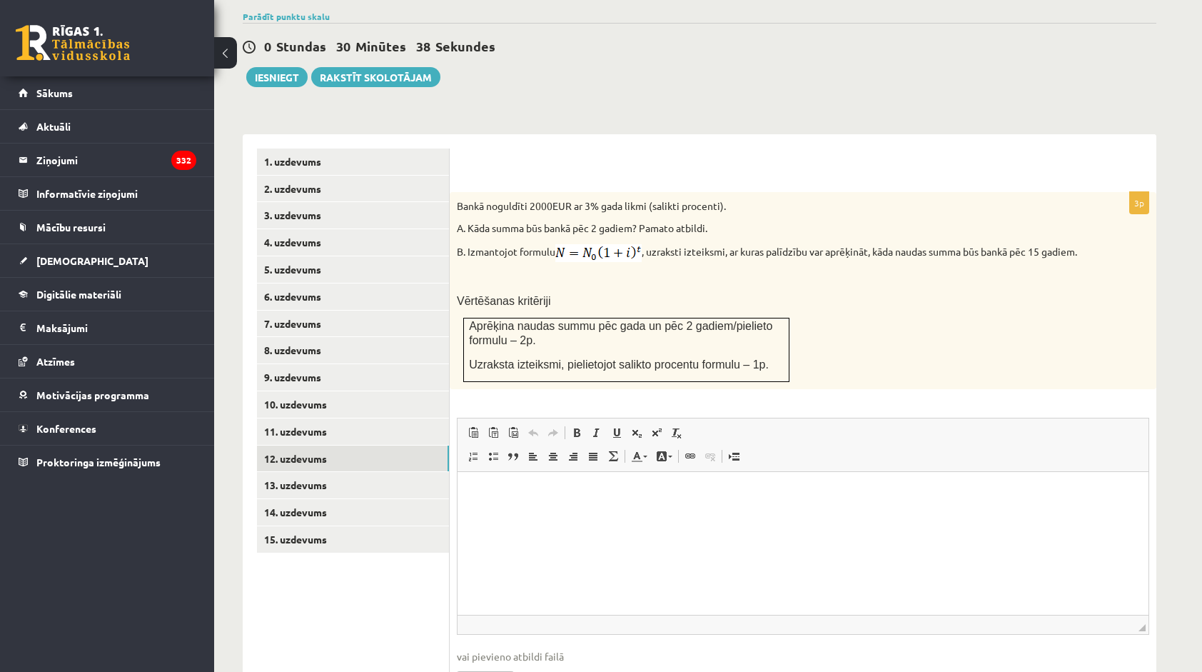
click at [474, 667] on input "file" at bounding box center [803, 678] width 692 height 29
type input "**********"
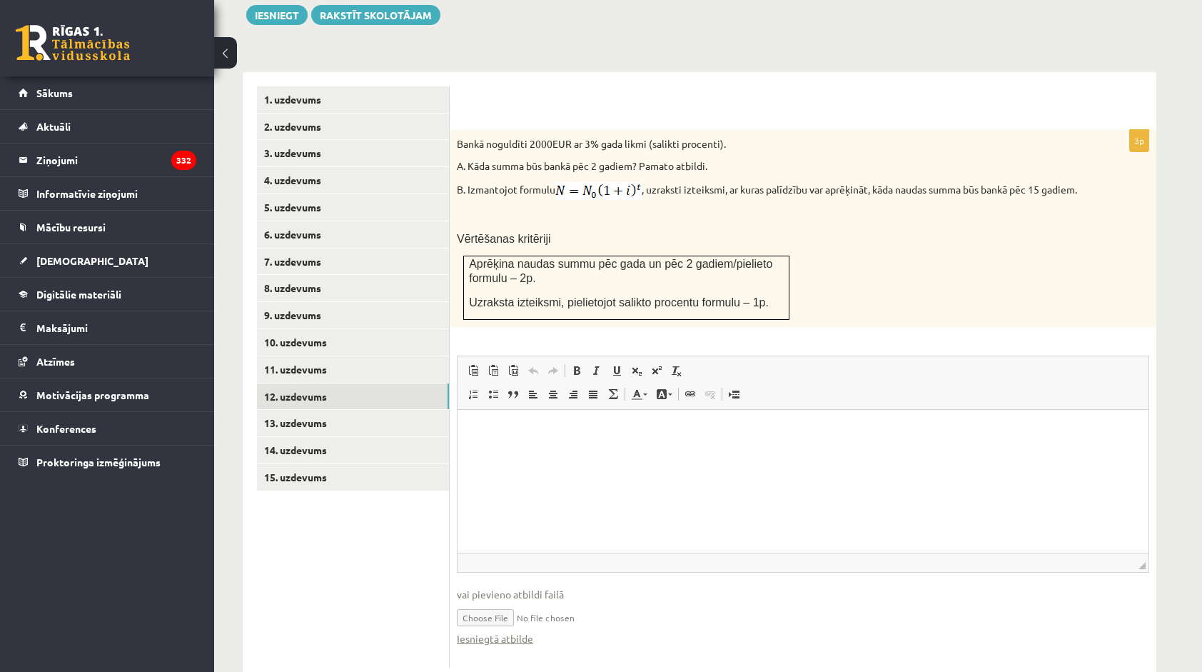
scroll to position [569, 0]
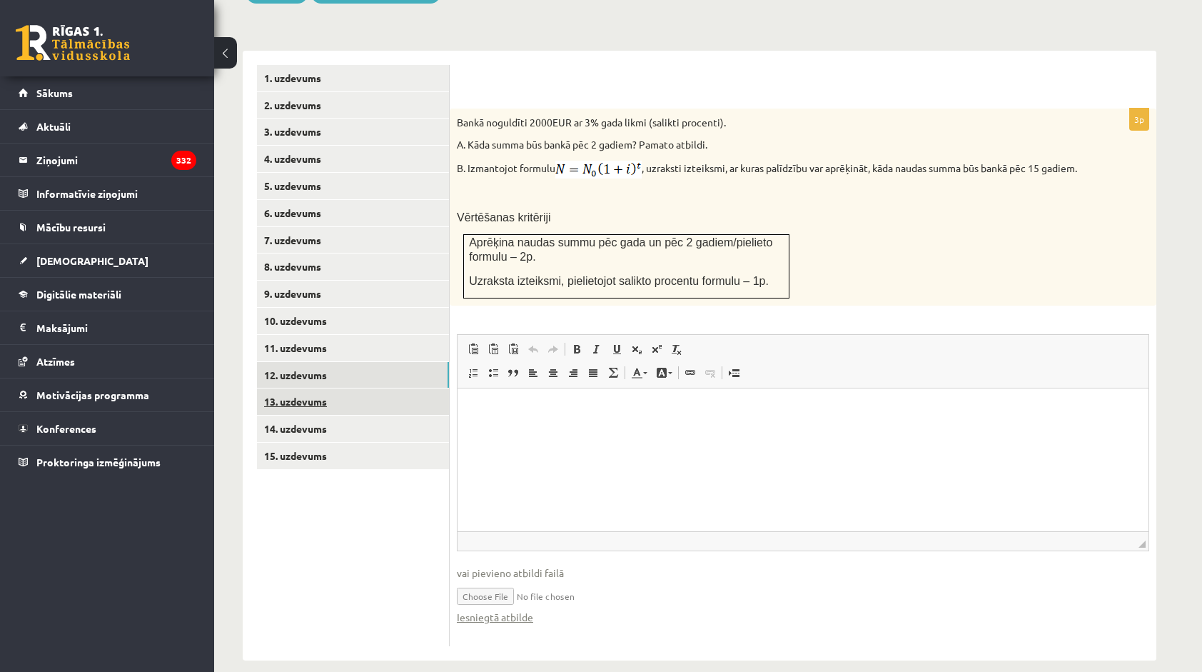
click at [306, 388] on link "13. uzdevums" at bounding box center [353, 401] width 192 height 26
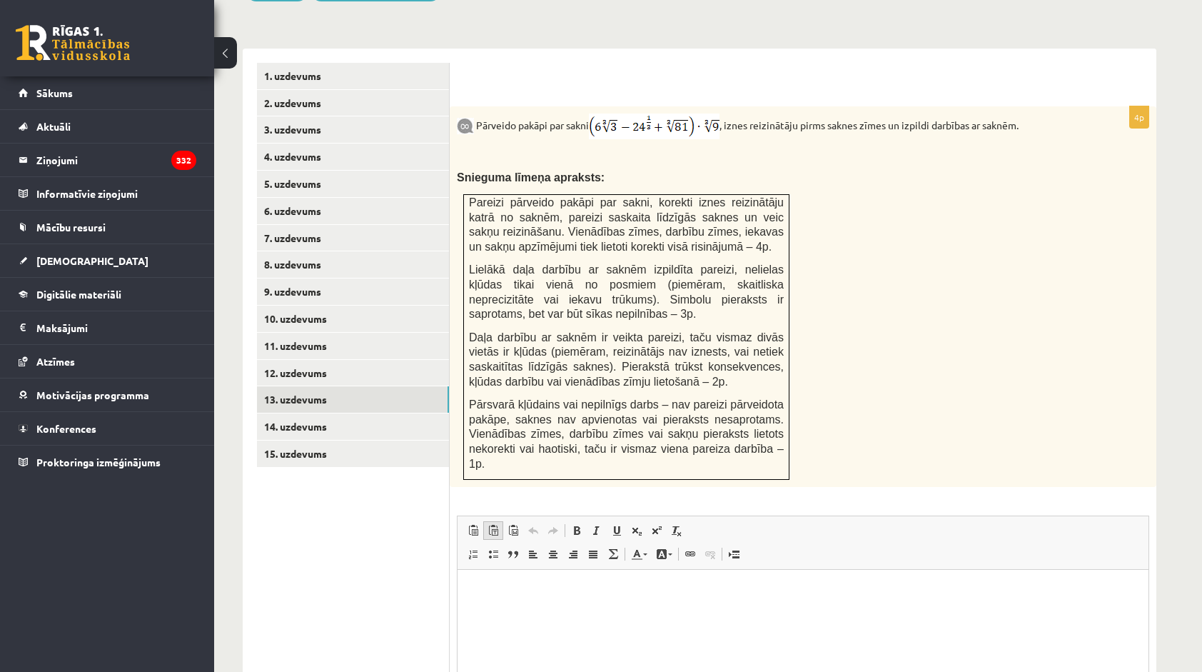
scroll to position [707, 0]
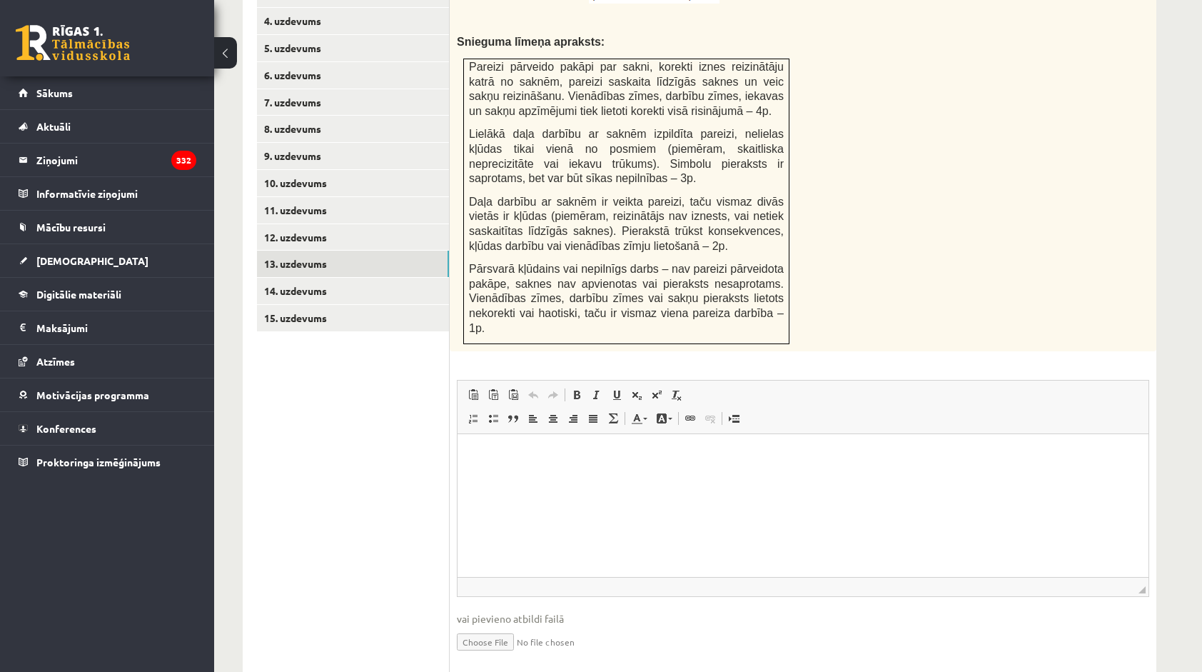
click at [505, 626] on input "file" at bounding box center [803, 640] width 692 height 29
type input "**********"
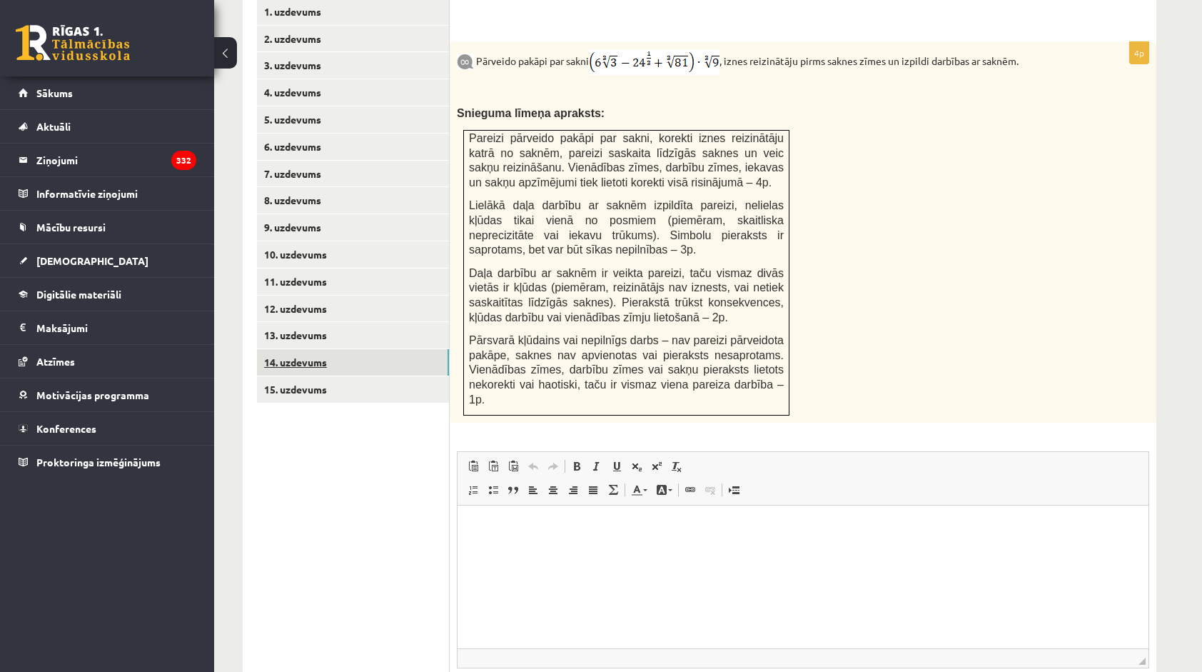
click at [300, 349] on link "14. uzdevums" at bounding box center [353, 362] width 192 height 26
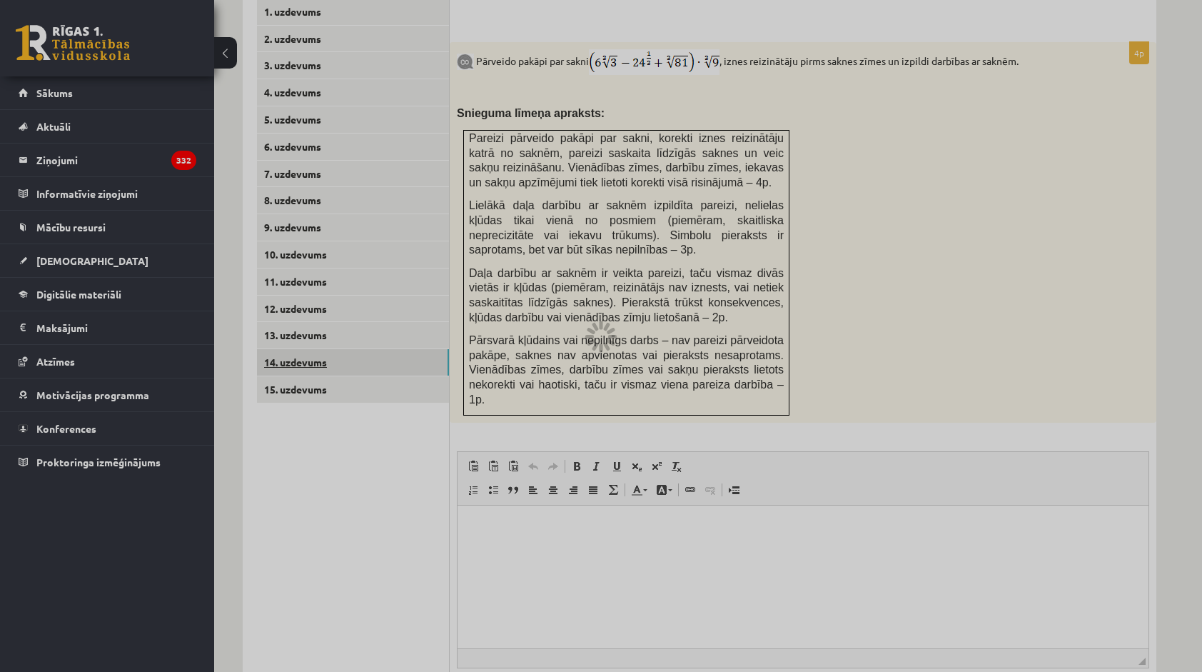
scroll to position [560, 0]
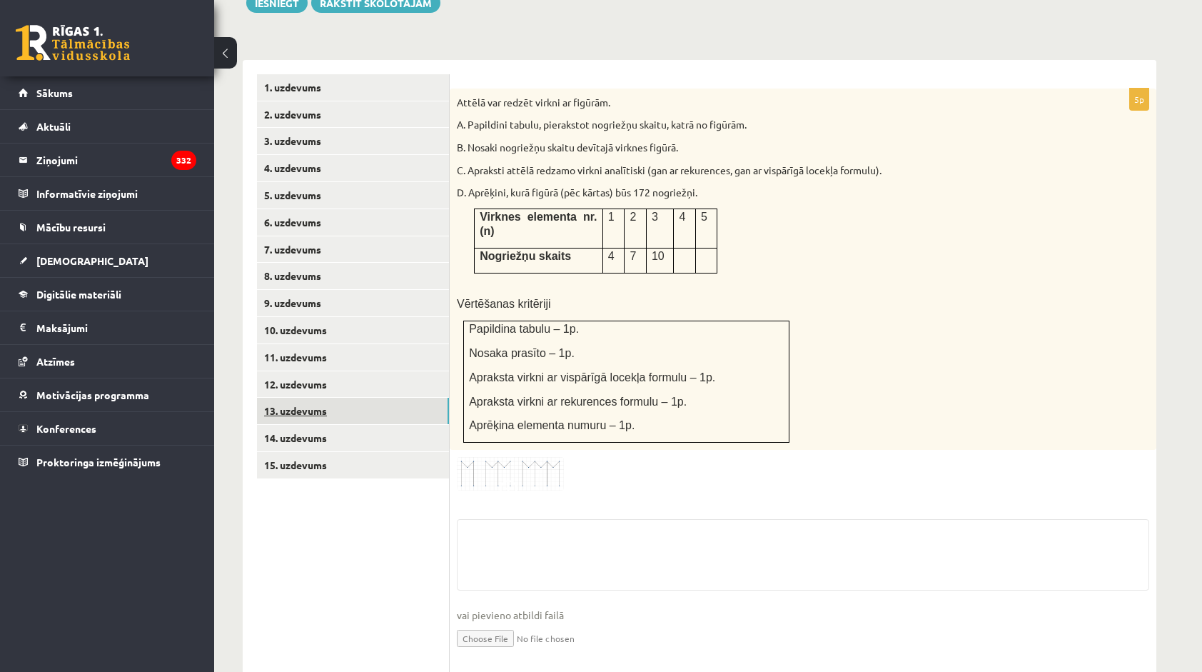
click at [358, 398] on link "13. uzdevums" at bounding box center [353, 411] width 192 height 26
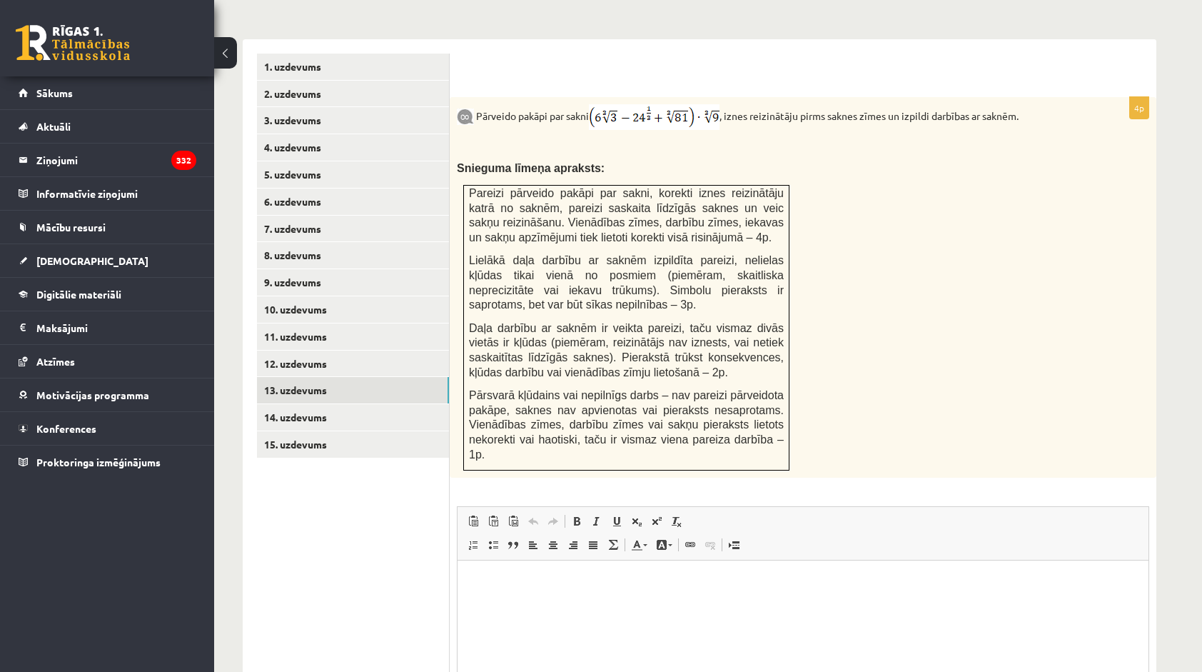
scroll to position [0, 0]
click at [333, 404] on link "14. uzdevums" at bounding box center [353, 417] width 192 height 26
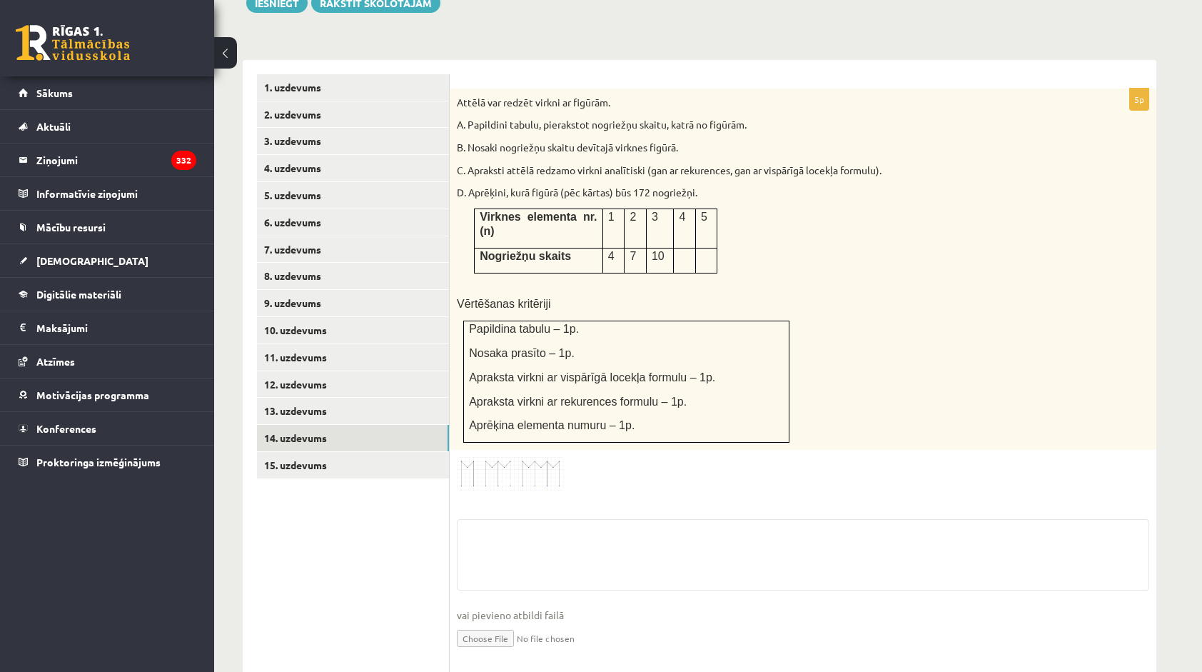
click at [501, 623] on input "file" at bounding box center [803, 637] width 692 height 29
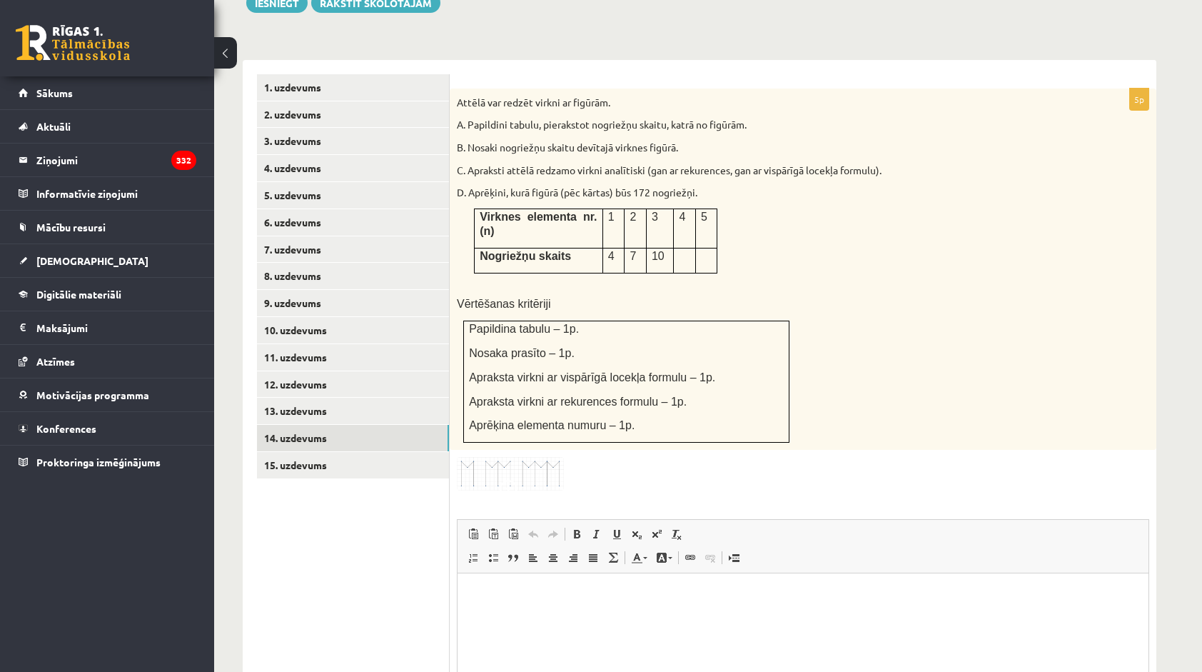
scroll to position [0, 0]
type input "**********"
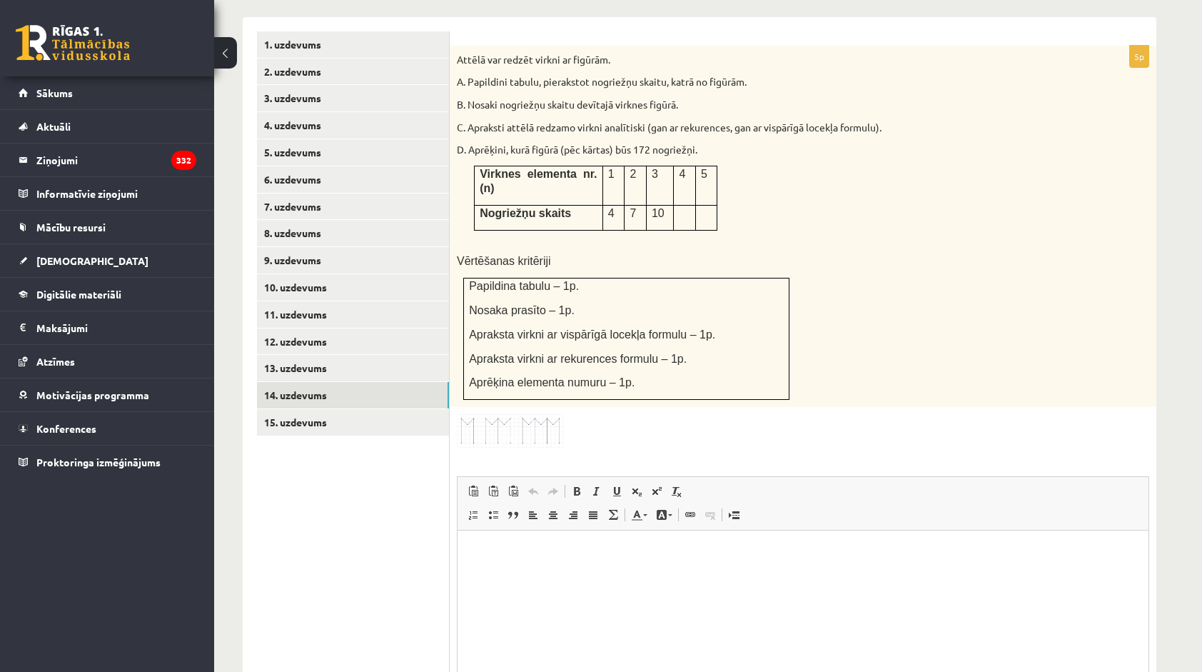
scroll to position [717, 0]
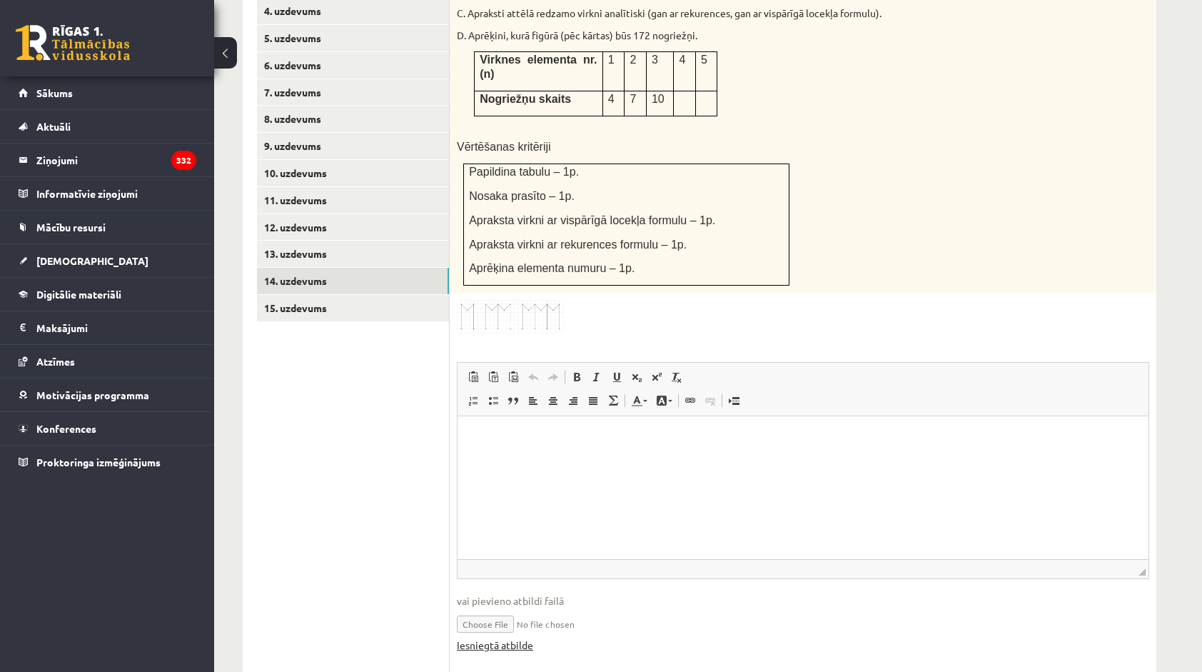
drag, startPoint x: 511, startPoint y: 599, endPoint x: 504, endPoint y: 591, distance: 10.6
click at [330, 295] on link "15. uzdevums" at bounding box center [353, 308] width 192 height 26
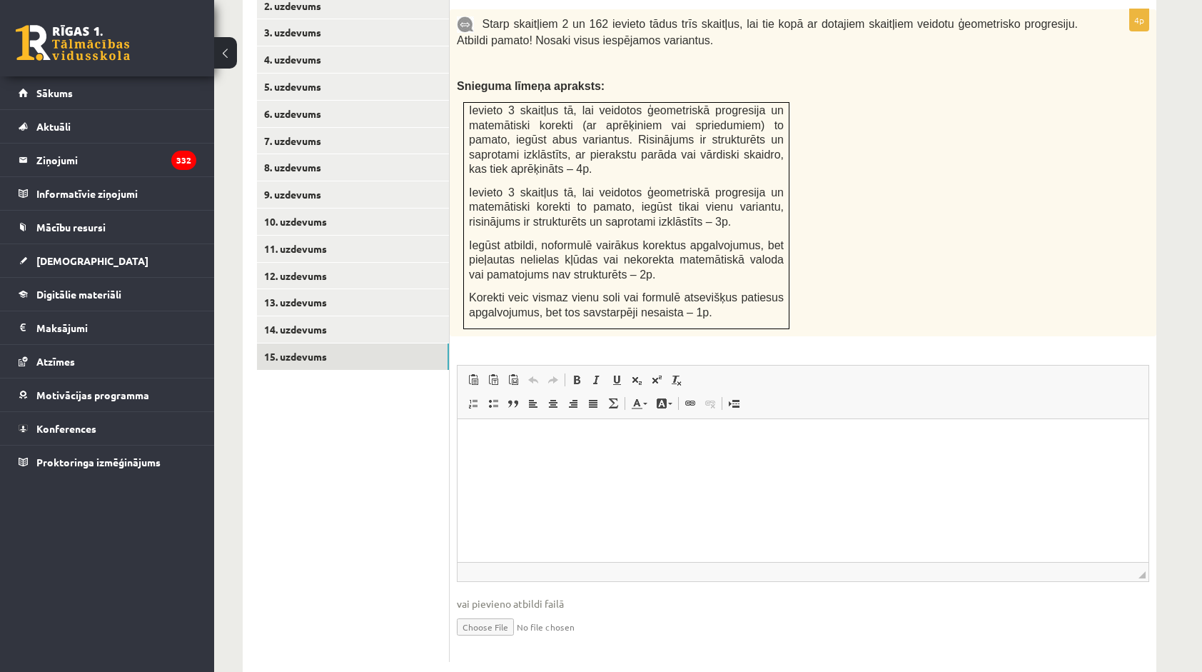
scroll to position [0, 0]
click at [485, 611] on input "file" at bounding box center [803, 625] width 692 height 29
type input "**********"
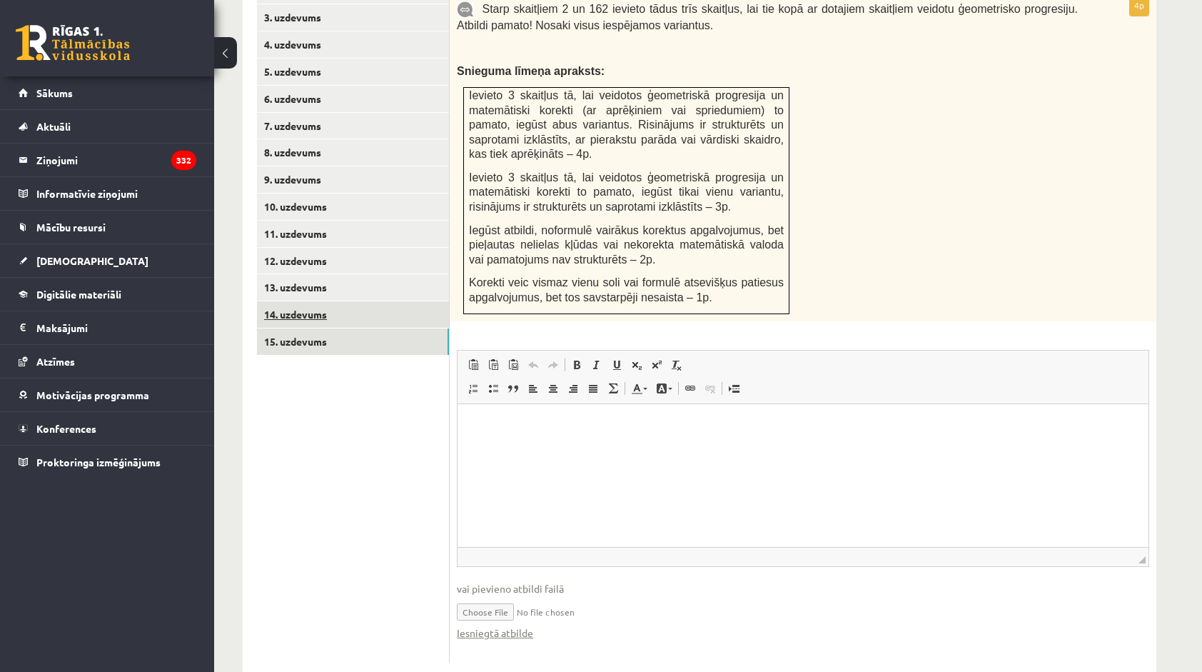
click at [326, 301] on link "14. uzdevums" at bounding box center [353, 314] width 192 height 26
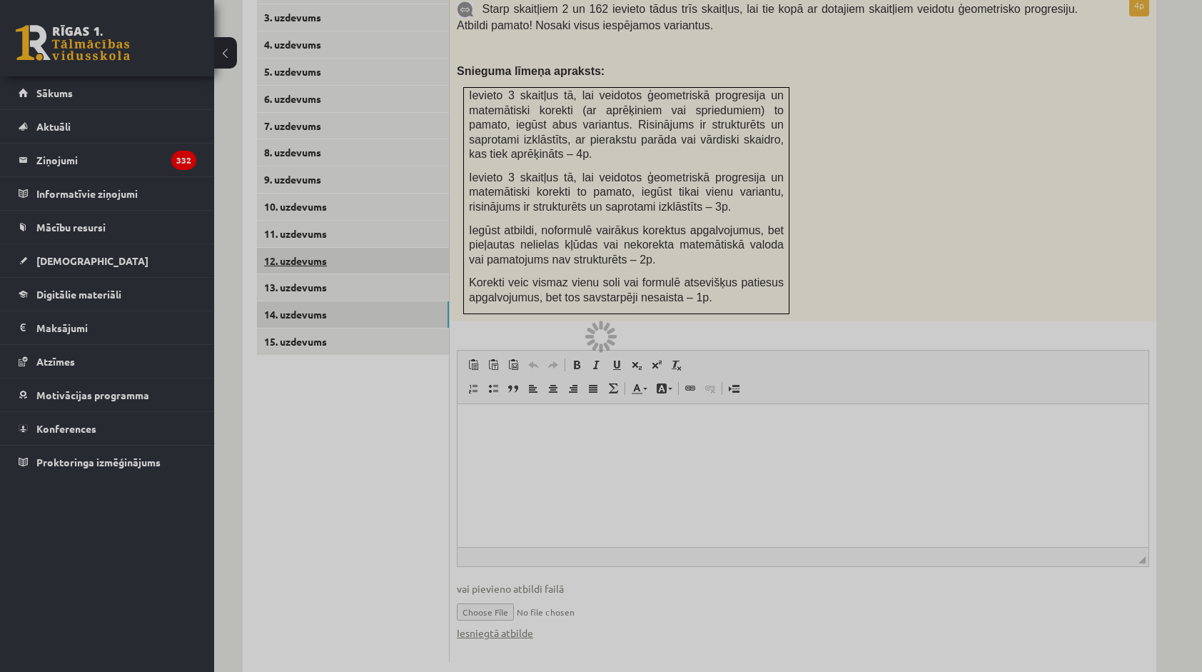
scroll to position [575, 0]
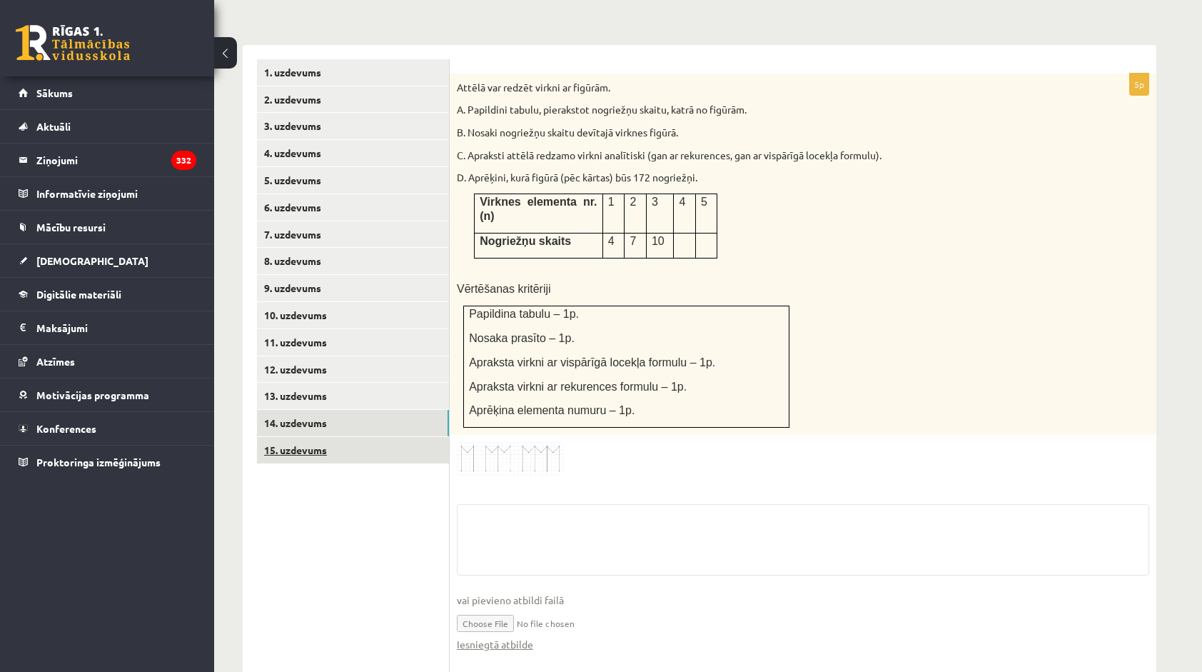
click at [334, 437] on link "15. uzdevums" at bounding box center [353, 450] width 192 height 26
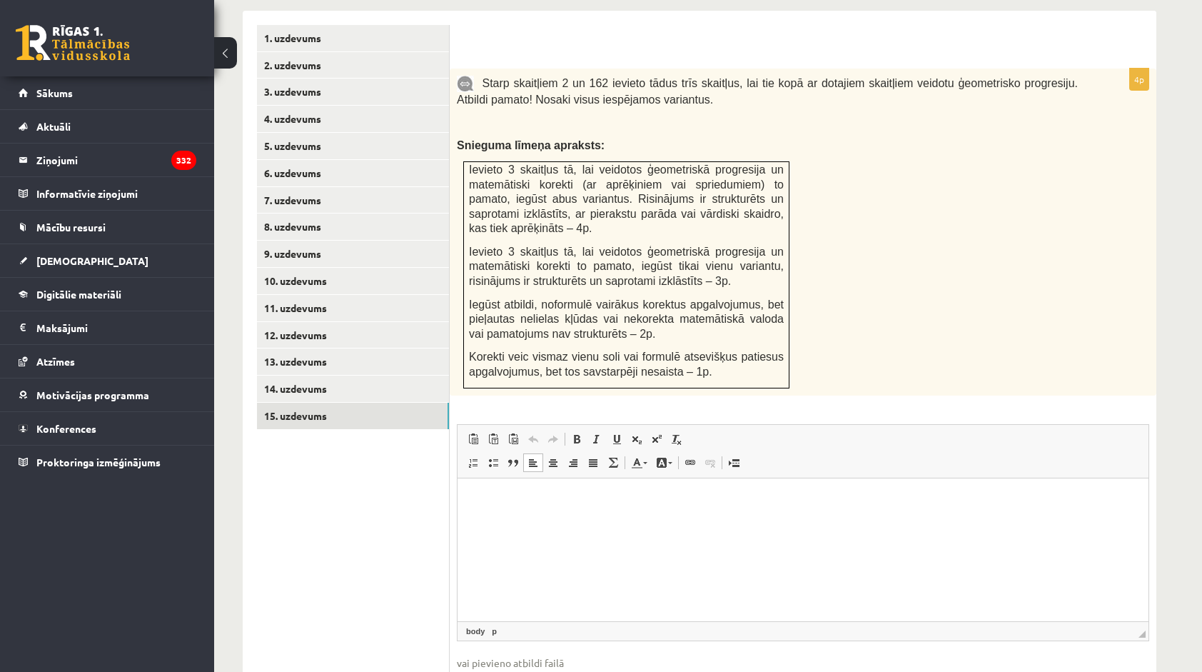
scroll to position [683, 0]
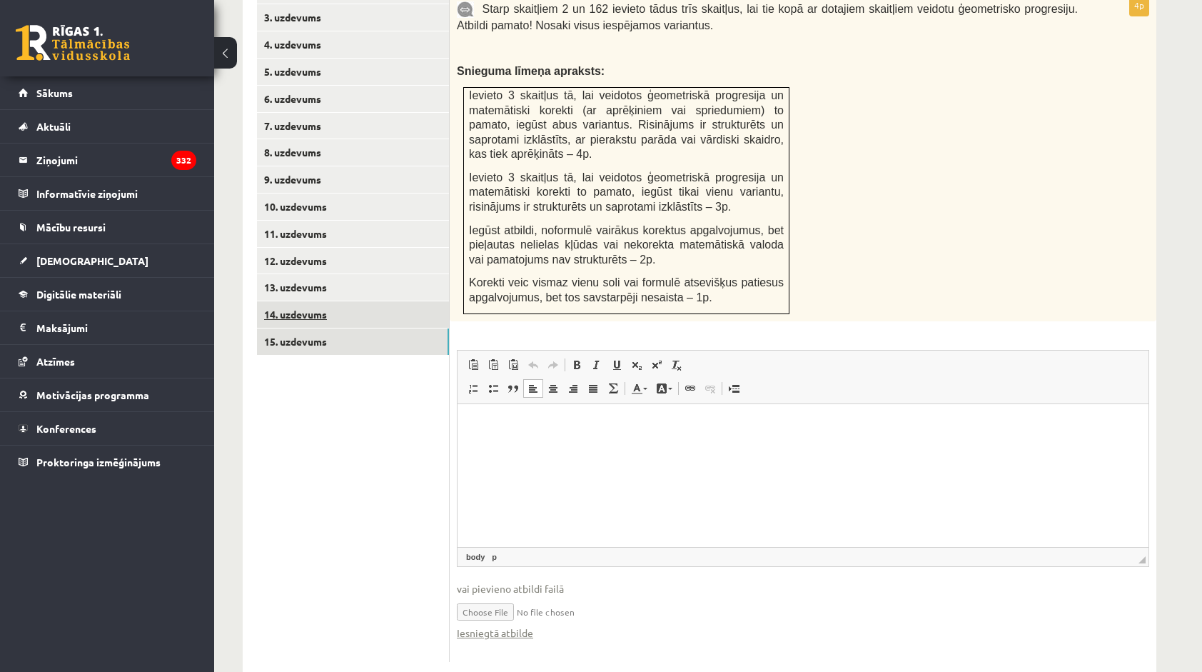
click at [377, 301] on link "14. uzdevums" at bounding box center [353, 314] width 192 height 26
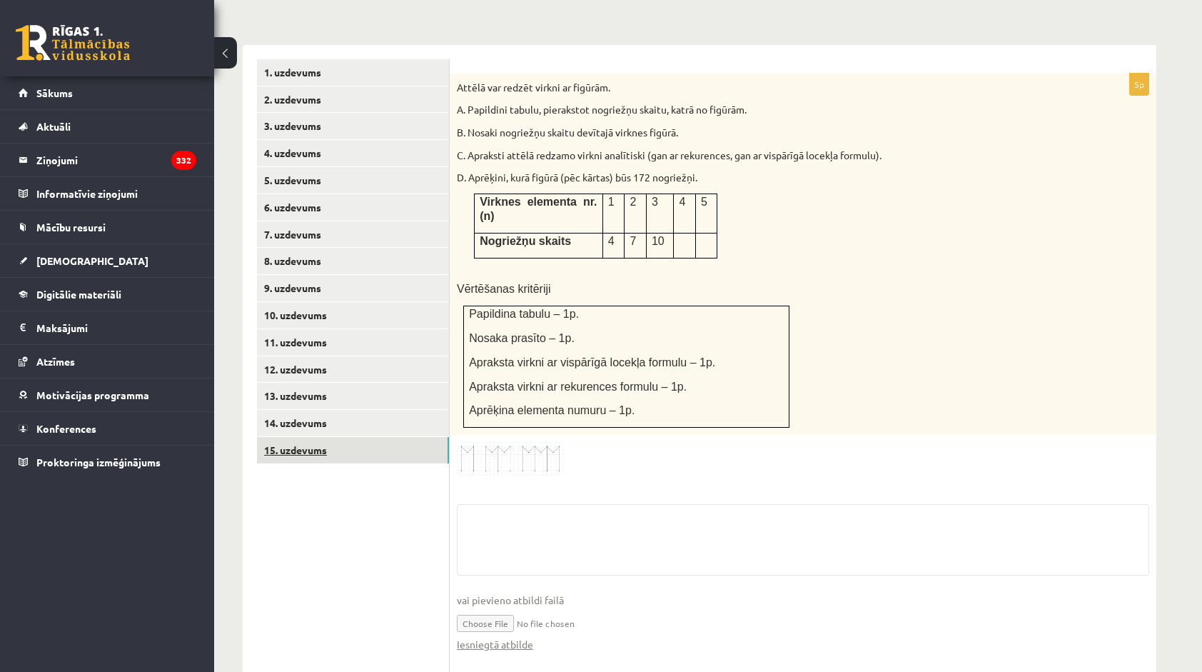
click at [340, 437] on link "15. uzdevums" at bounding box center [353, 450] width 192 height 26
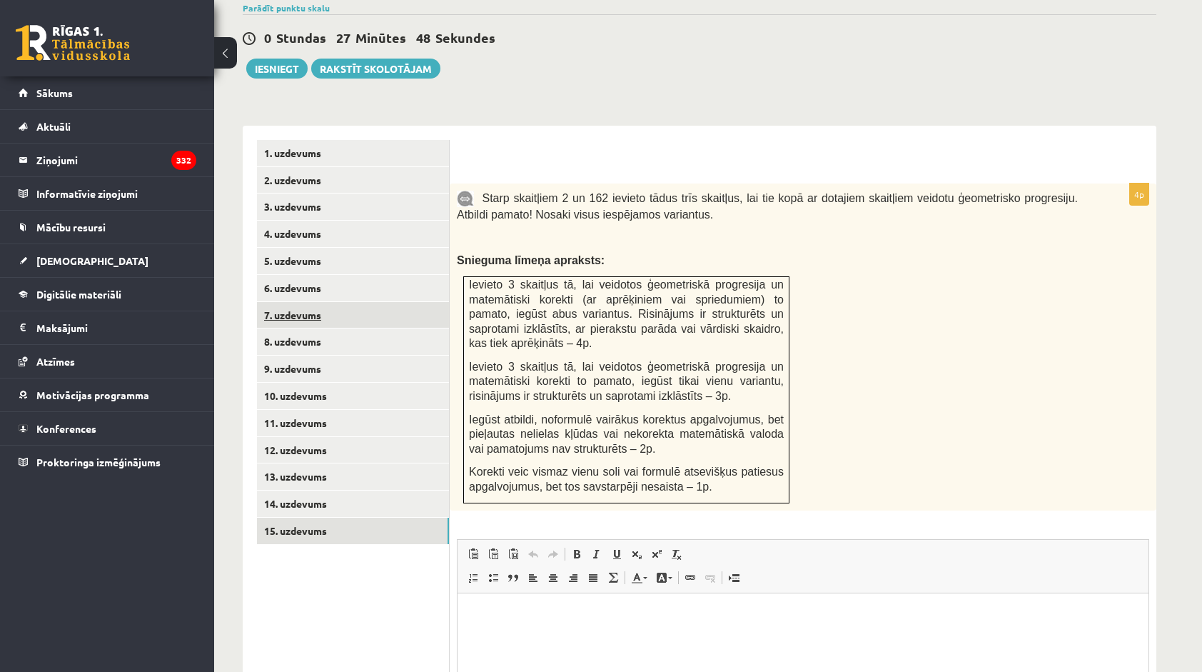
scroll to position [469, 0]
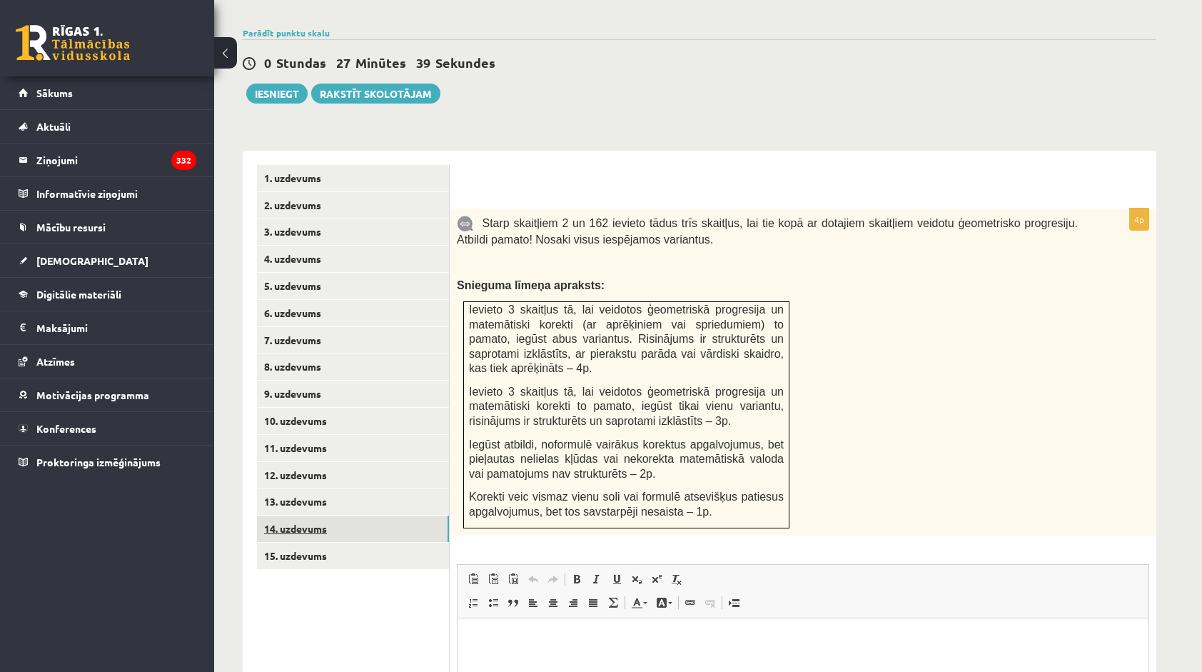
click at [335, 515] on link "14. uzdevums" at bounding box center [353, 528] width 192 height 26
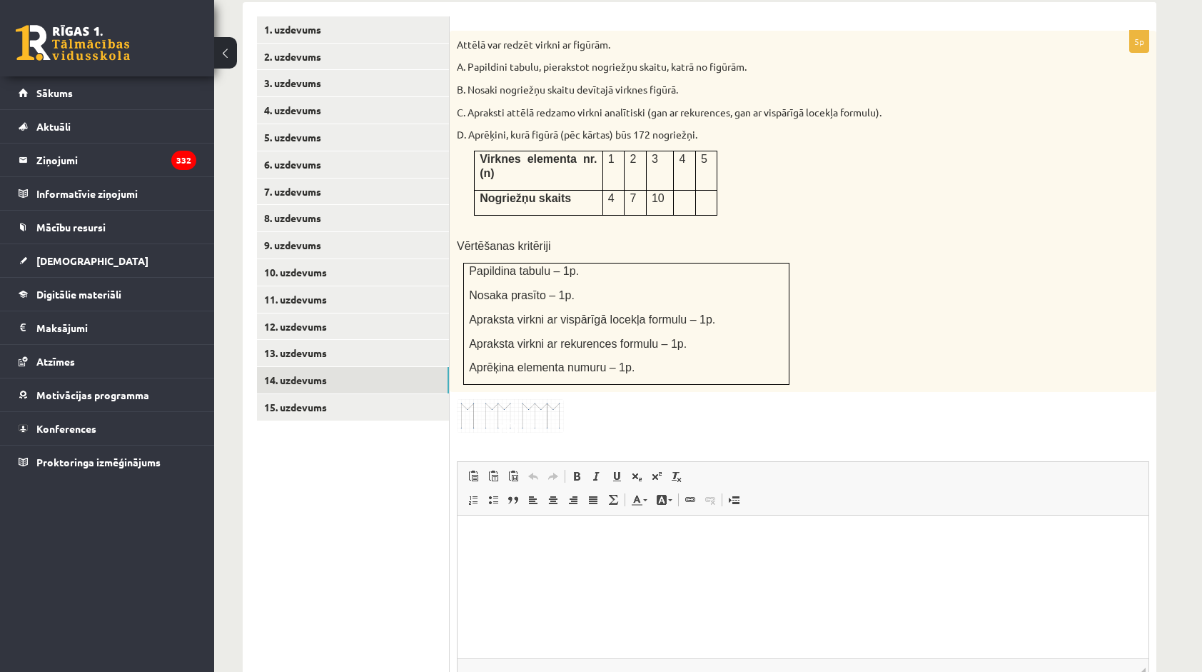
scroll to position [717, 0]
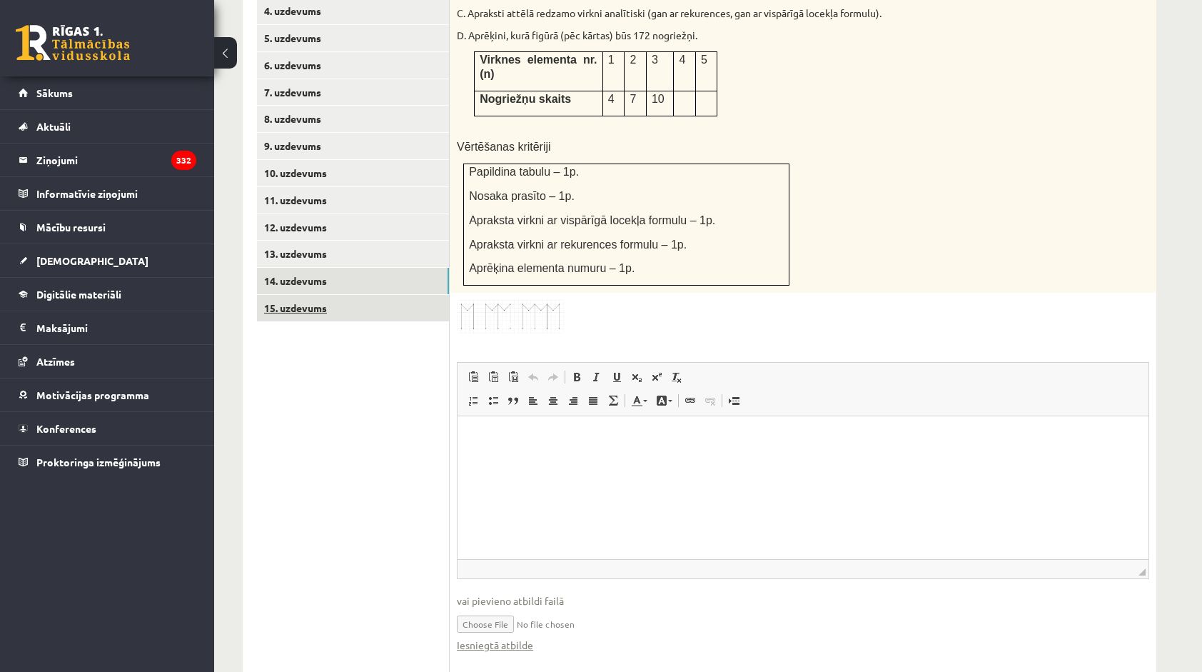
click at [344, 295] on link "15. uzdevums" at bounding box center [353, 308] width 192 height 26
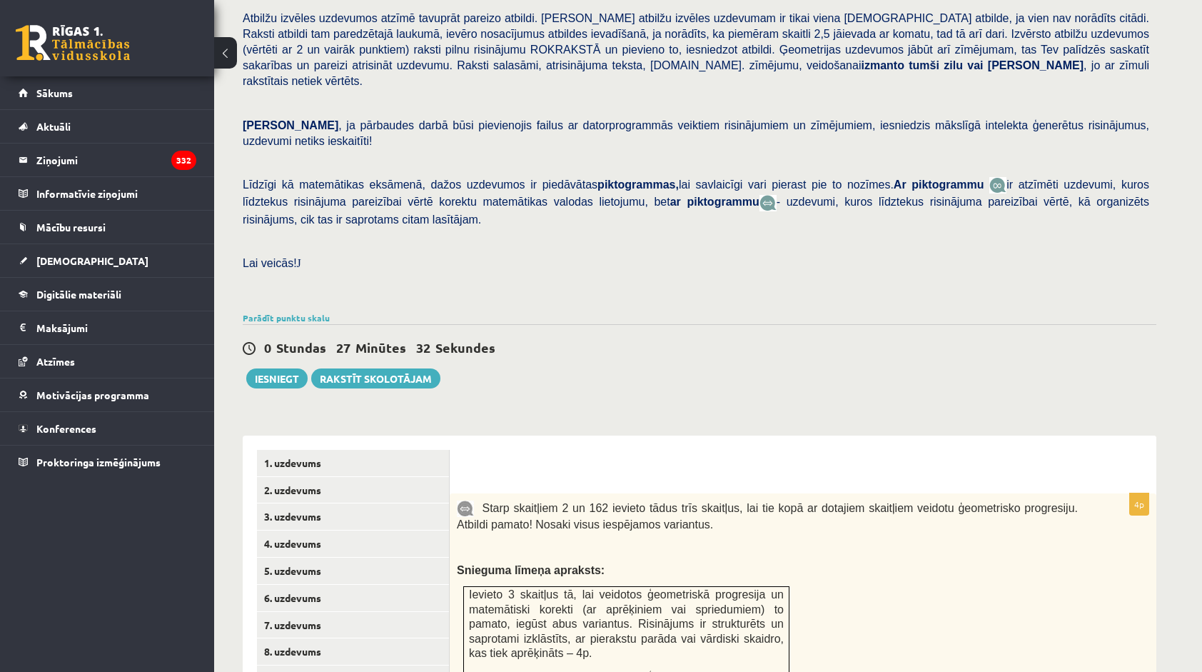
scroll to position [0, 0]
click at [267, 368] on button "Iesniegt" at bounding box center [276, 378] width 61 height 20
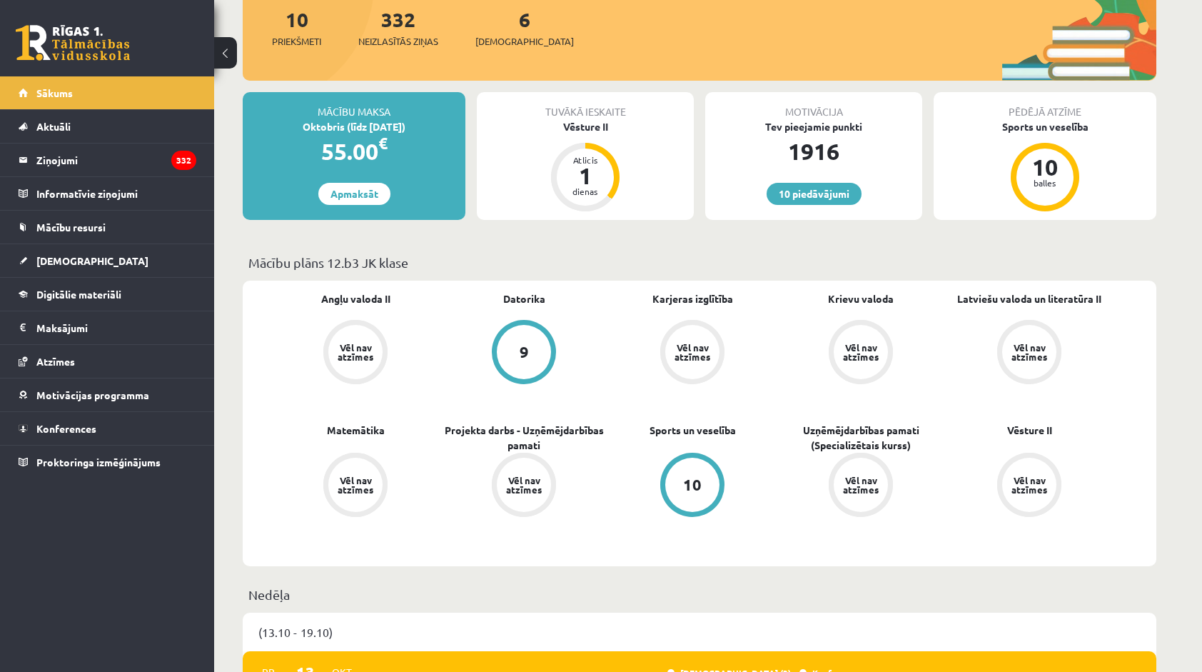
scroll to position [428, 0]
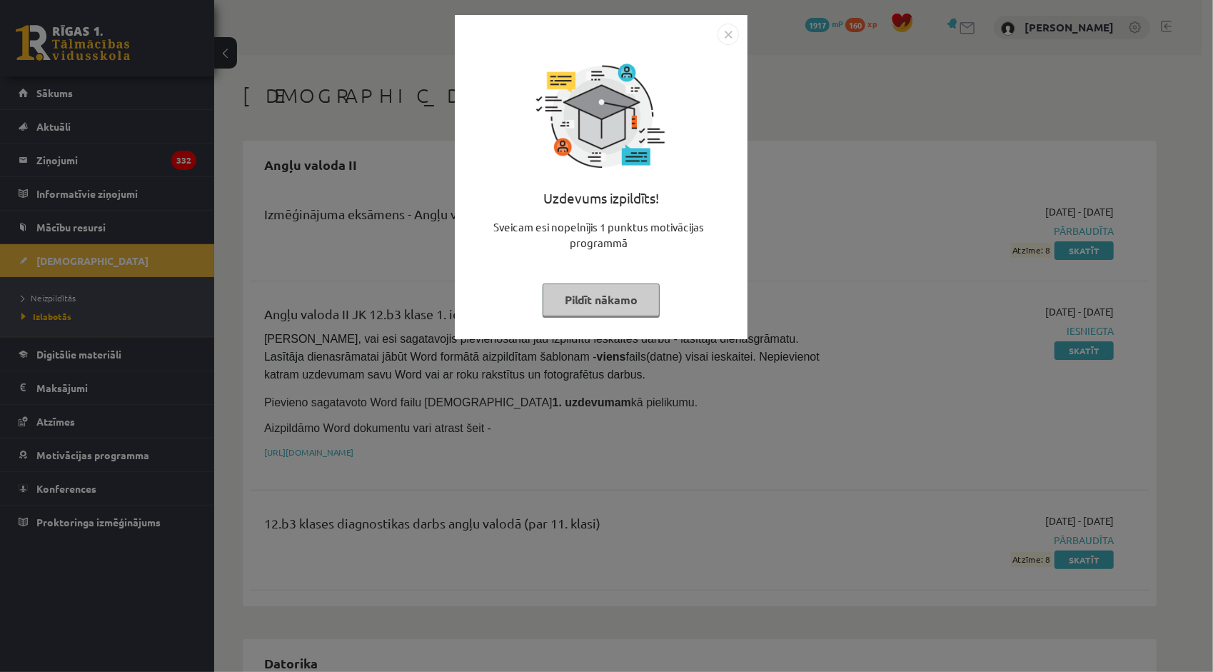
click at [624, 298] on button "Pildīt nākamo" at bounding box center [601, 299] width 117 height 33
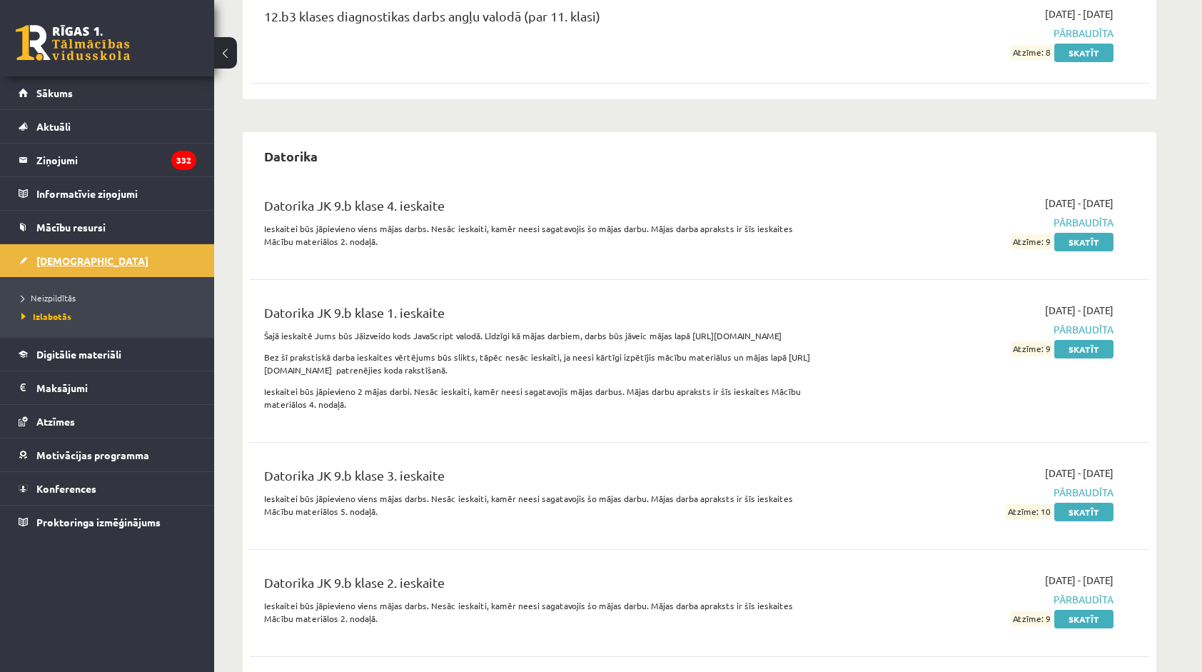
scroll to position [286, 0]
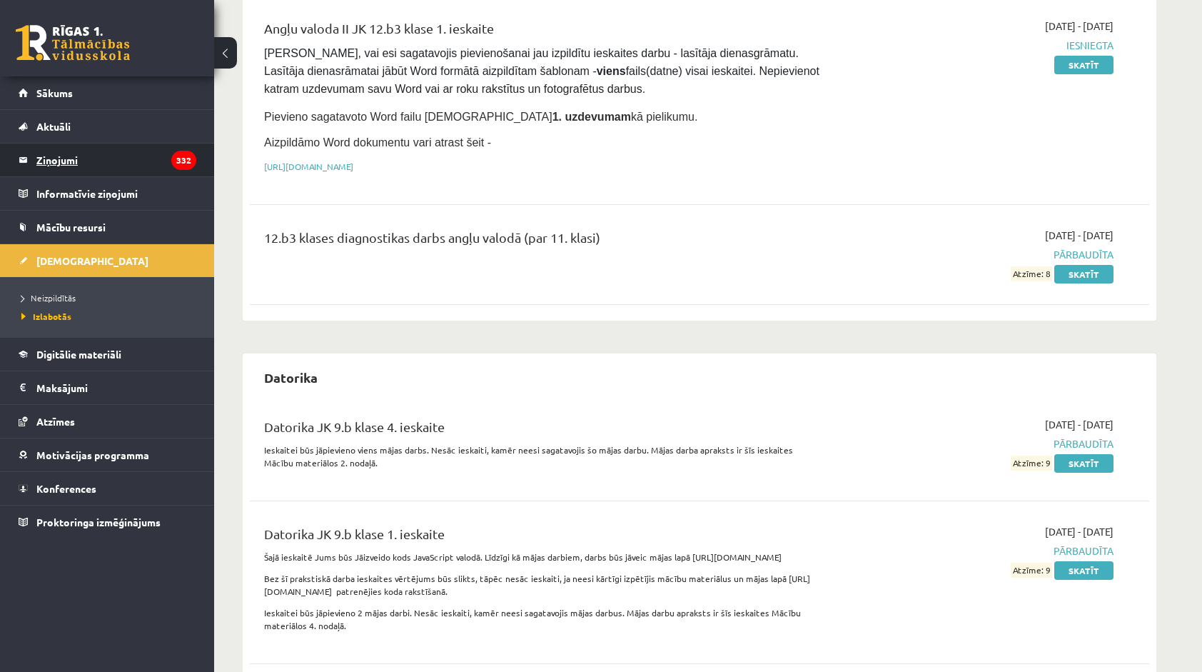
click at [84, 156] on legend "Ziņojumi 332" at bounding box center [116, 159] width 160 height 33
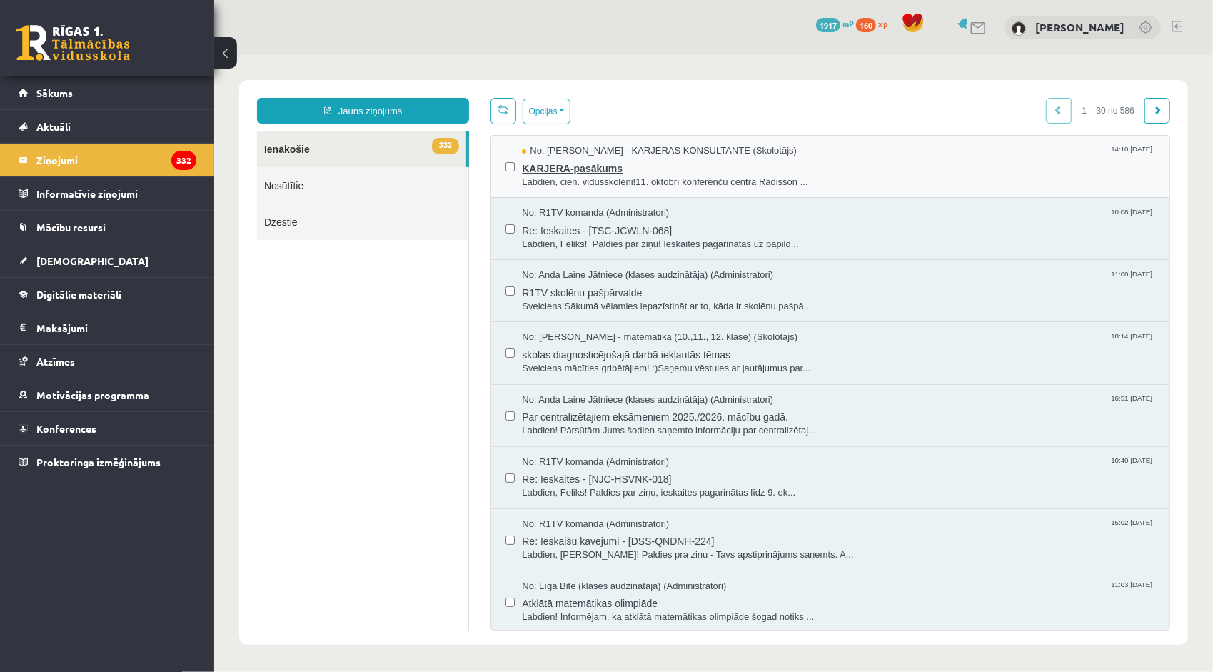
click at [652, 175] on span "Labdien, cien. vidusskolēni!11. oktobrī konferenču centrā Radisson ..." at bounding box center [837, 182] width 633 height 14
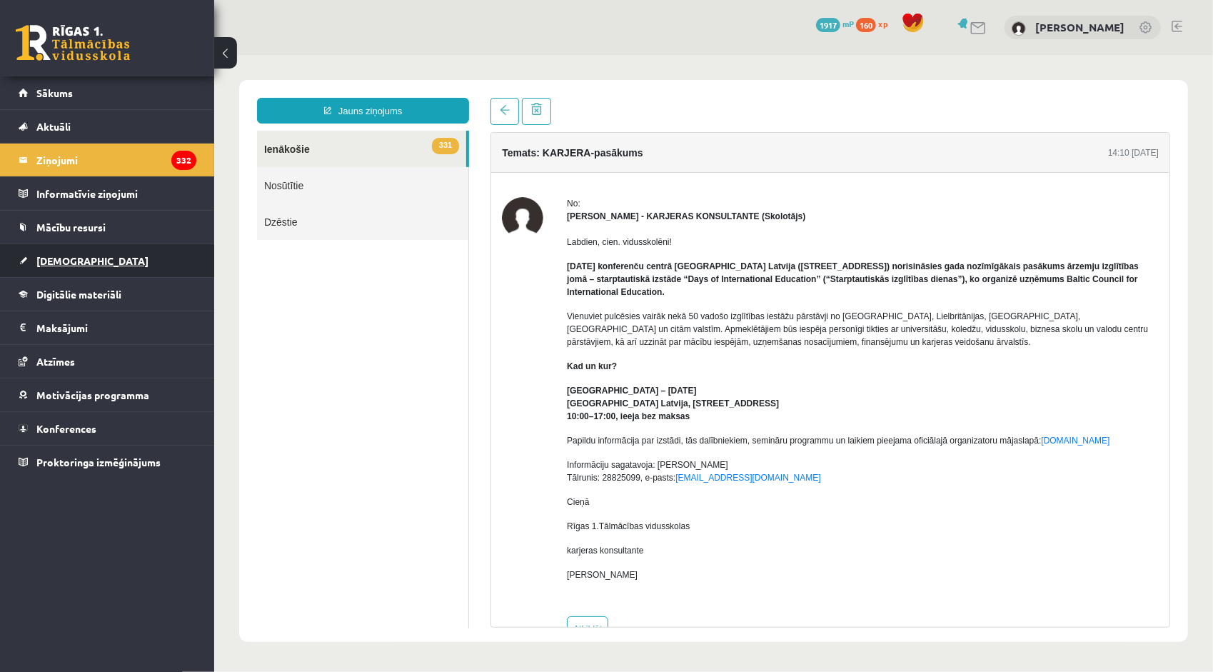
click at [79, 257] on link "[DEMOGRAPHIC_DATA]" at bounding box center [108, 260] width 178 height 33
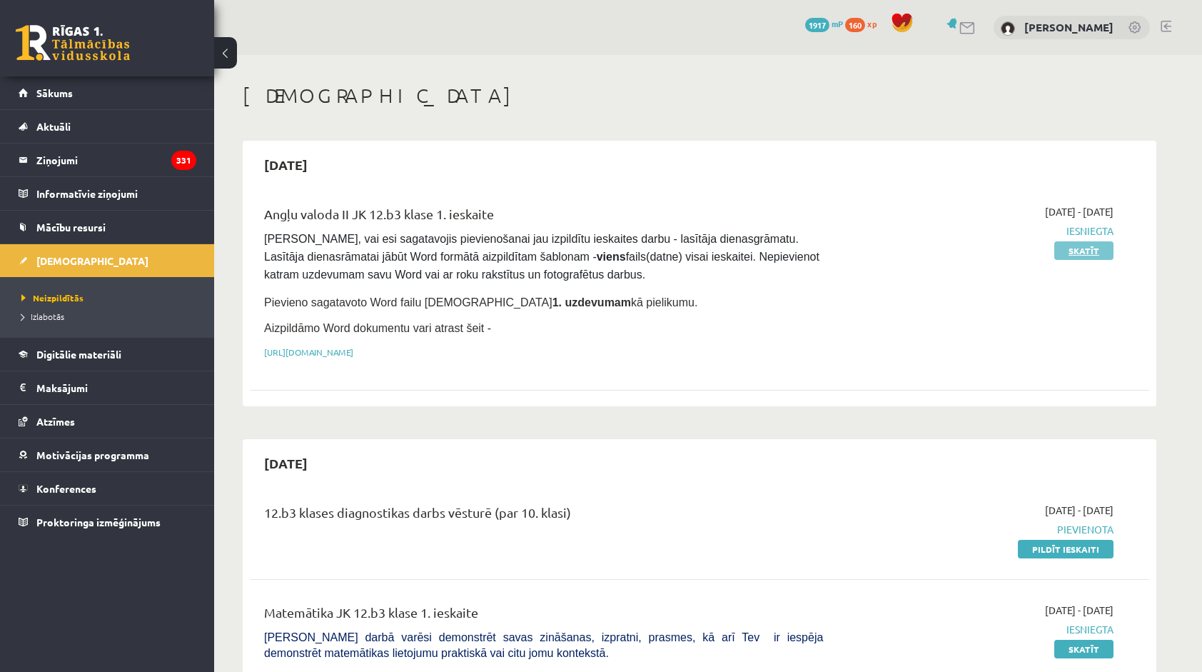
click at [1077, 247] on link "Skatīt" at bounding box center [1083, 250] width 59 height 19
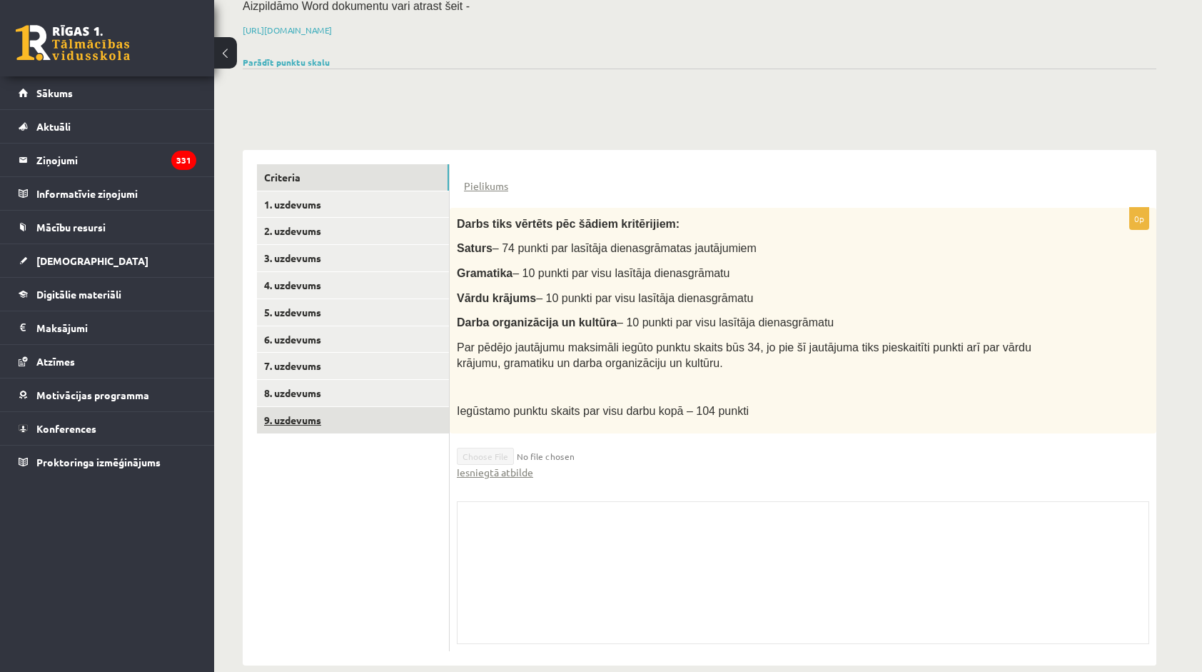
click at [320, 413] on ul "Criteria 1. uzdevums 2. uzdevums 3. uzdevums 4. uzdevums 5. uzdevums 6. uzdevum…" at bounding box center [353, 407] width 193 height 487
click at [320, 410] on link "9. uzdevums" at bounding box center [353, 420] width 192 height 26
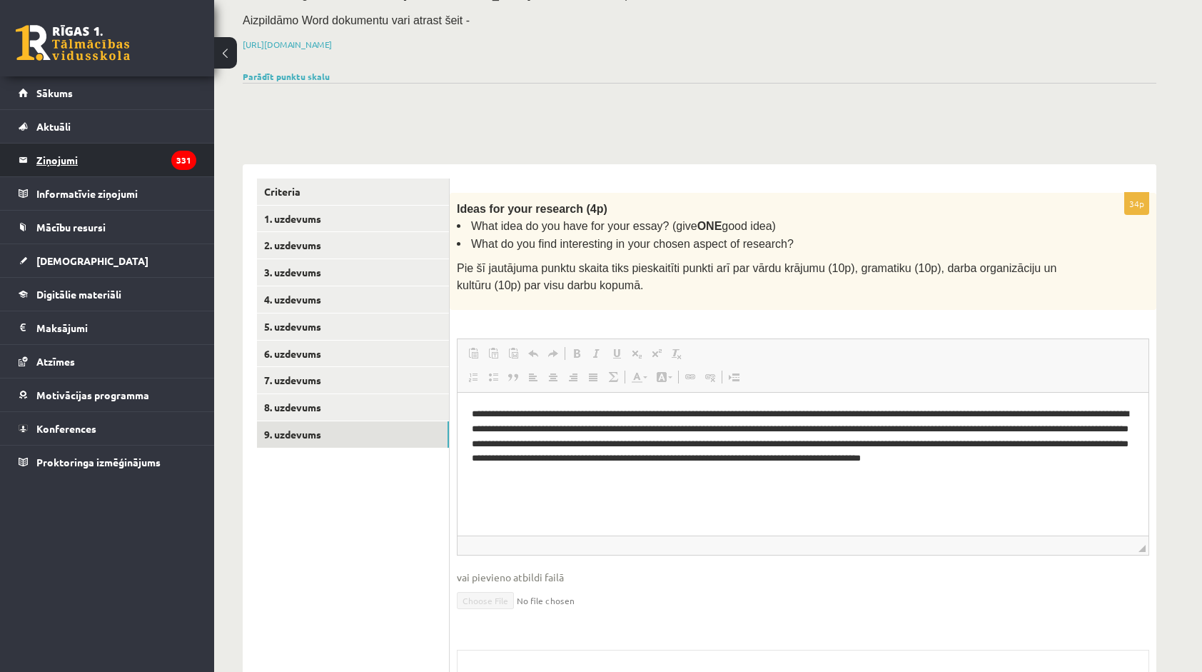
click at [86, 156] on legend "Ziņojumi 331" at bounding box center [116, 159] width 160 height 33
